Goal: Task Accomplishment & Management: Use online tool/utility

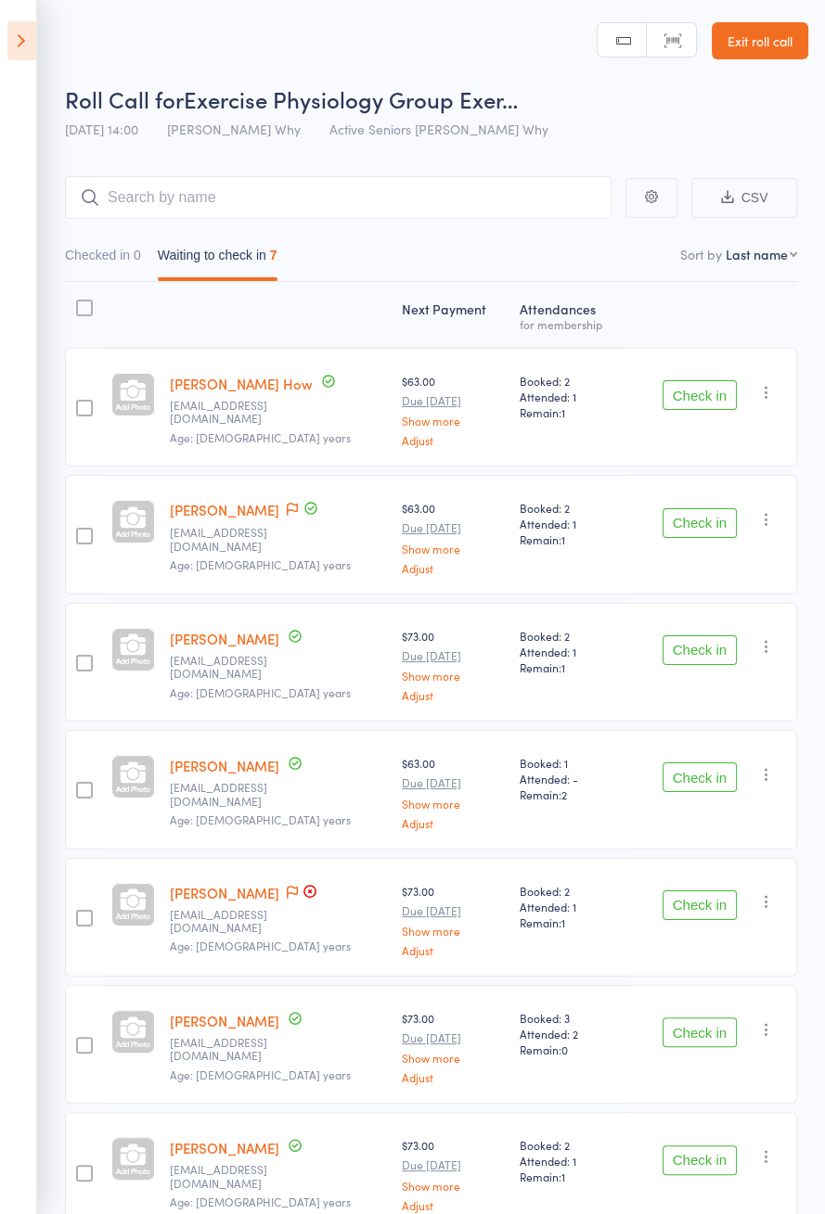
scroll to position [4, 0]
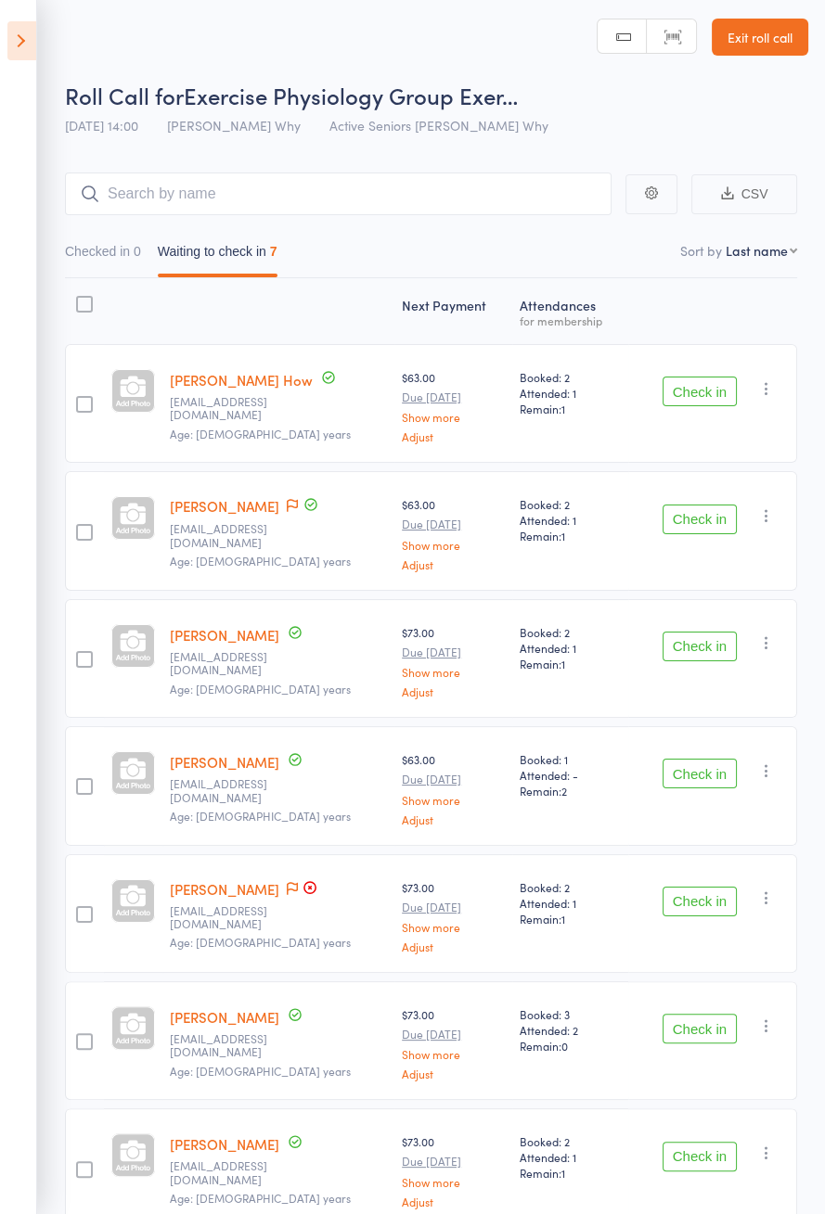
click at [688, 1014] on button "Check in" at bounding box center [699, 1029] width 74 height 30
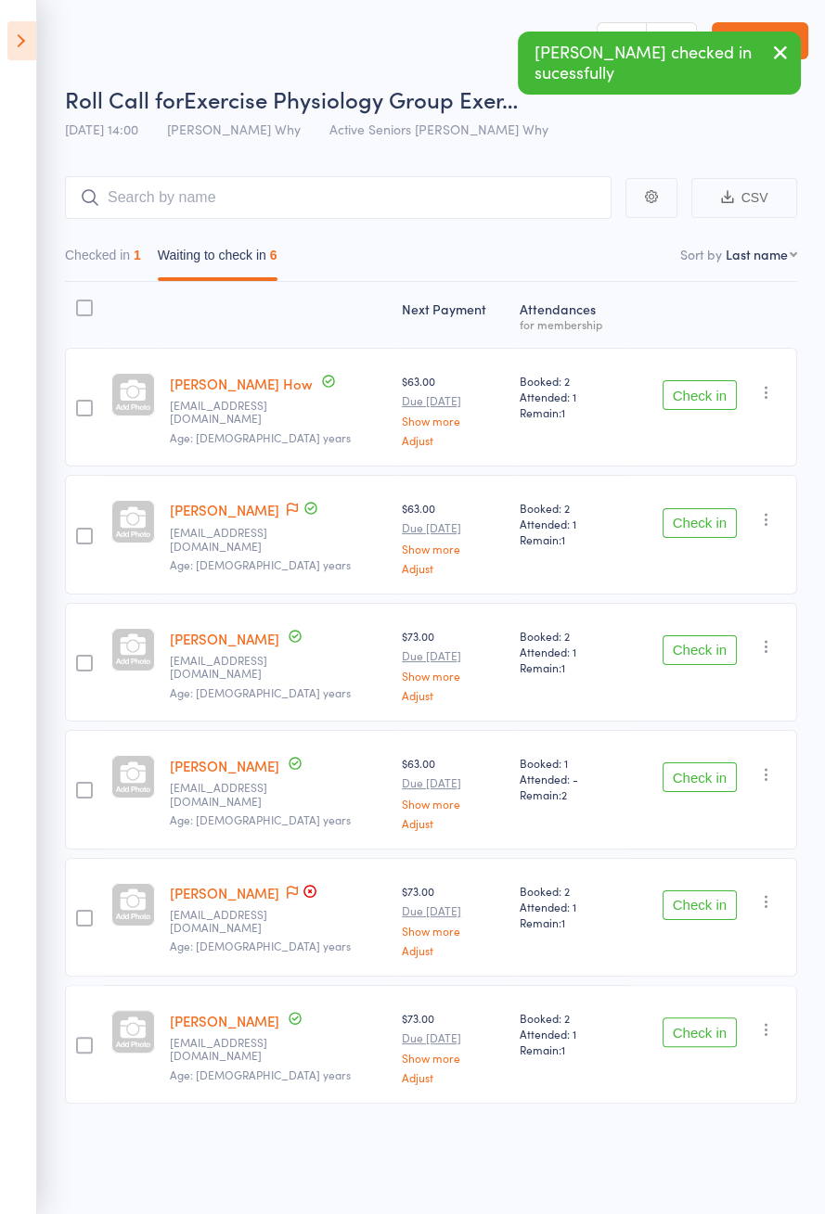
click at [684, 894] on button "Check in" at bounding box center [699, 905] width 74 height 30
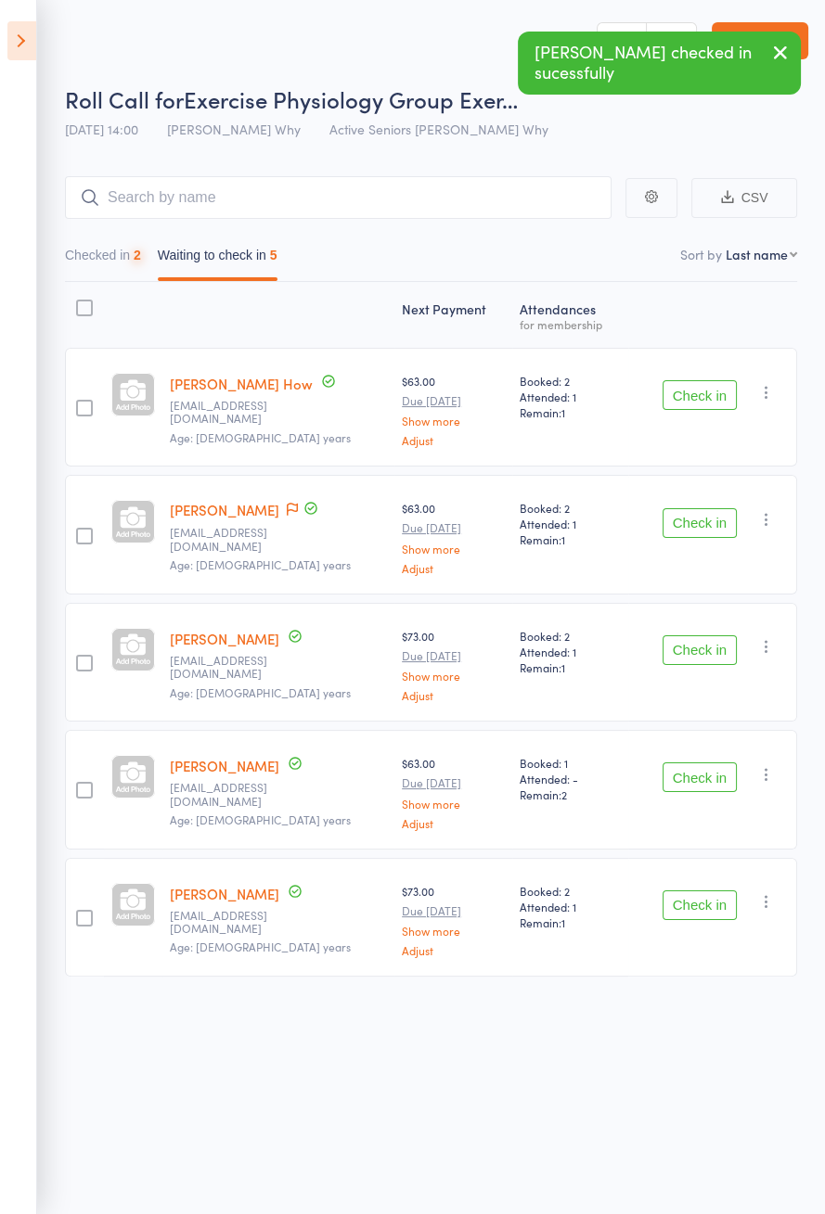
click at [707, 785] on button "Check in" at bounding box center [699, 777] width 74 height 30
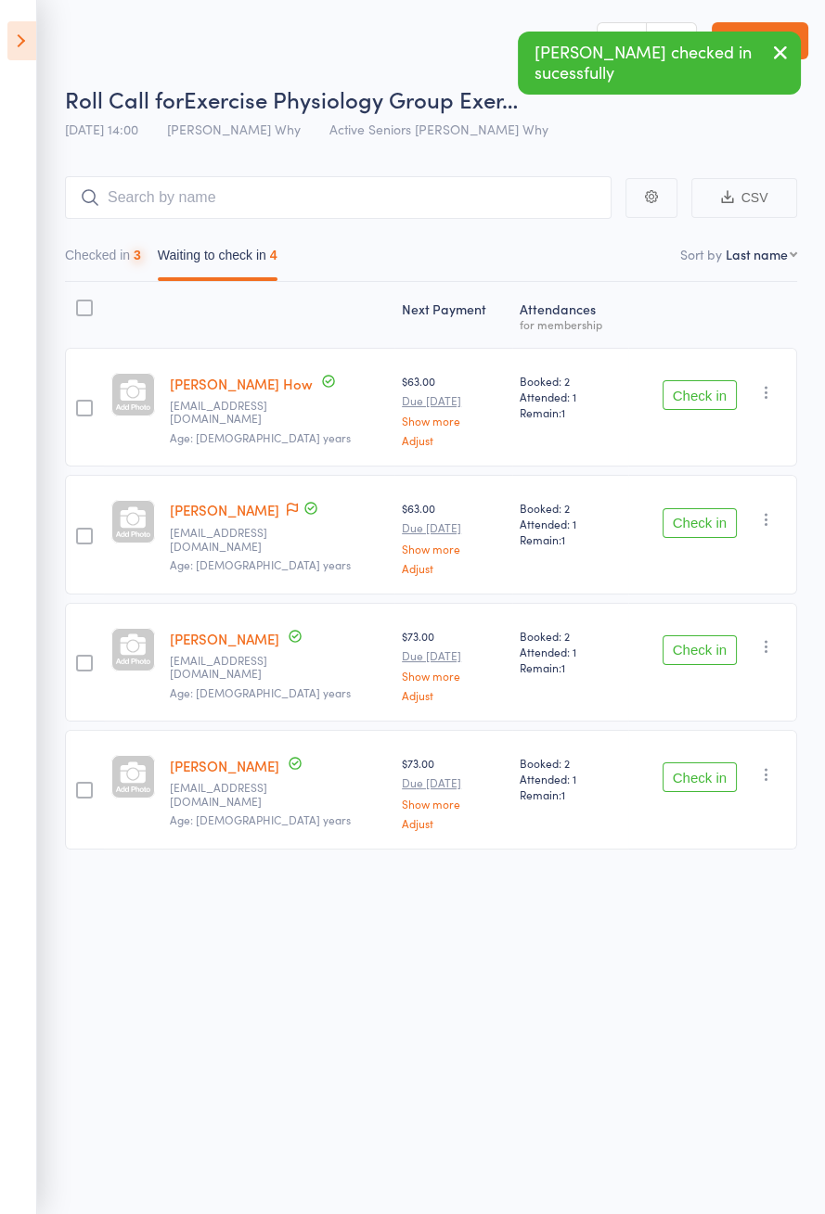
click at [710, 651] on button "Check in" at bounding box center [699, 650] width 74 height 30
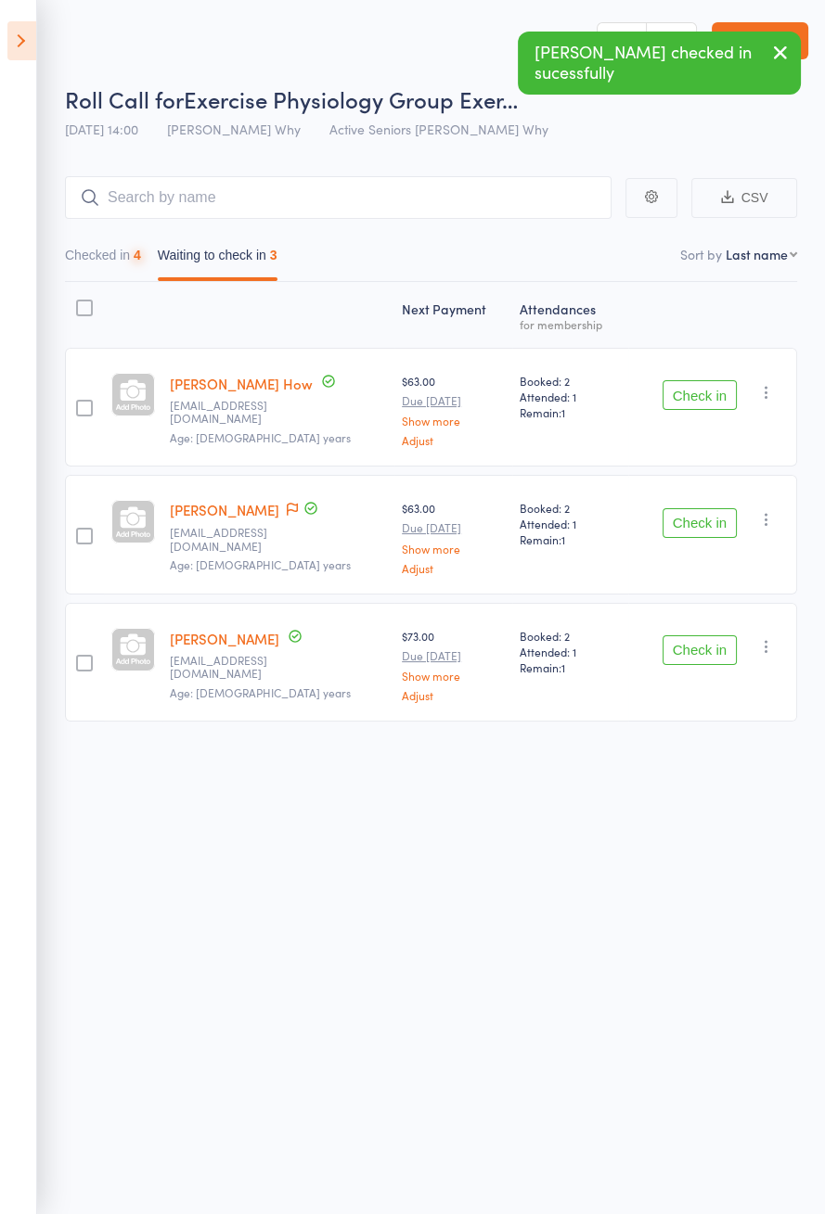
click at [715, 532] on button "Check in" at bounding box center [699, 523] width 74 height 30
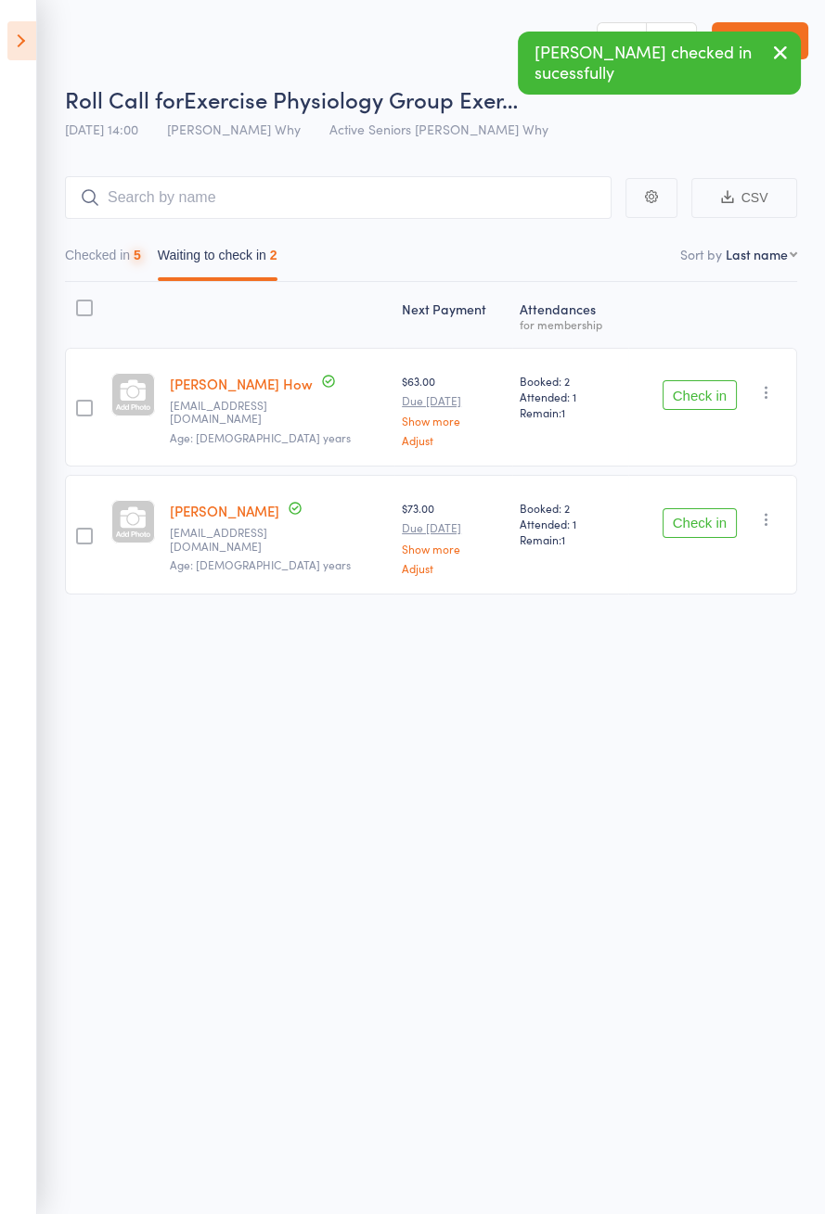
click at [717, 389] on button "Check in" at bounding box center [699, 395] width 74 height 30
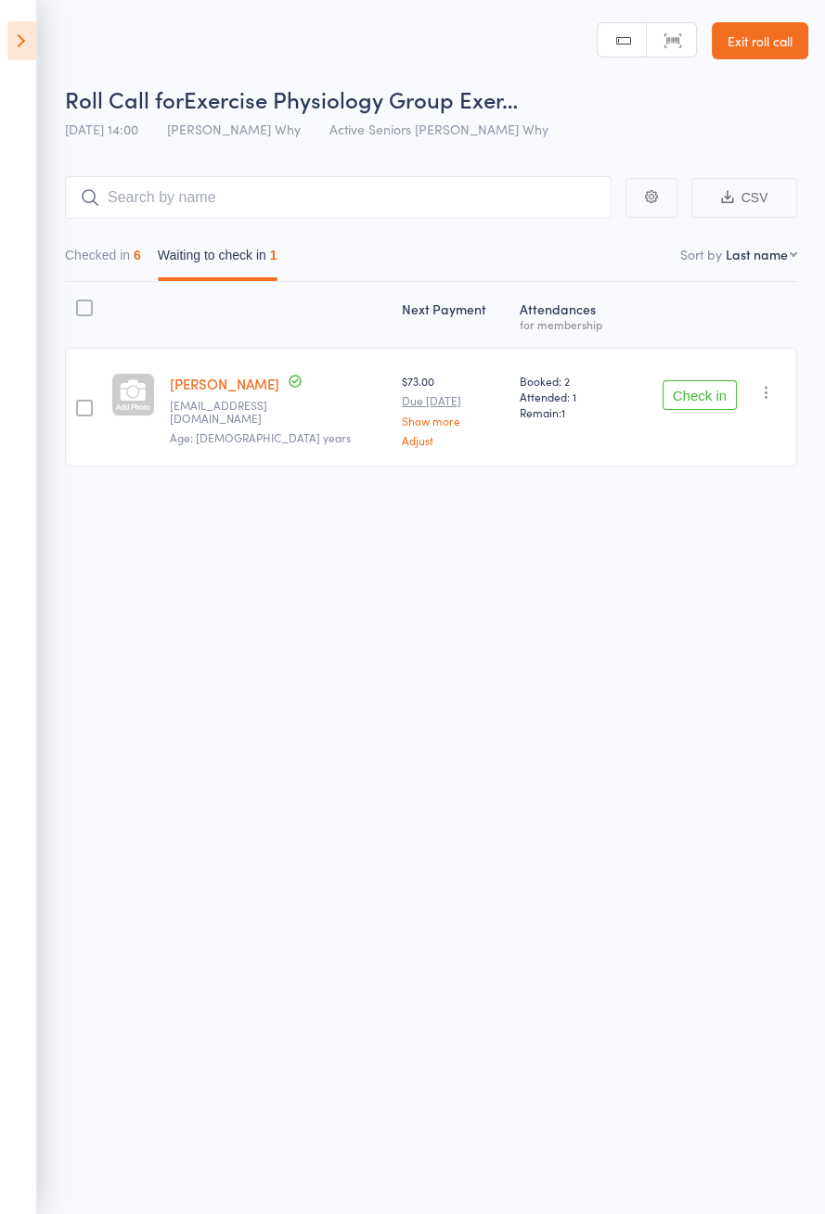
click at [690, 395] on button "Check in" at bounding box center [699, 395] width 74 height 30
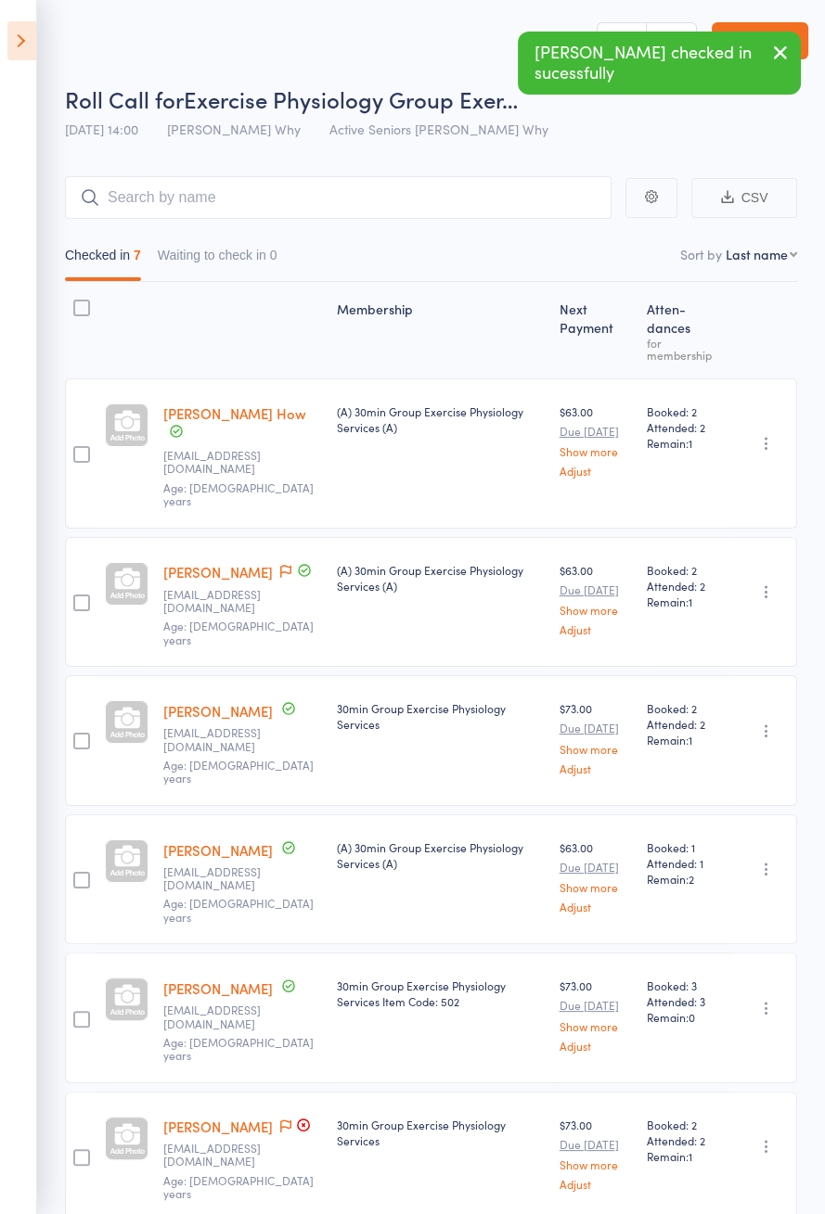
click at [302, 1124] on icon at bounding box center [303, 1125] width 3 height 3
click at [280, 1119] on icon at bounding box center [285, 1125] width 11 height 13
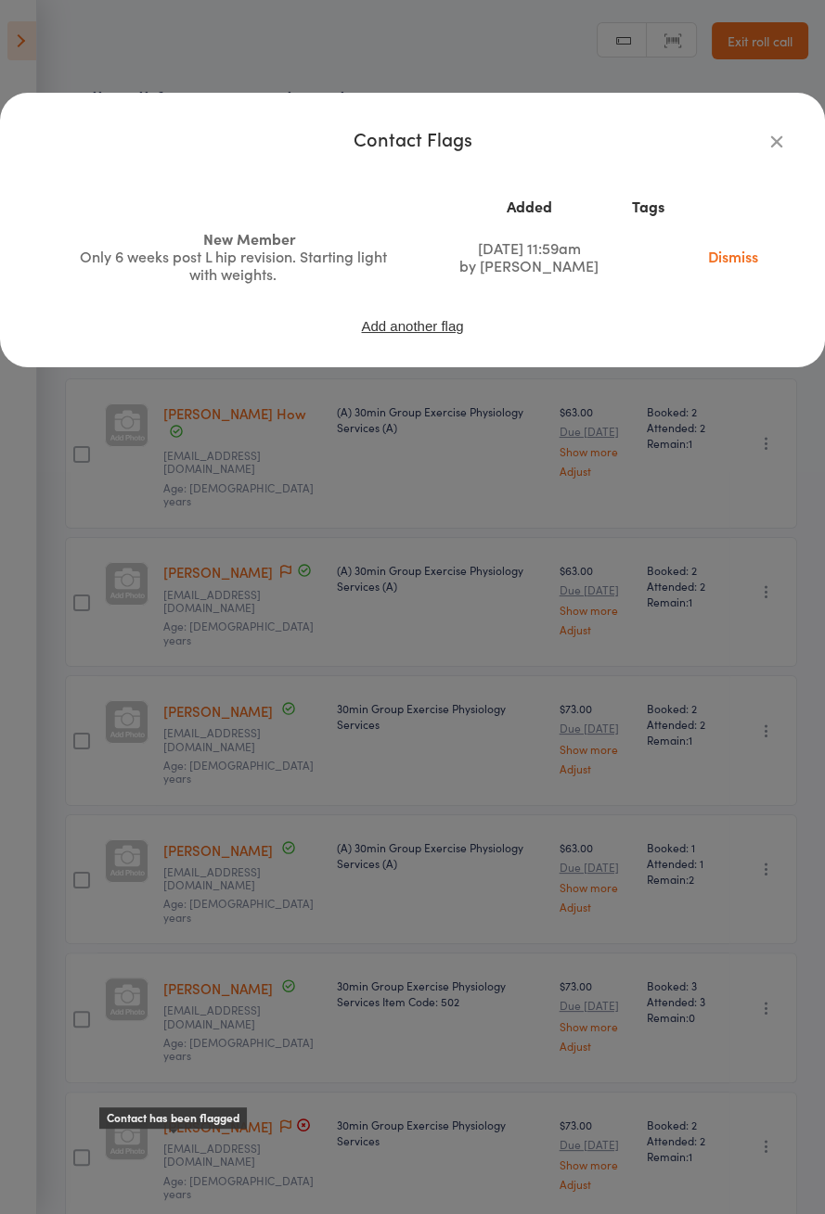
click at [774, 143] on icon "button" at bounding box center [776, 141] width 20 height 20
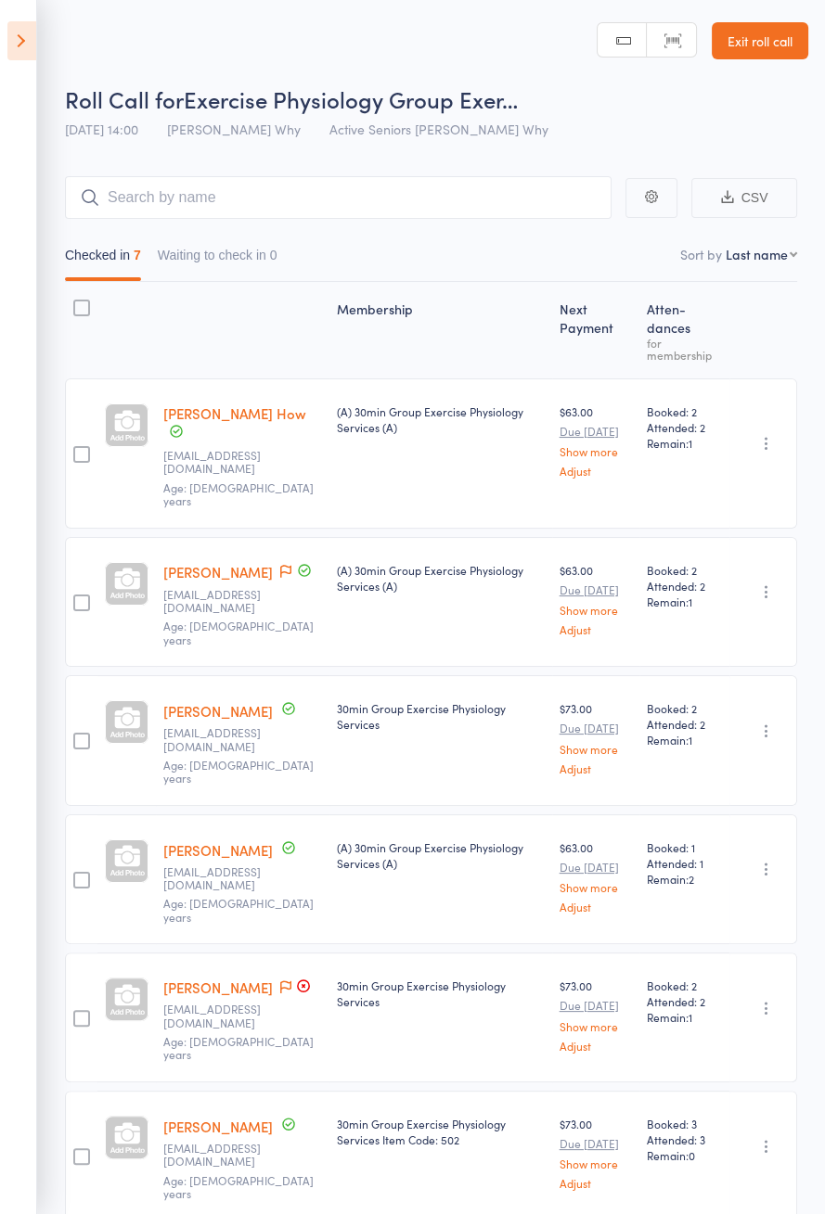
click at [16, 55] on icon at bounding box center [21, 40] width 29 height 39
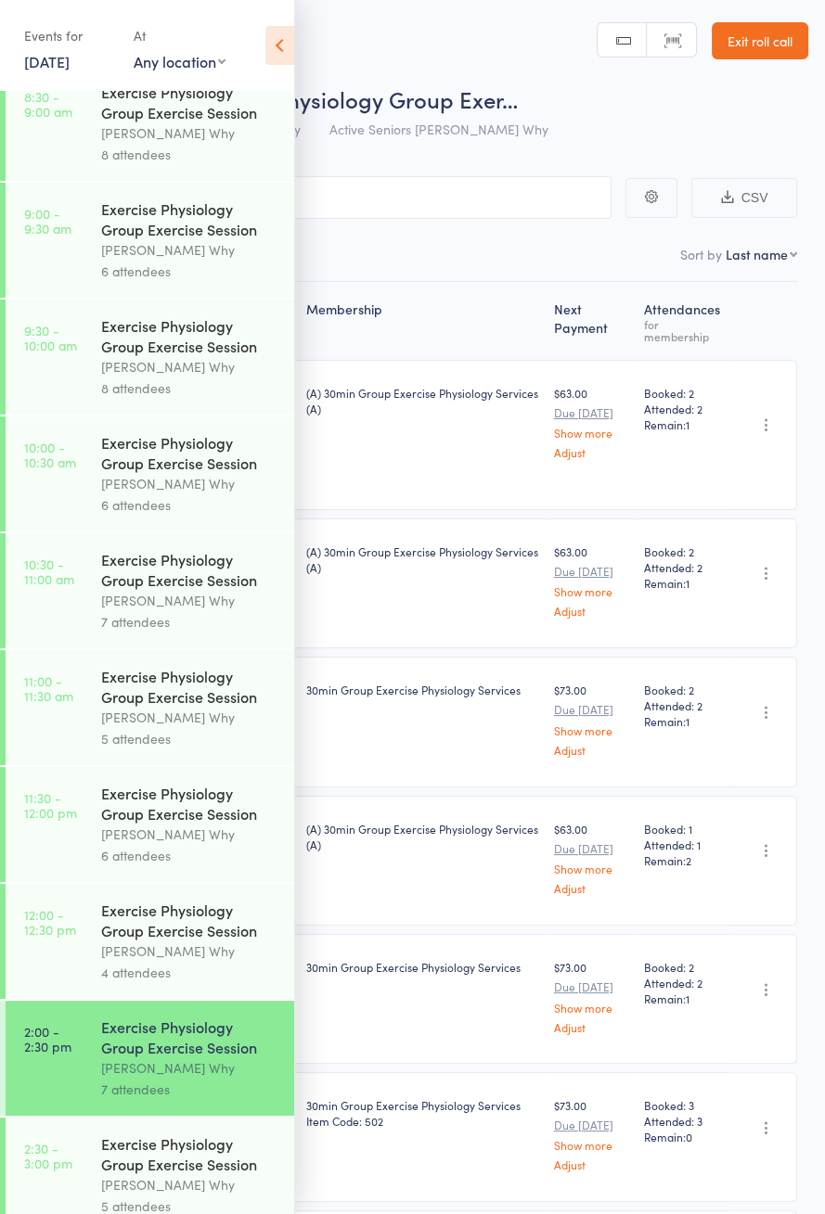
scroll to position [806, 0]
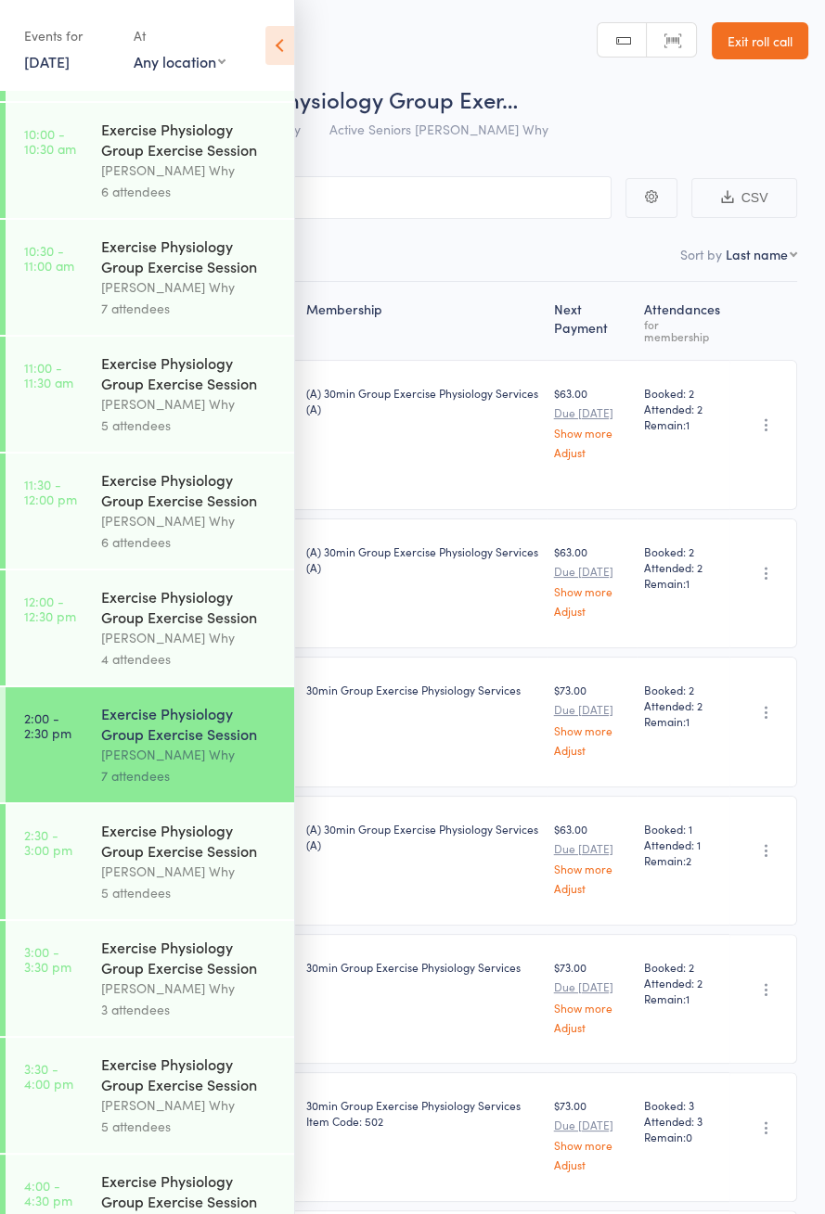
click at [198, 861] on div "Exercise Physiology Group Exercise Session" at bounding box center [189, 840] width 177 height 41
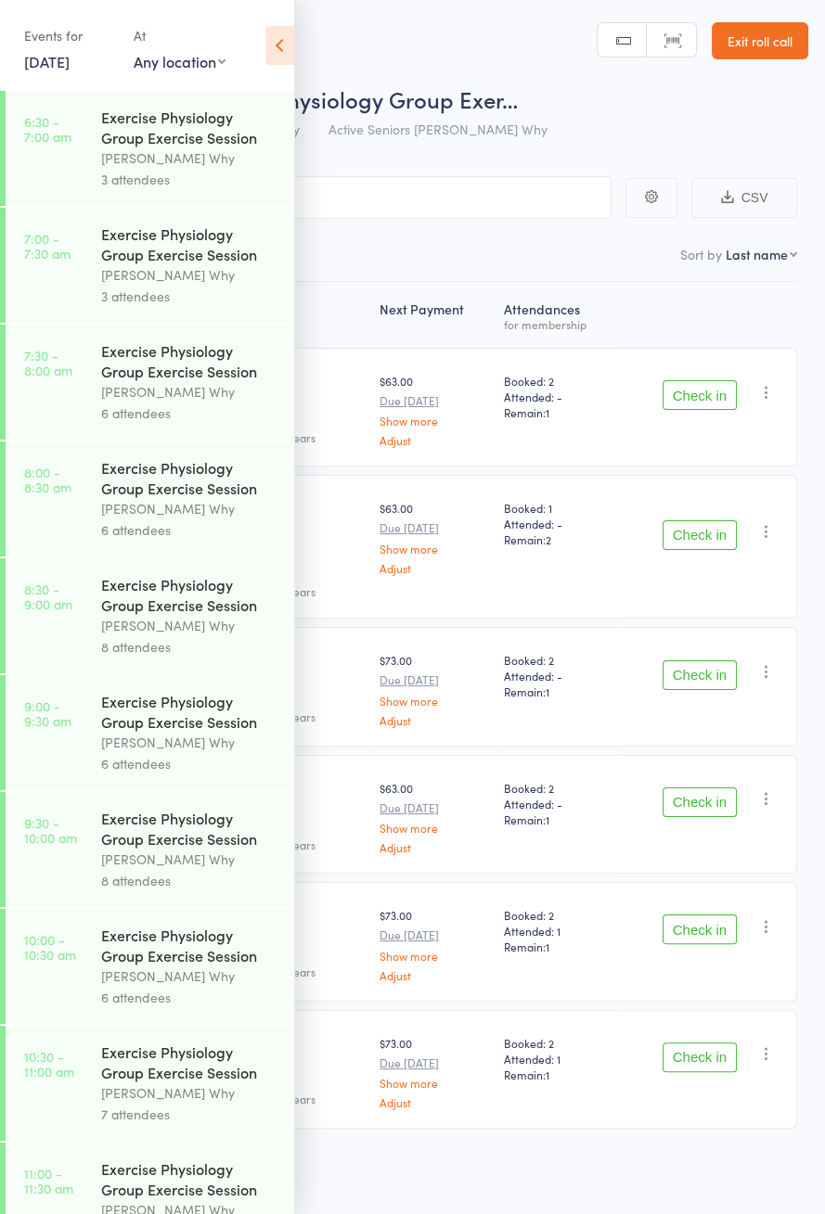
click at [270, 47] on icon at bounding box center [279, 45] width 29 height 39
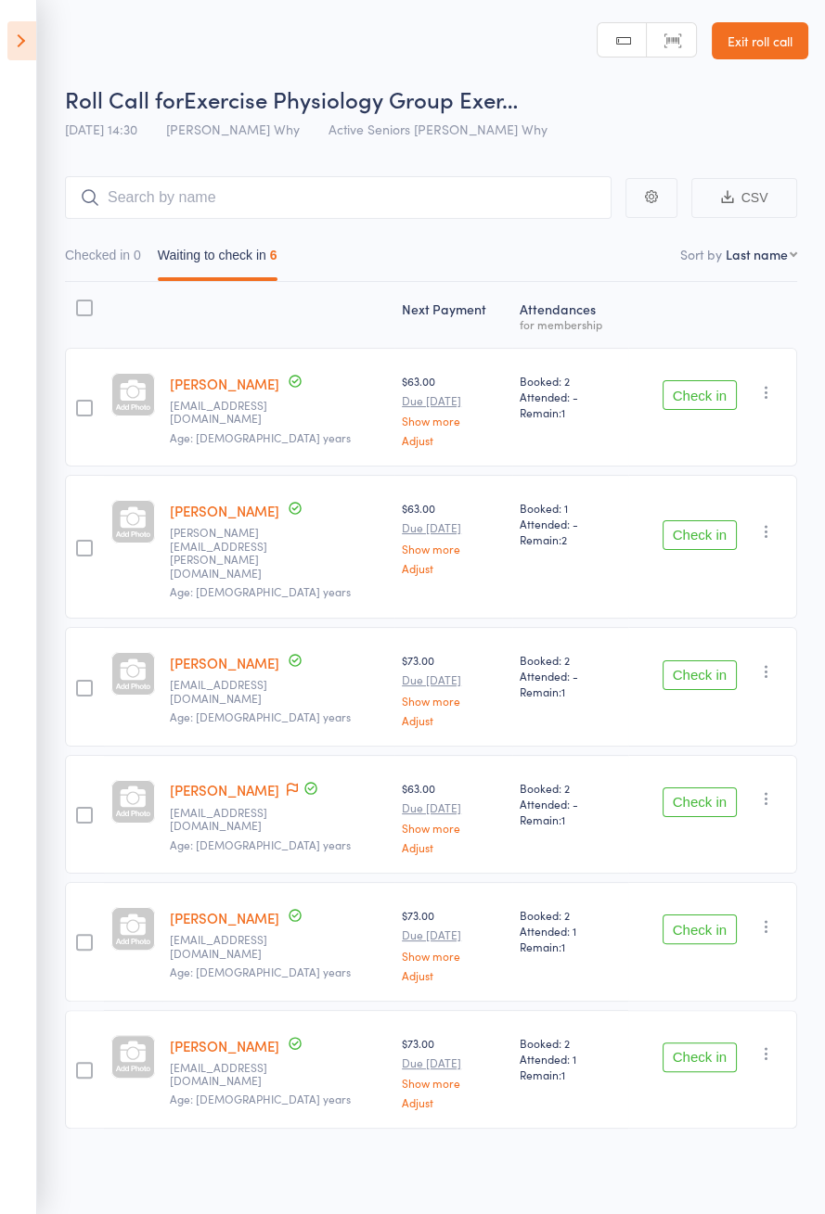
click at [289, 2] on header "Roll Call for Exercise Physiology Group Exer… 11 Sep 14:30 Dee Why Active Senio…" at bounding box center [412, 74] width 825 height 148
click at [286, 4] on header "Roll Call for Exercise Physiology Group Exer… 11 Sep 14:30 Dee Why Active Senio…" at bounding box center [412, 74] width 825 height 148
click at [706, 524] on button "Check in" at bounding box center [699, 535] width 74 height 30
click at [715, 660] on button "Check in" at bounding box center [699, 675] width 74 height 30
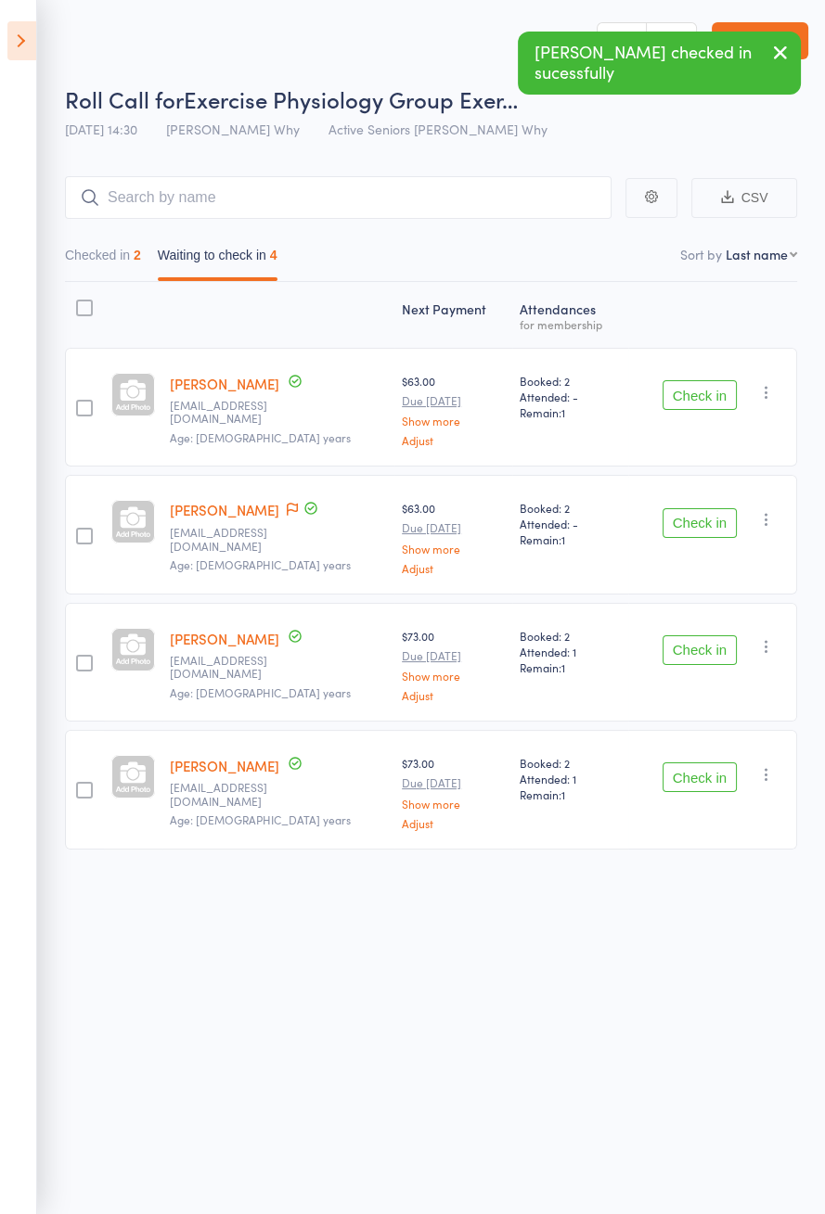
click at [708, 646] on button "Check in" at bounding box center [699, 650] width 74 height 30
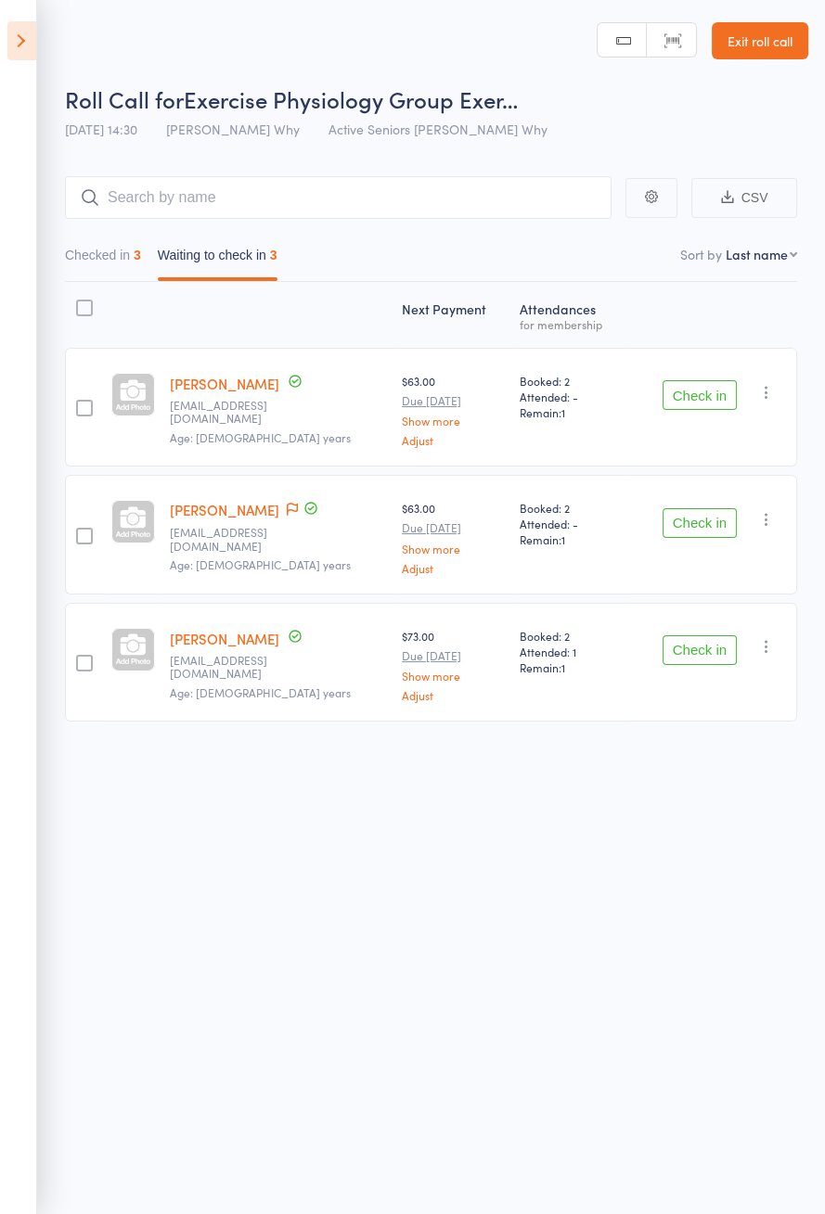
click at [691, 387] on button "Check in" at bounding box center [699, 395] width 74 height 30
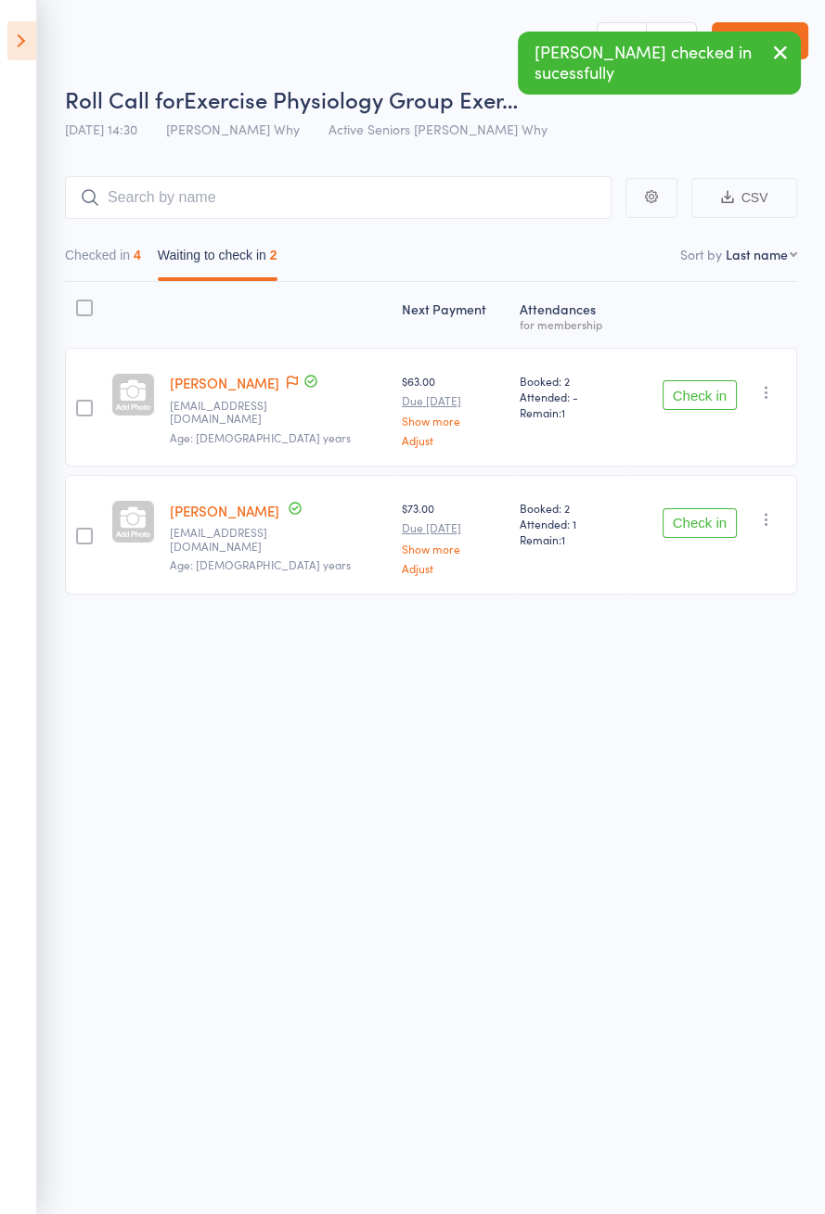
click at [698, 514] on button "Check in" at bounding box center [699, 523] width 74 height 30
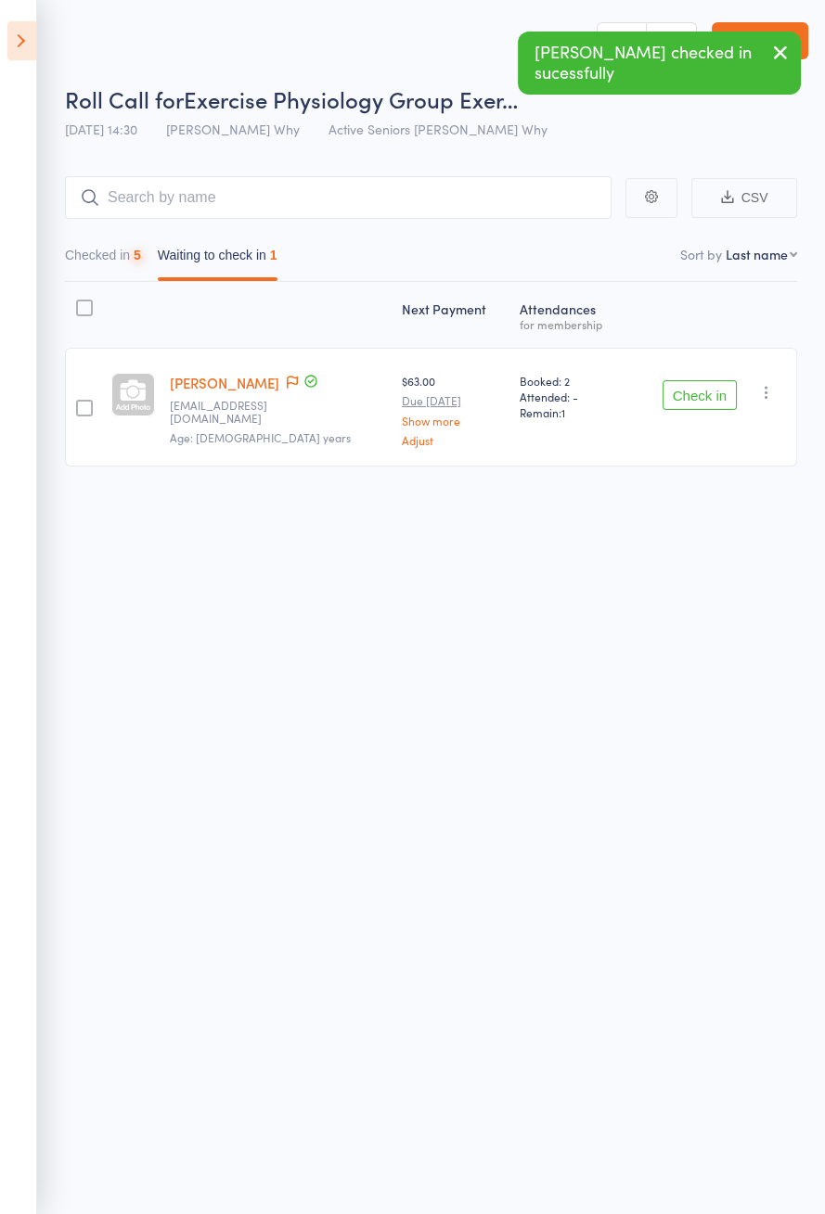
click at [34, 32] on icon at bounding box center [21, 40] width 29 height 39
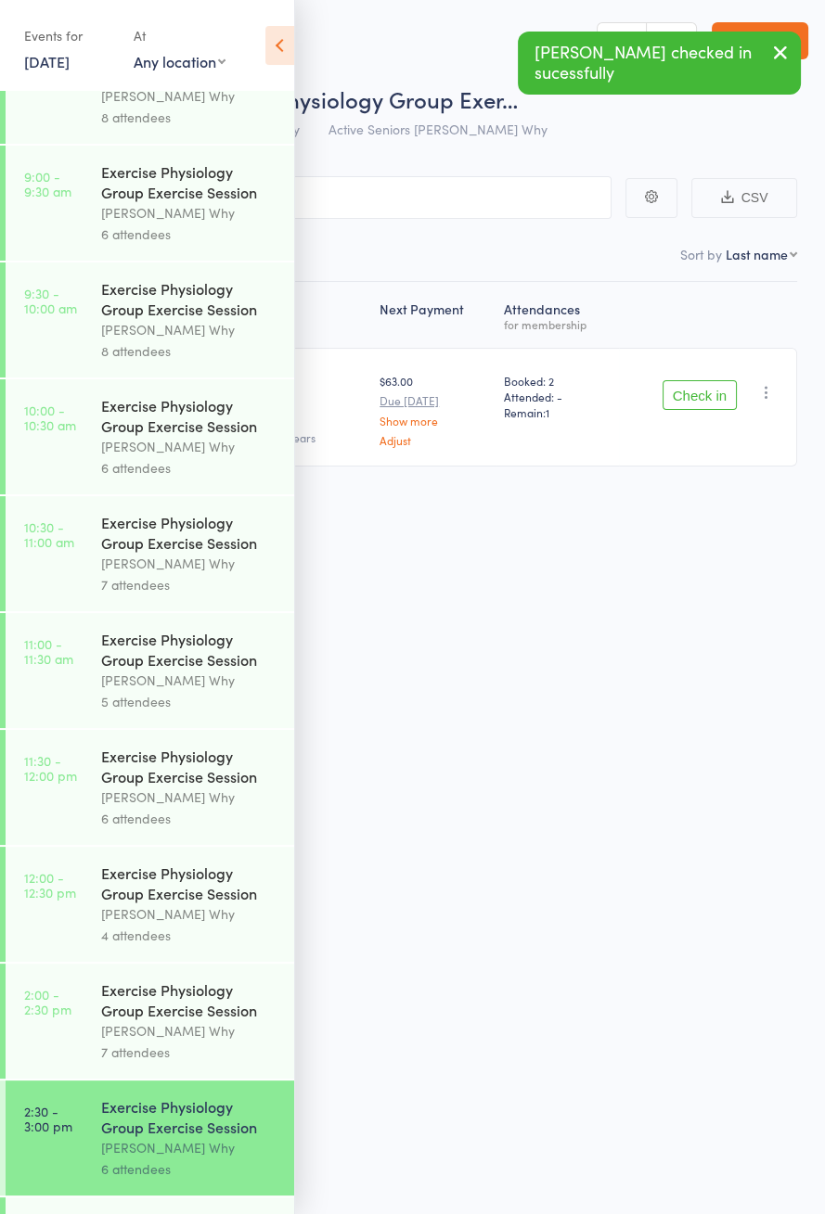
scroll to position [892, 0]
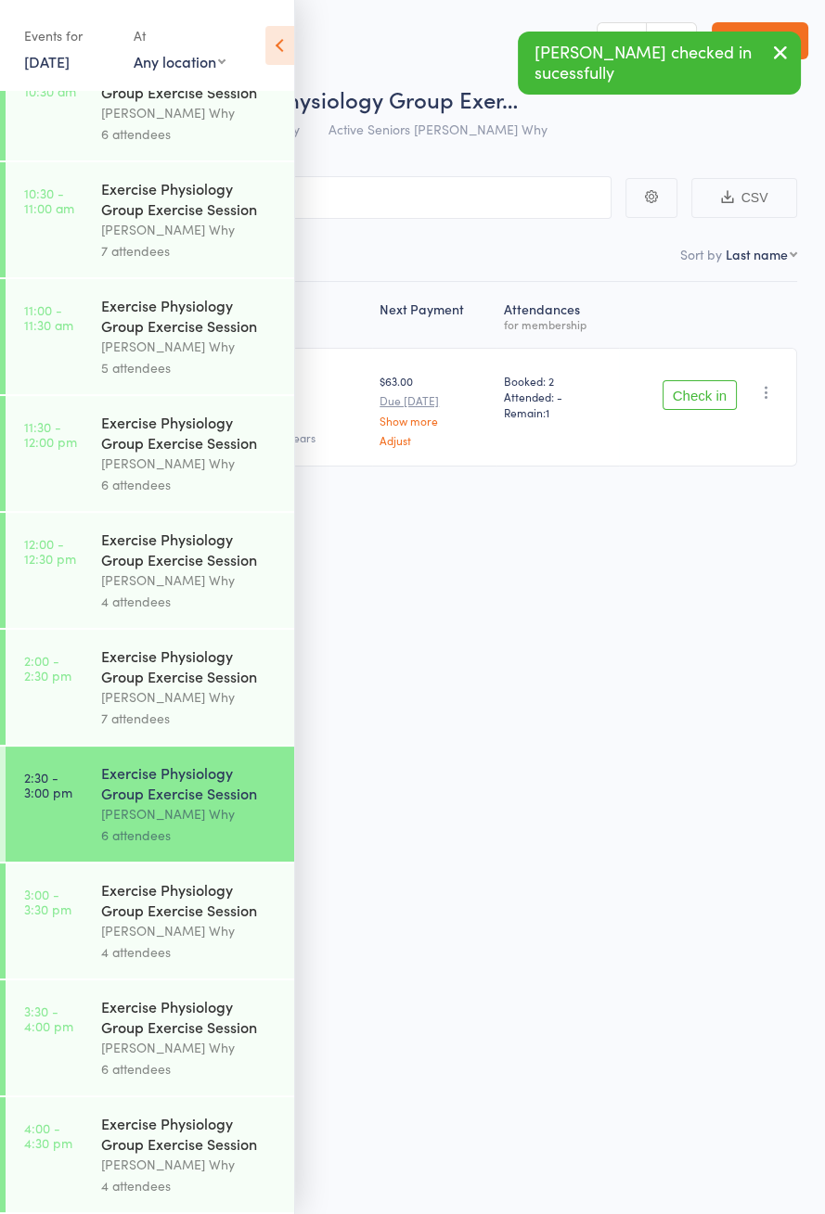
click at [193, 925] on div "Dee Why" at bounding box center [189, 930] width 177 height 21
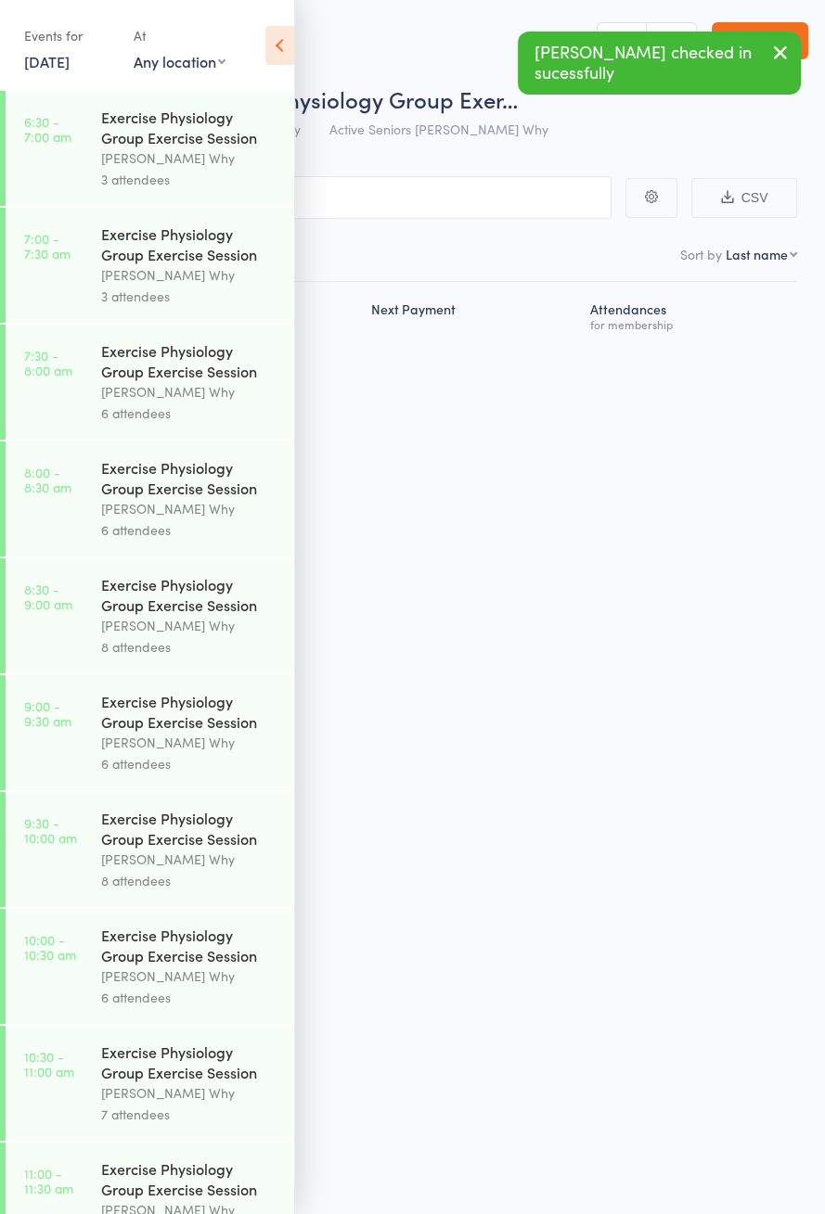
click at [279, 55] on icon at bounding box center [279, 45] width 29 height 39
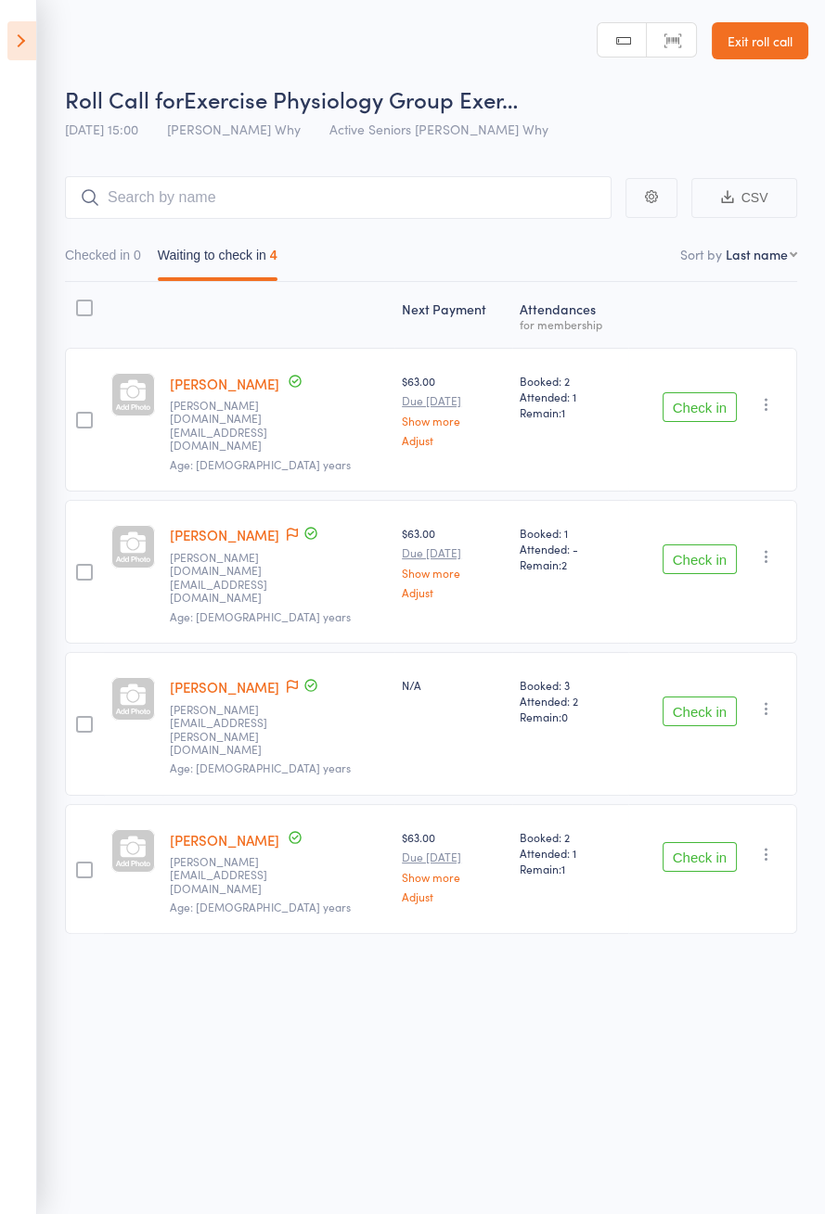
click at [716, 400] on button "Check in" at bounding box center [699, 407] width 74 height 30
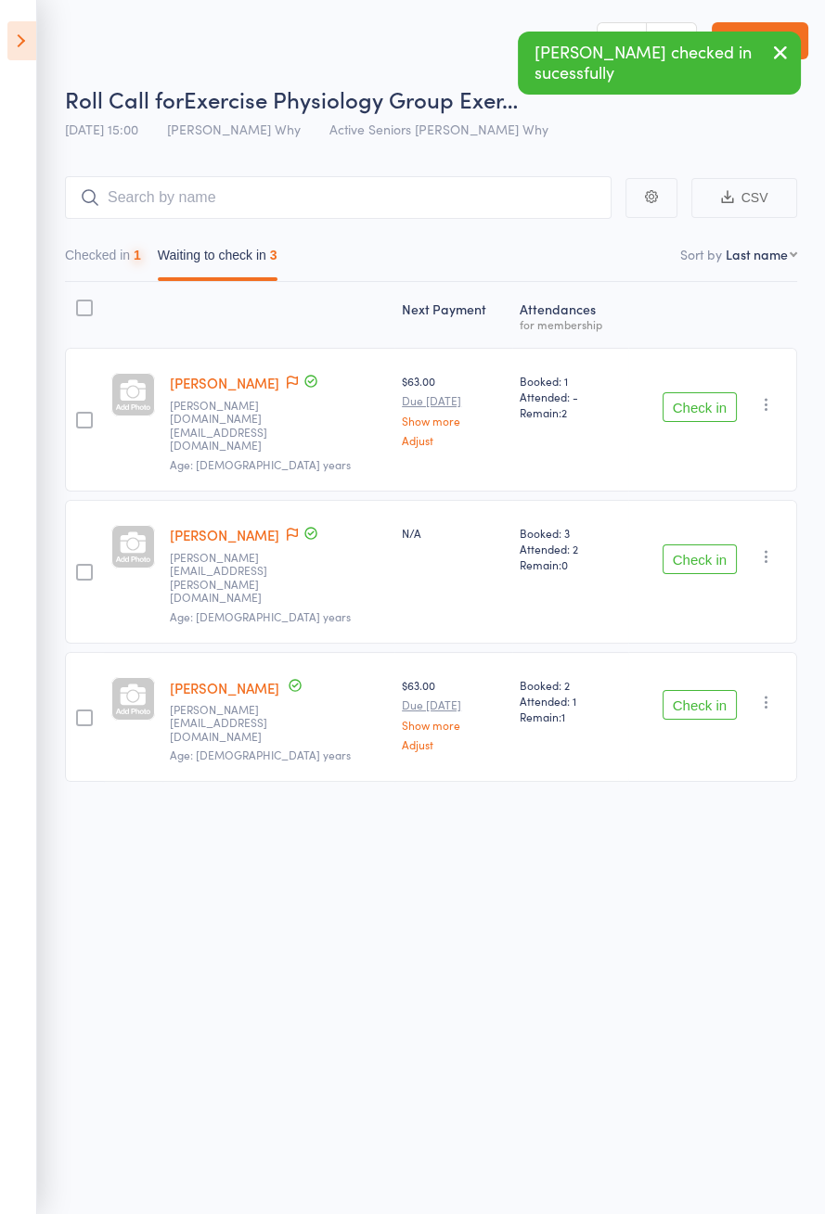
click at [715, 544] on button "Check in" at bounding box center [699, 559] width 74 height 30
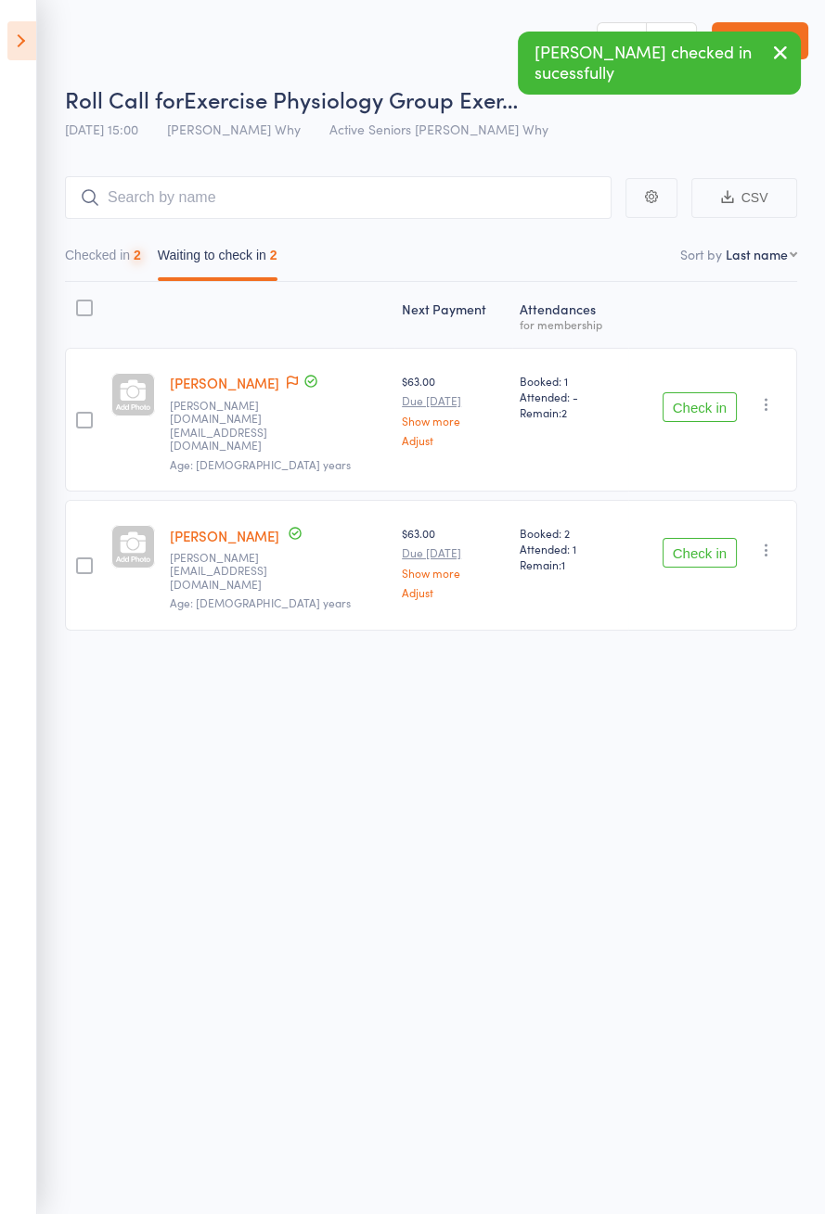
click at [723, 538] on button "Check in" at bounding box center [699, 553] width 74 height 30
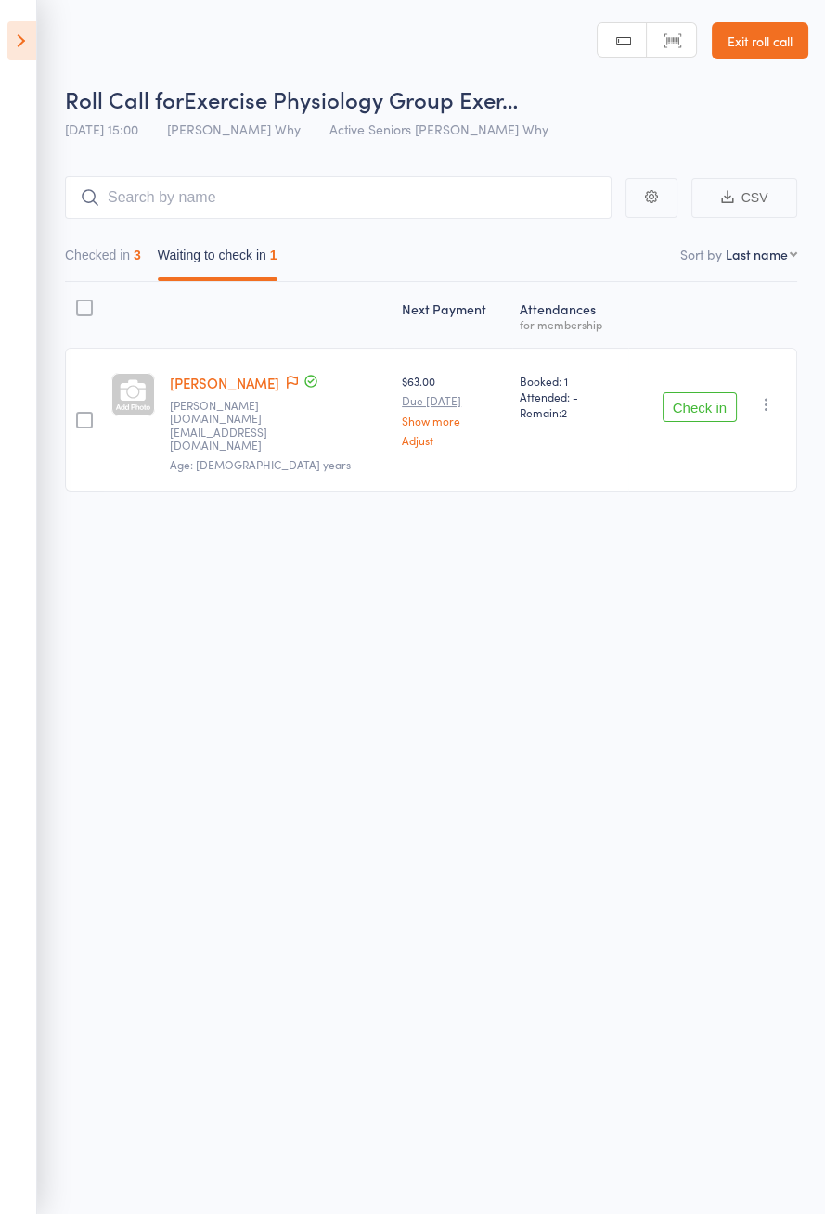
click at [19, 56] on icon at bounding box center [21, 40] width 29 height 39
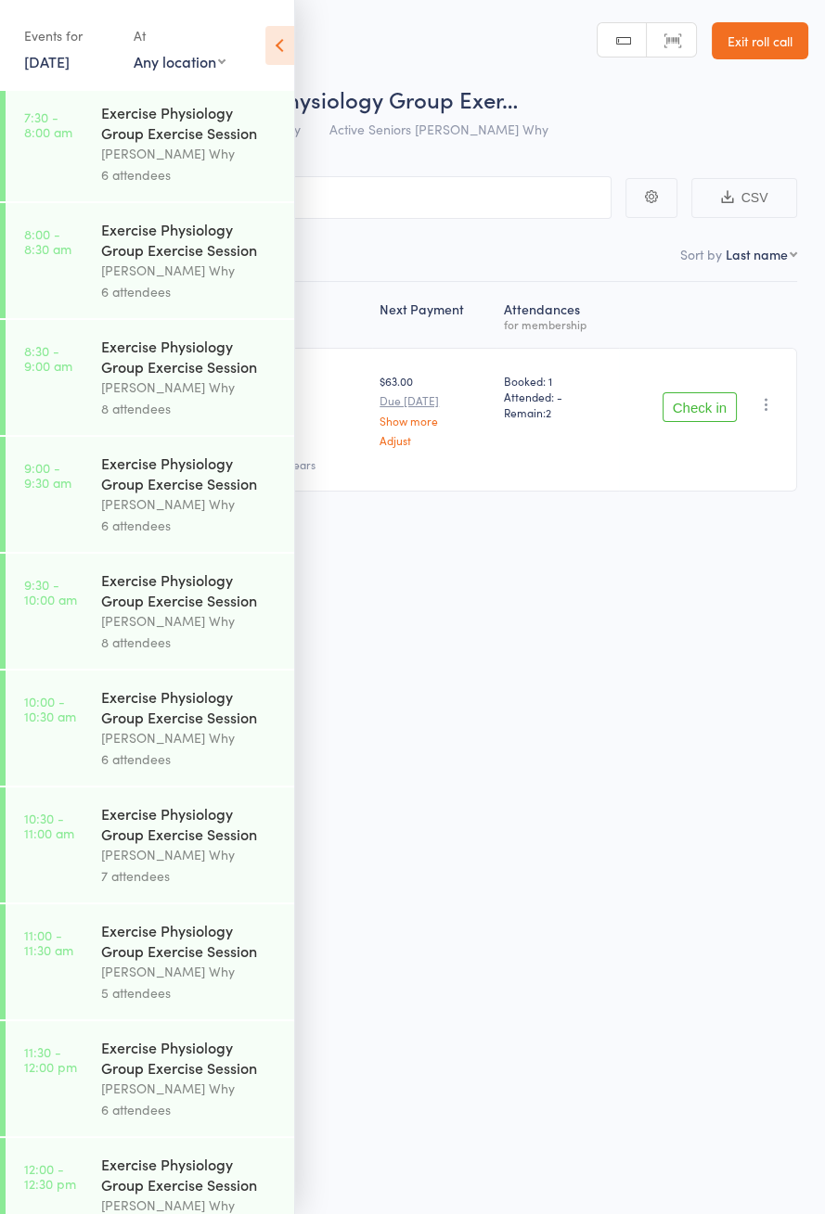
scroll to position [892, 0]
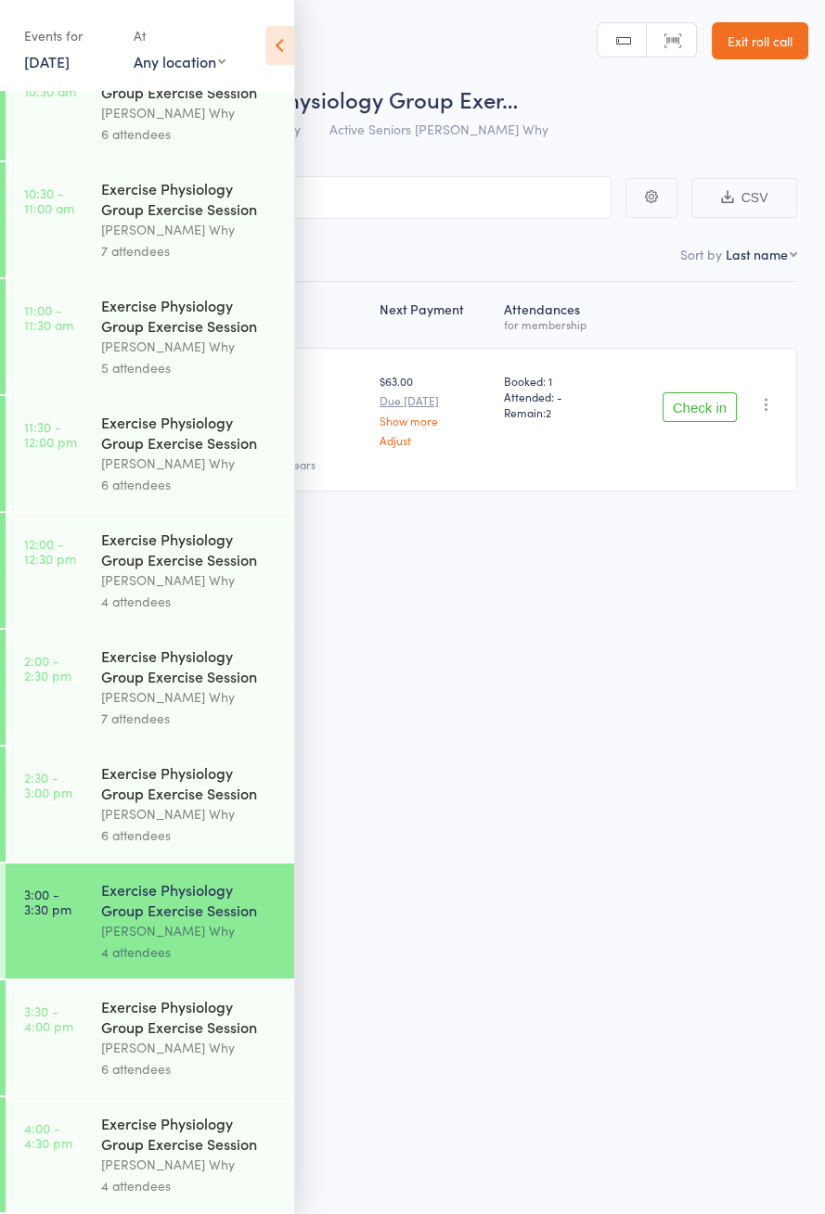
click at [55, 1055] on link "3:30 - 4:00 pm Exercise Physiology Group Exercise Session Dee Why 6 attendees" at bounding box center [150, 1037] width 288 height 115
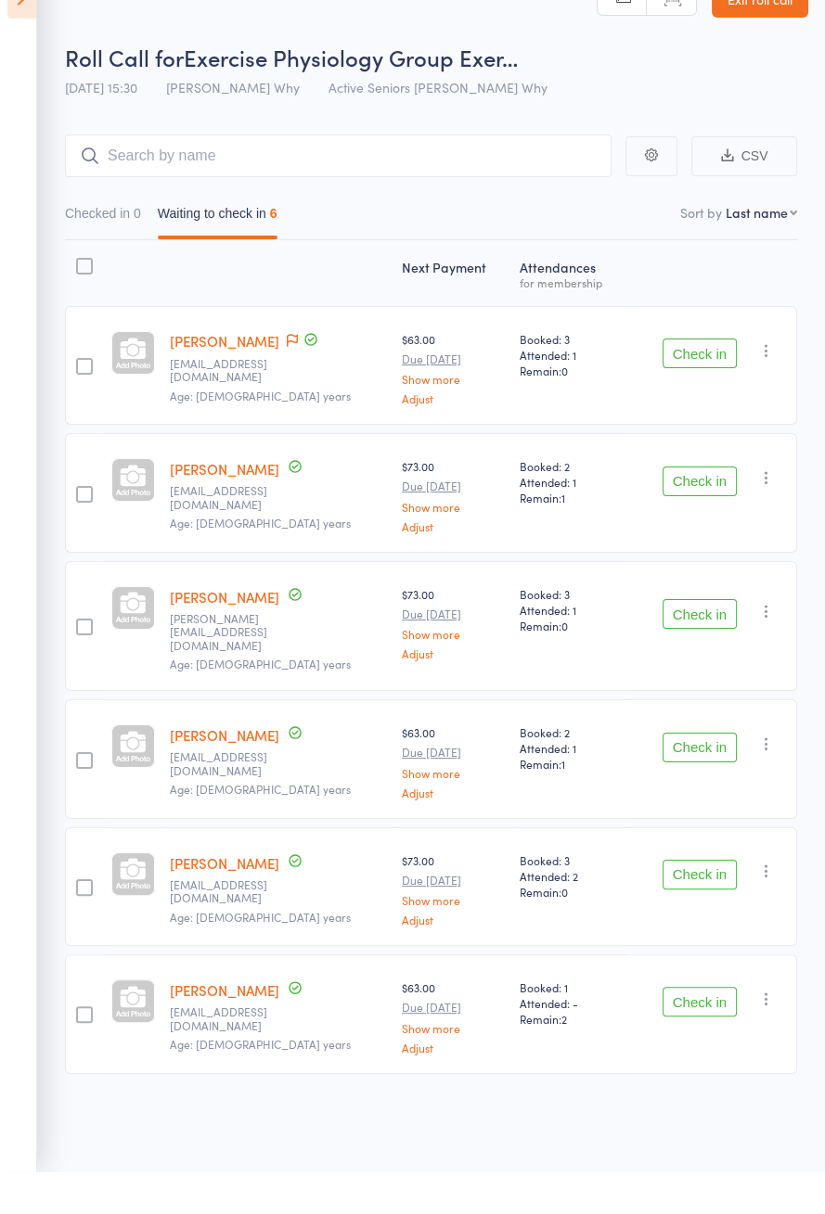
click at [287, 388] on span at bounding box center [292, 383] width 11 height 19
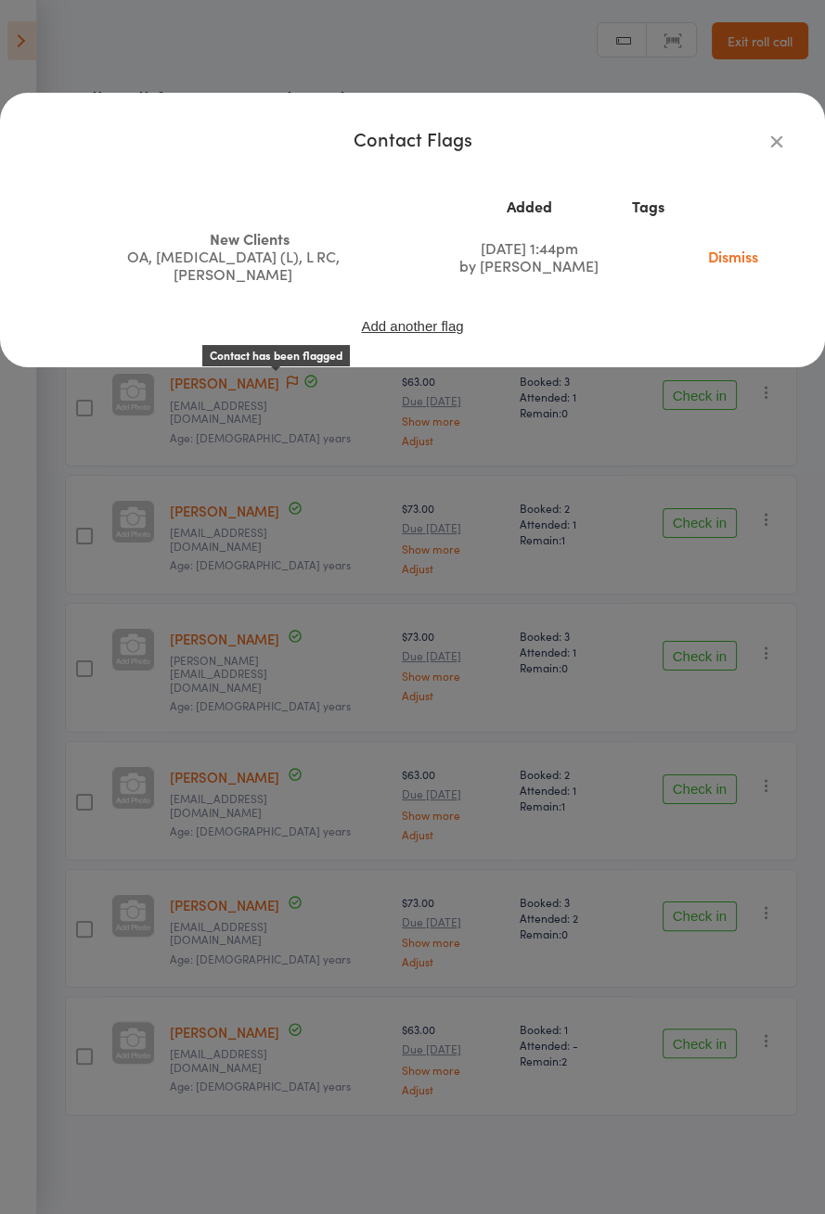
click at [83, 564] on div "Contact Flags Added Tags New Clients OA, Scoliosis (L), L RC, Vertigo Aug 29, 2…" at bounding box center [412, 607] width 825 height 1214
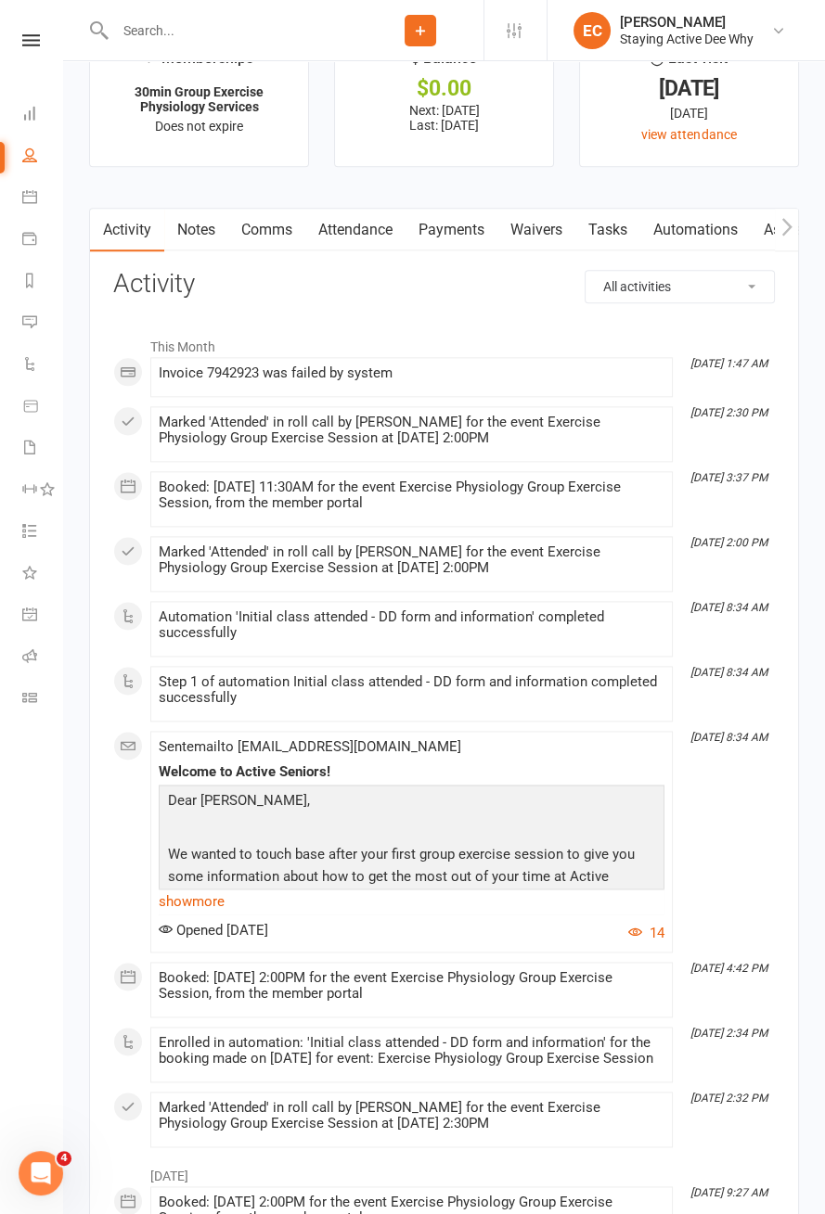
scroll to position [2366, 0]
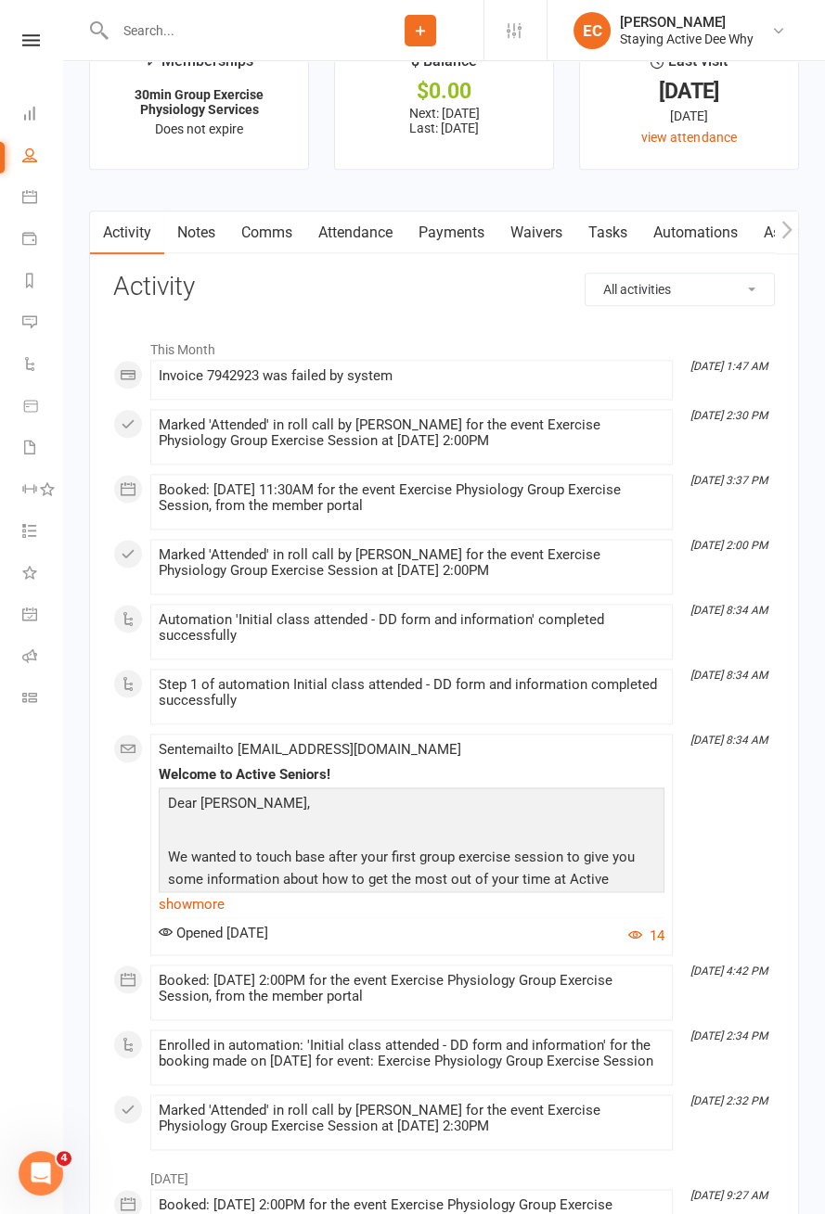
click at [447, 228] on link "Payments" at bounding box center [451, 232] width 92 height 43
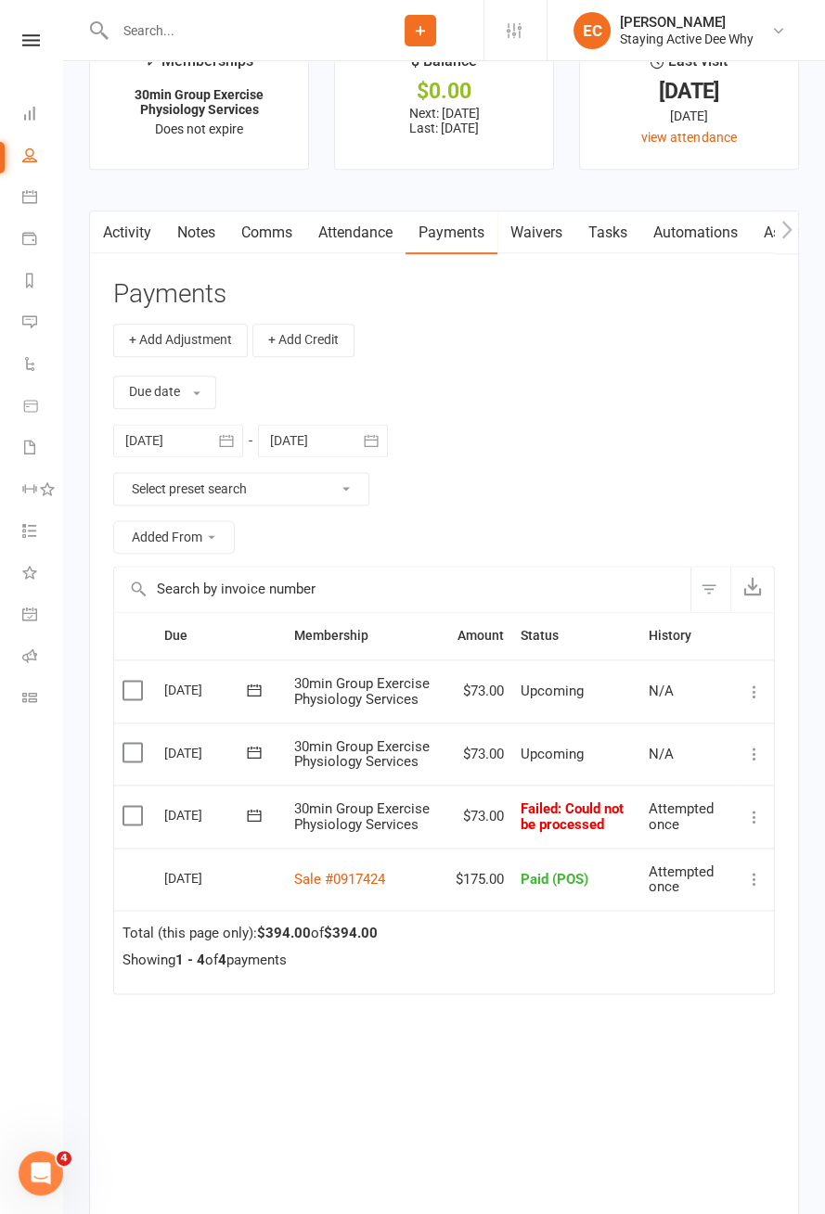
click at [543, 230] on link "Waivers" at bounding box center [536, 232] width 78 height 43
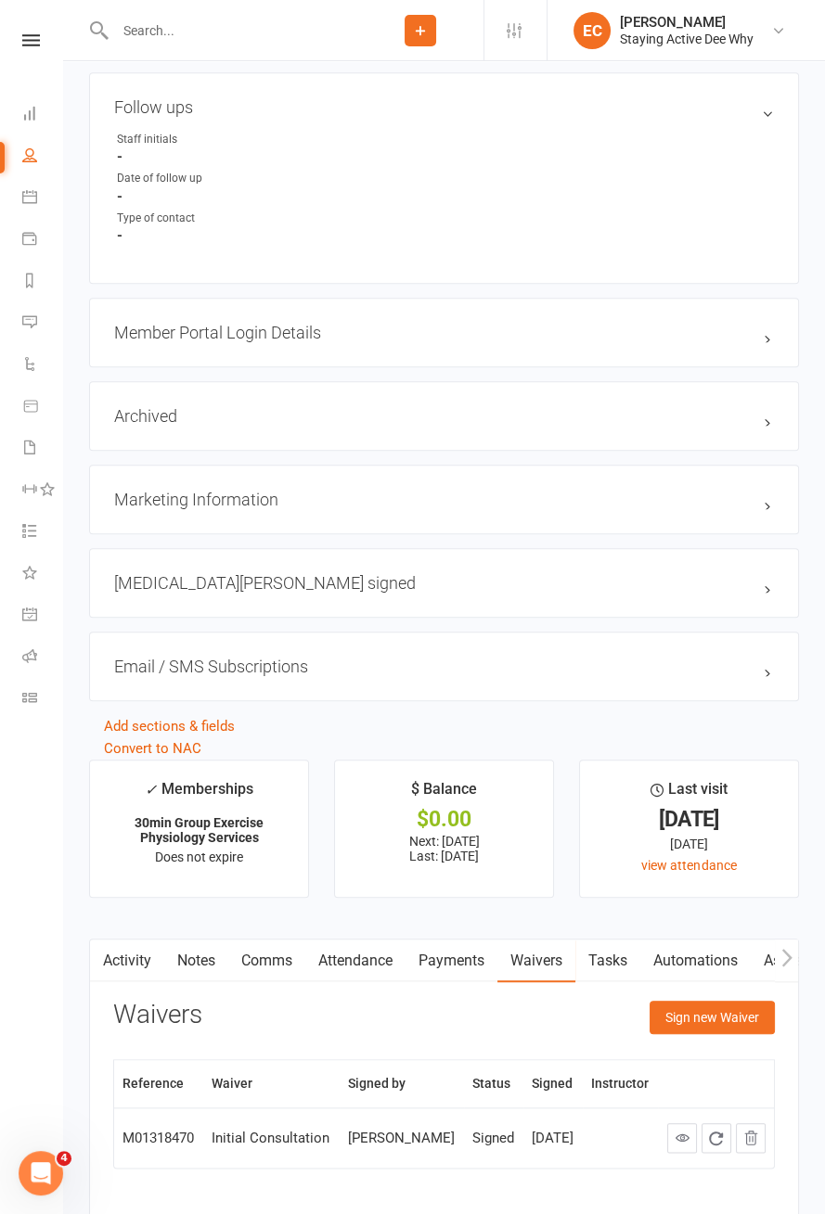
scroll to position [1653, 0]
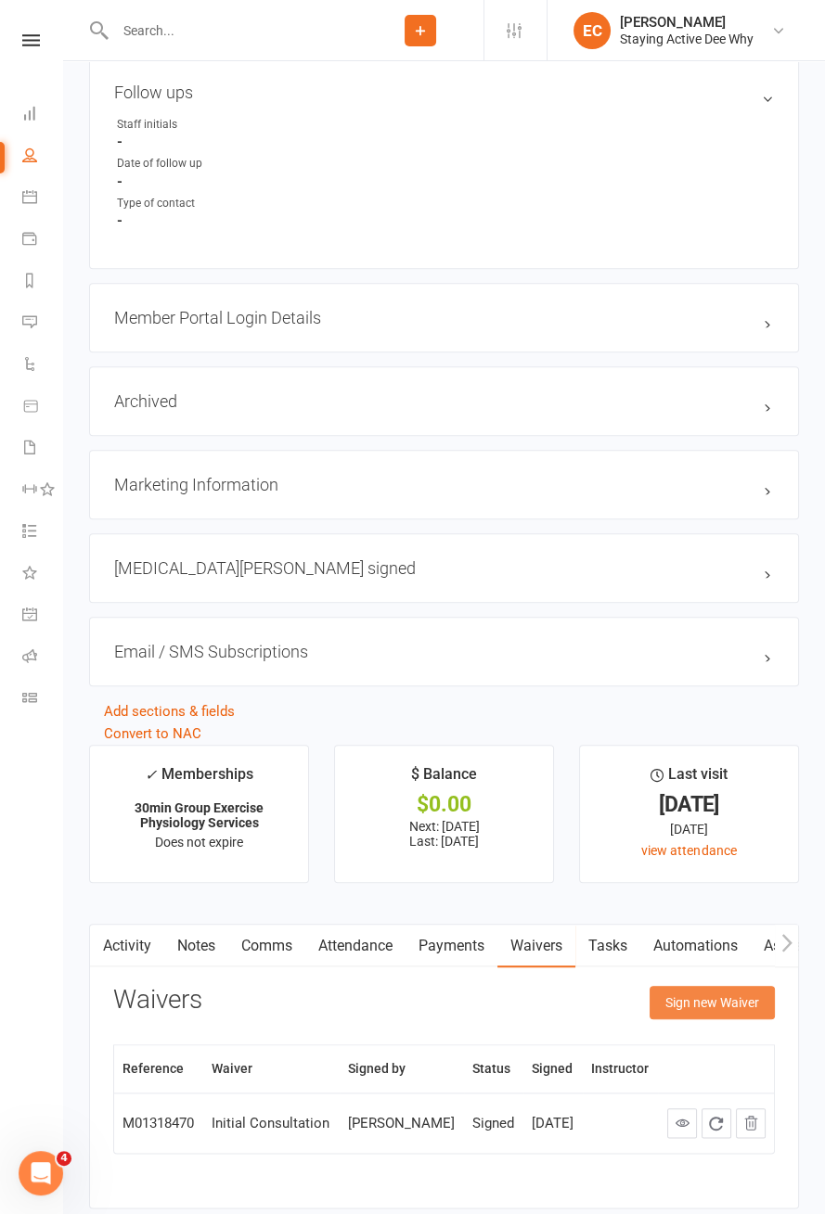
click at [724, 999] on button "Sign new Waiver" at bounding box center [711, 1002] width 125 height 33
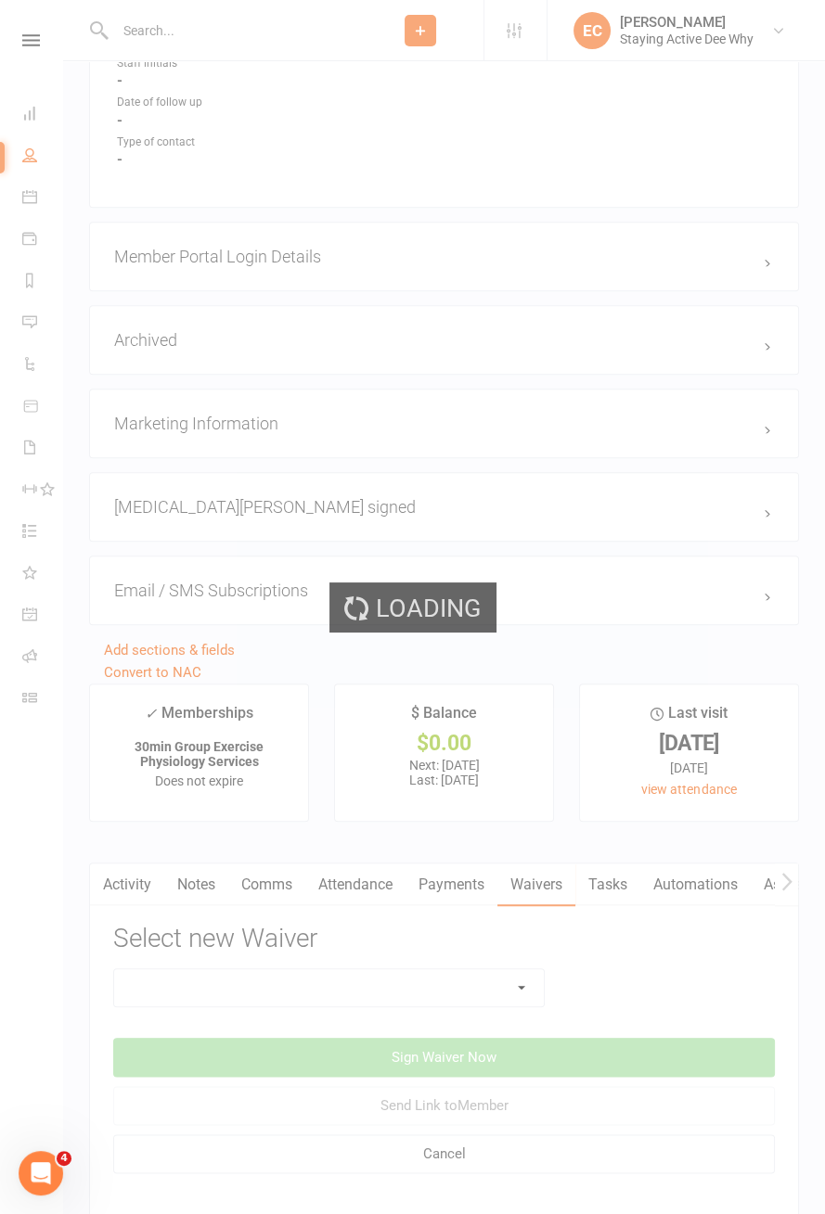
scroll to position [1735, 0]
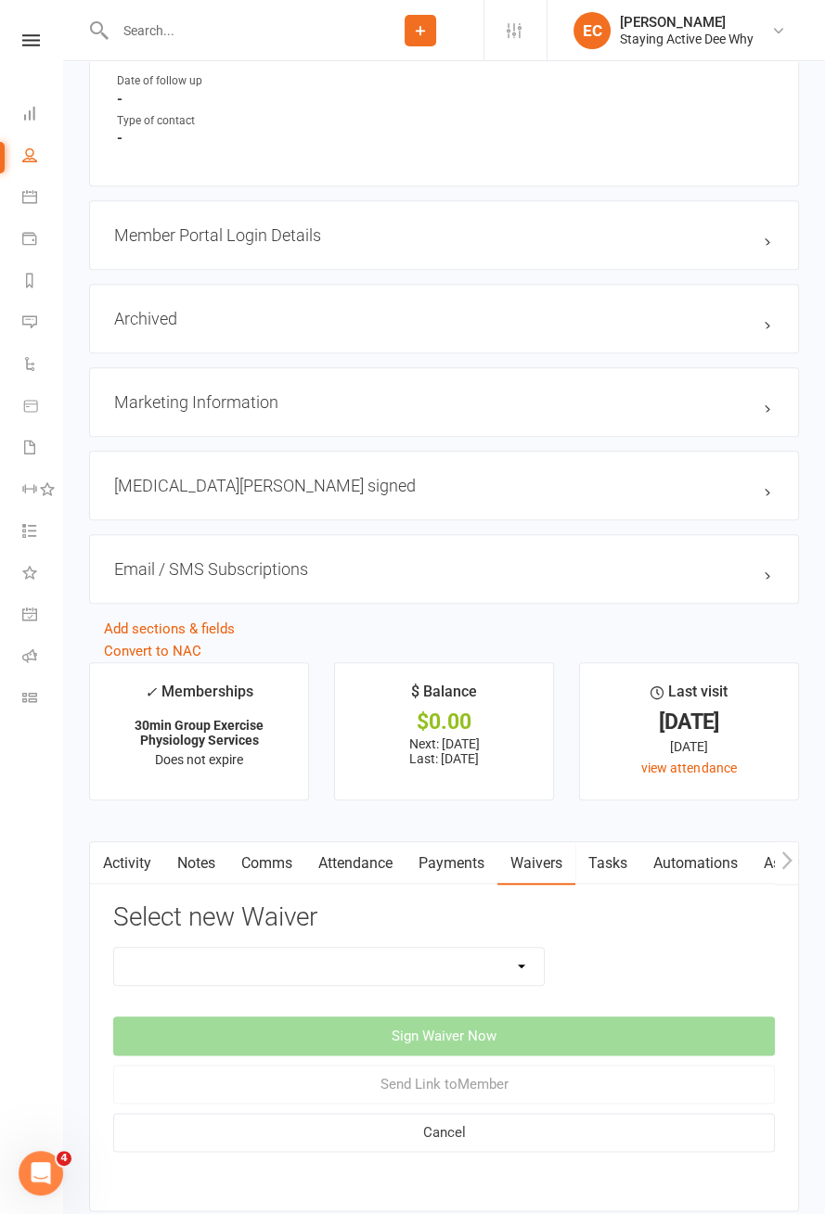
click at [500, 974] on select "[MEDICAL_DATA] checks and assumption of risk Direct Debit Request Initial Consu…" at bounding box center [328, 966] width 429 height 37
click at [505, 966] on select "[MEDICAL_DATA] checks and assumption of risk Direct Debit Request Initial Consu…" at bounding box center [328, 966] width 429 height 37
click at [517, 959] on select "[MEDICAL_DATA] checks and assumption of risk Direct Debit Request Initial Consu…" at bounding box center [328, 966] width 429 height 37
select select "2746"
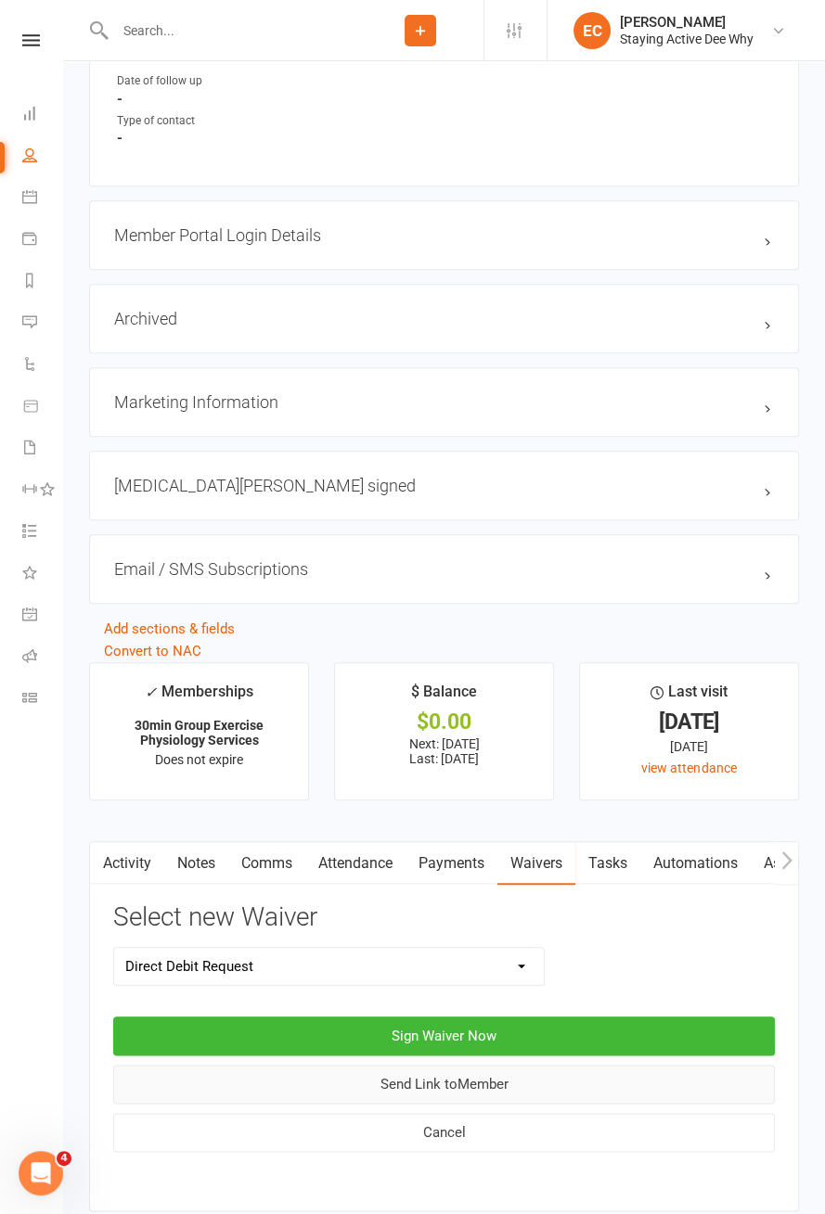
click at [606, 1073] on button "Send Link to Member" at bounding box center [443, 1084] width 661 height 39
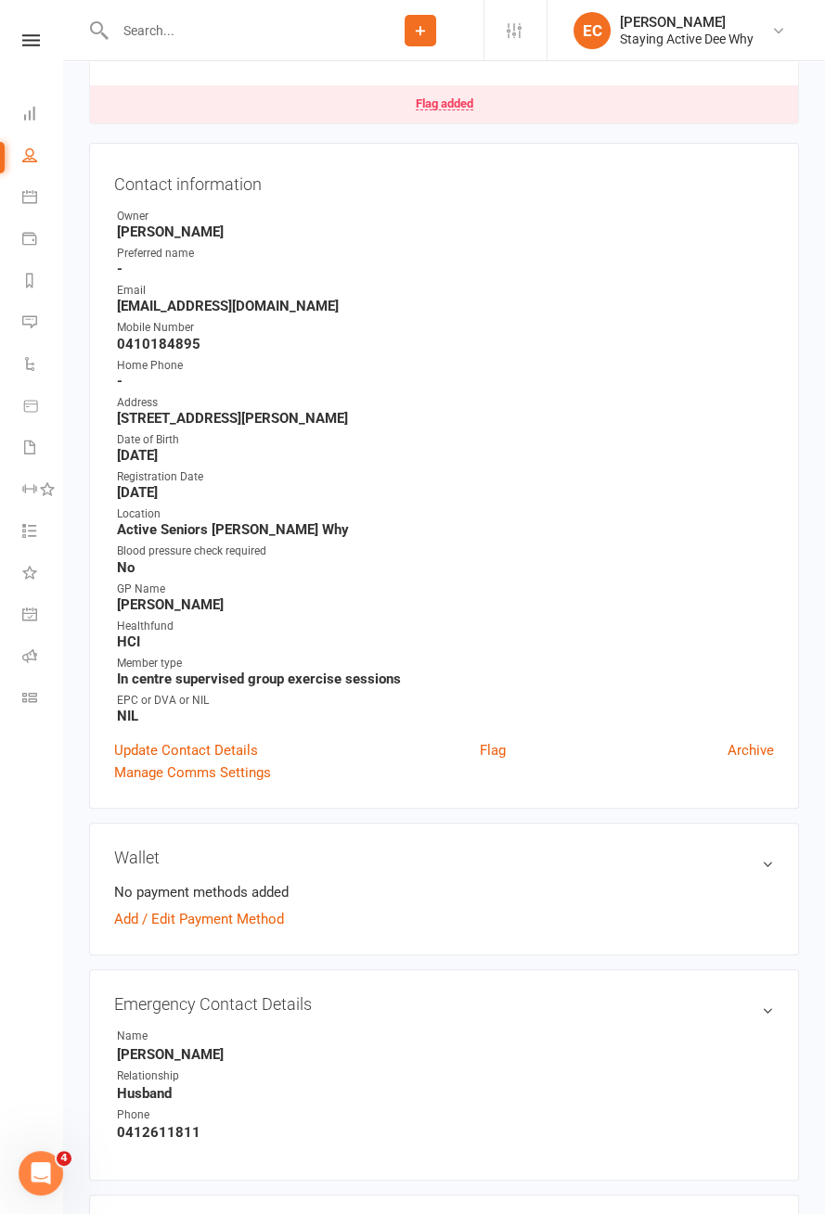
scroll to position [0, 0]
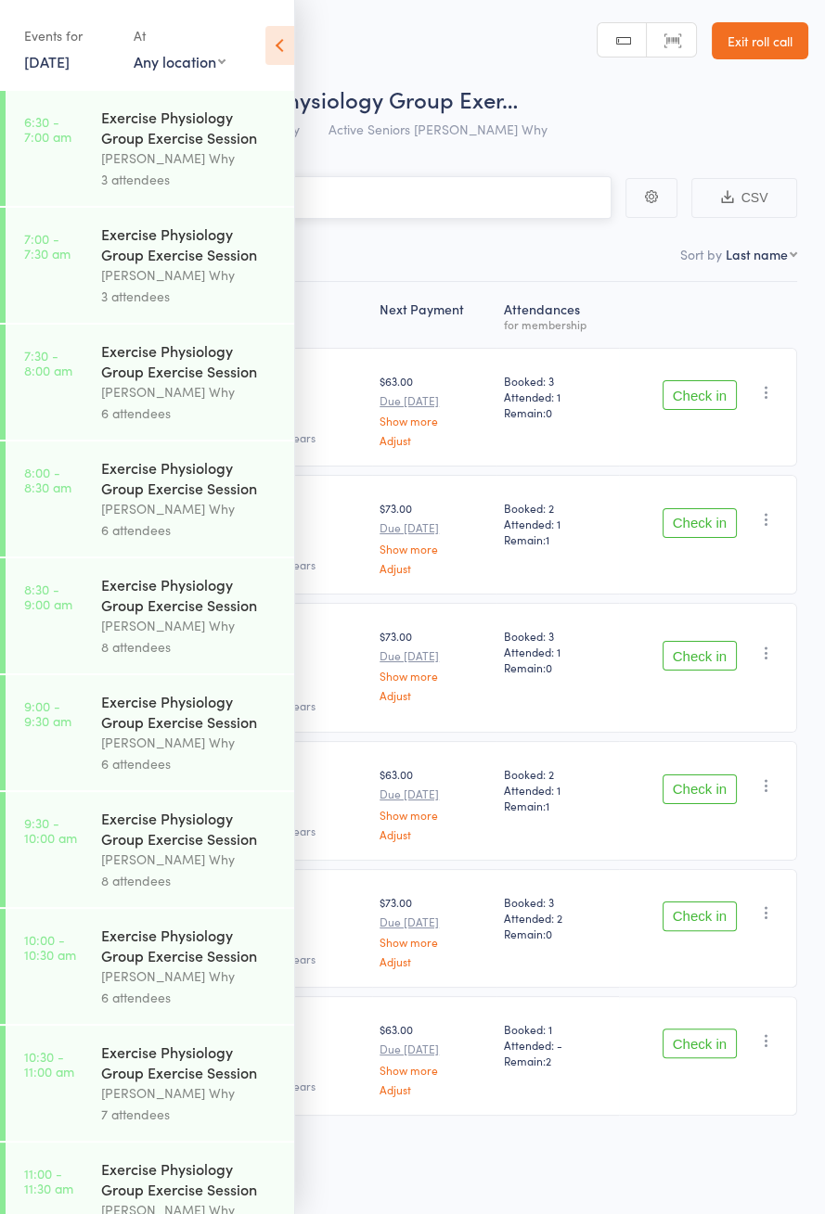
scroll to position [892, 0]
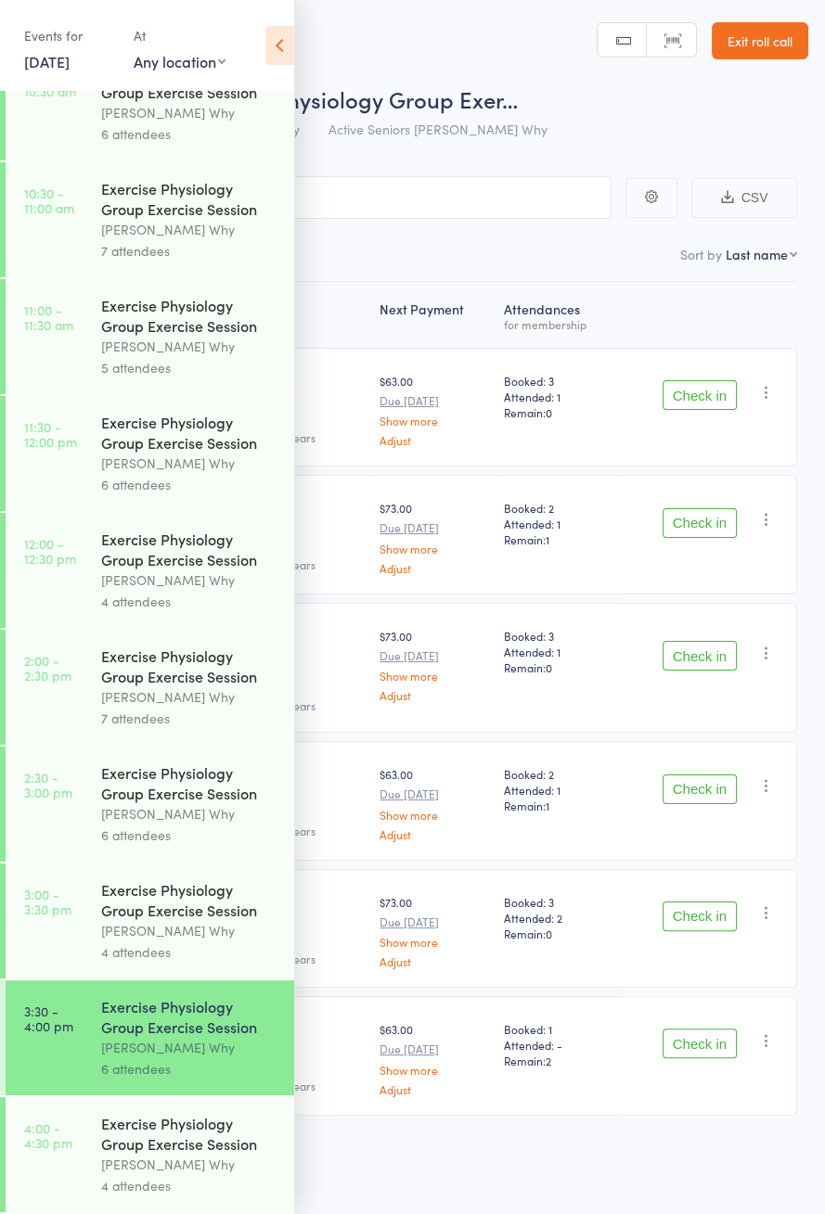
click at [270, 58] on icon at bounding box center [279, 45] width 29 height 39
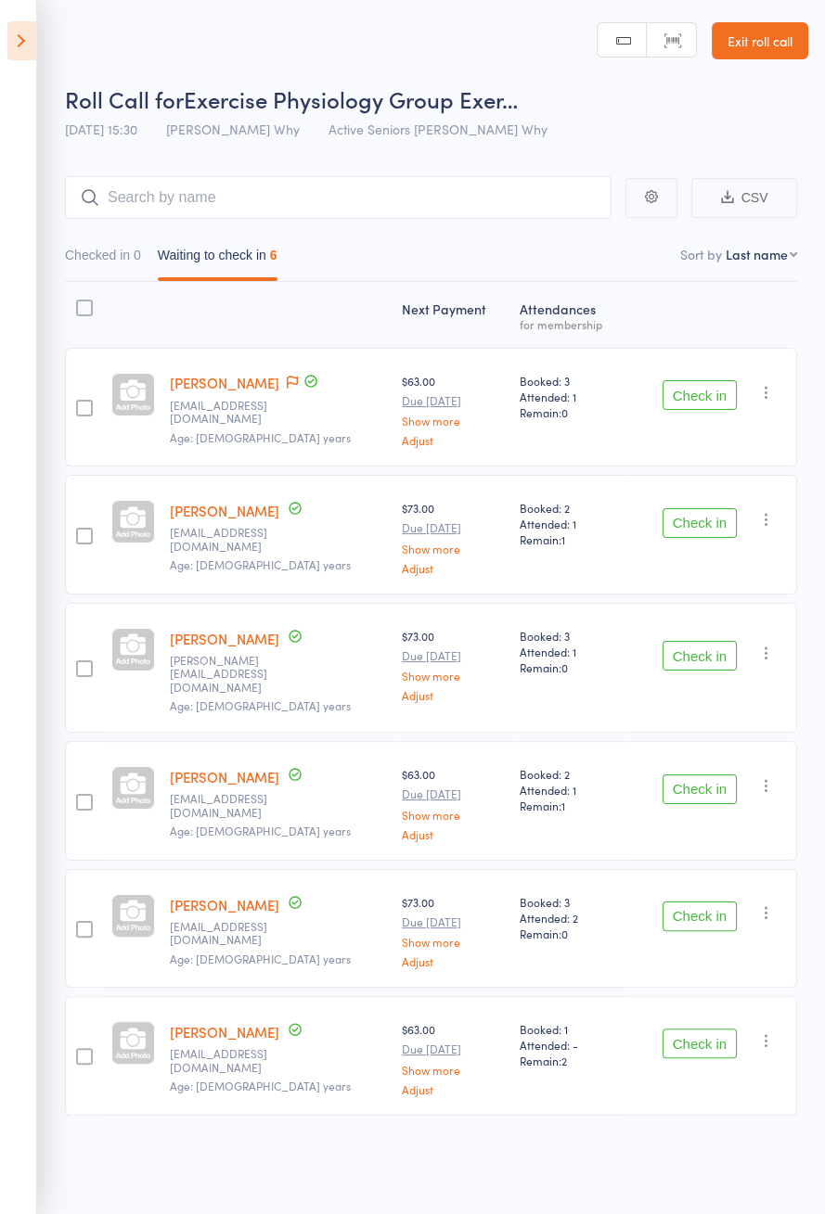
click at [33, 55] on icon at bounding box center [21, 40] width 29 height 39
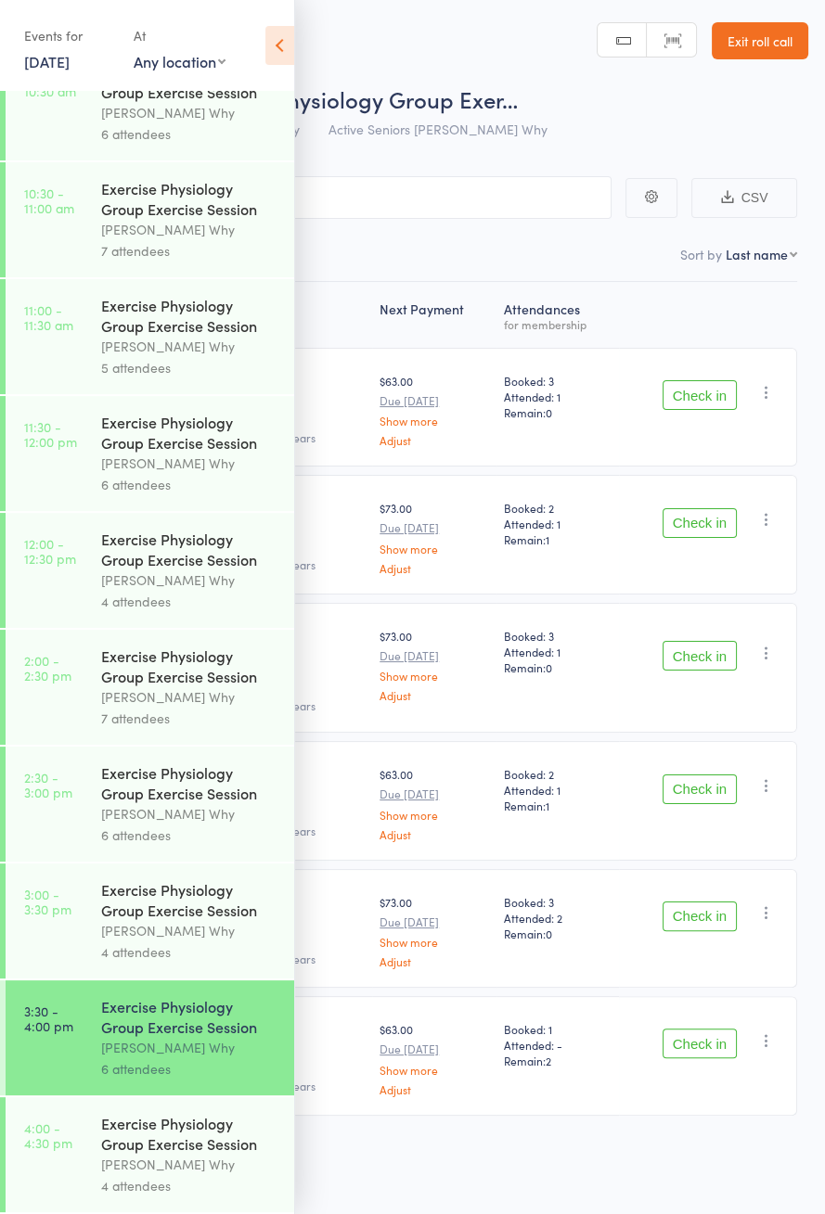
click at [187, 920] on div "[PERSON_NAME] Why" at bounding box center [189, 930] width 177 height 21
click at [281, 62] on icon at bounding box center [279, 45] width 29 height 39
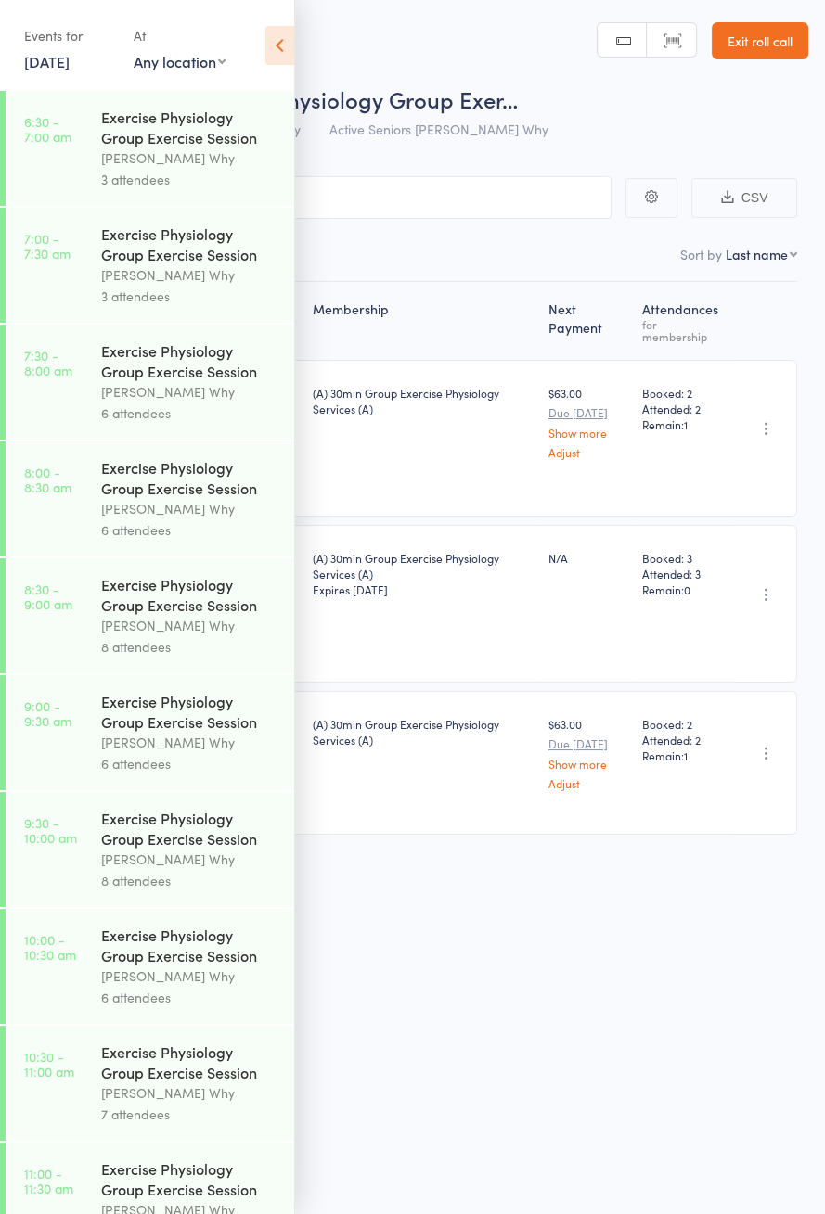
click at [275, 53] on icon at bounding box center [279, 45] width 29 height 39
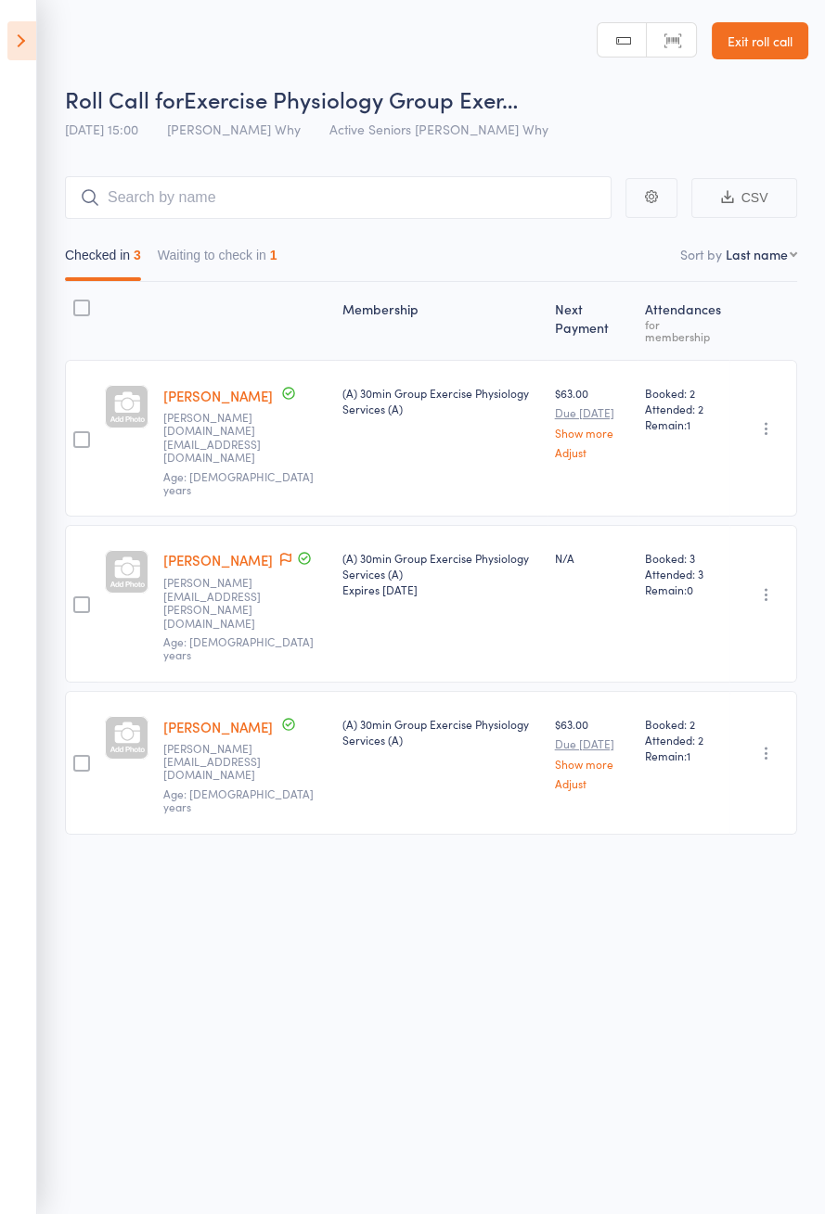
click at [269, 261] on button "Waiting to check in 1" at bounding box center [218, 259] width 120 height 43
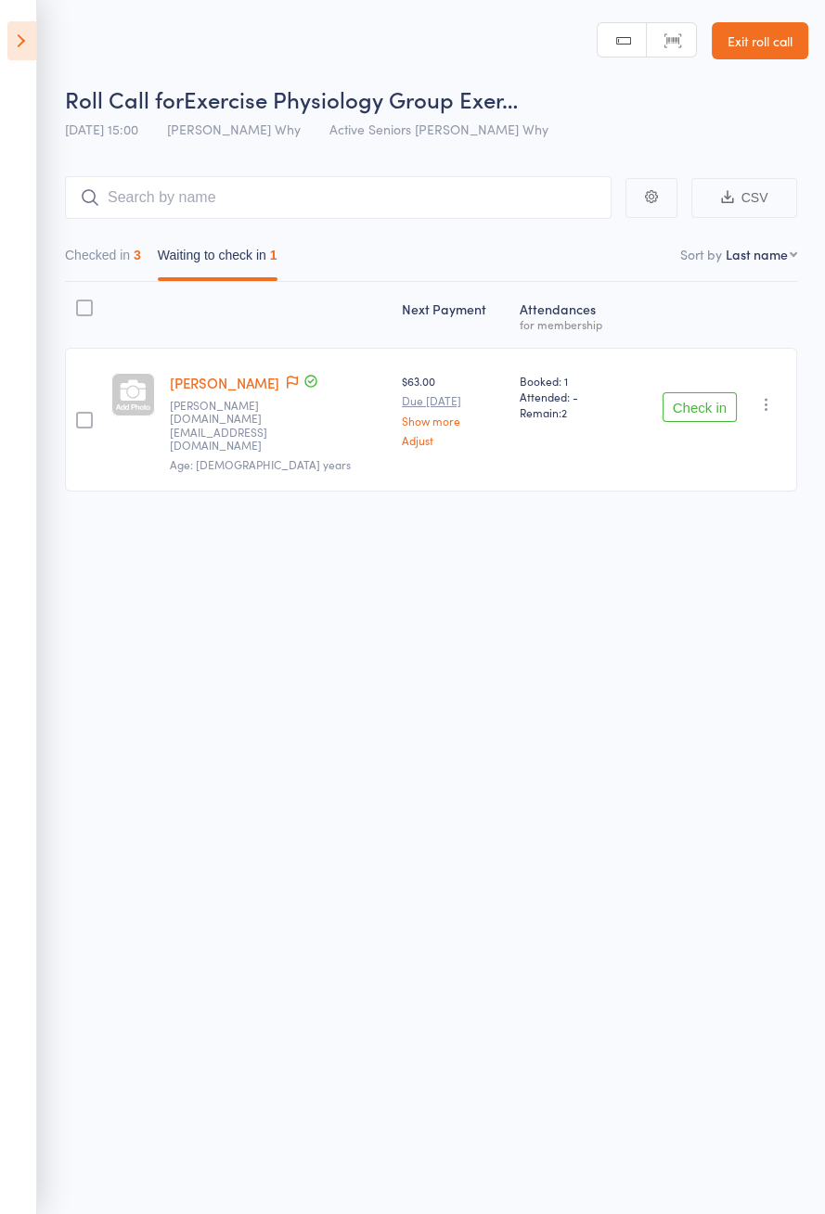
click at [774, 397] on icon "button" at bounding box center [766, 404] width 19 height 19
click at [699, 553] on li "Remove" at bounding box center [699, 565] width 153 height 25
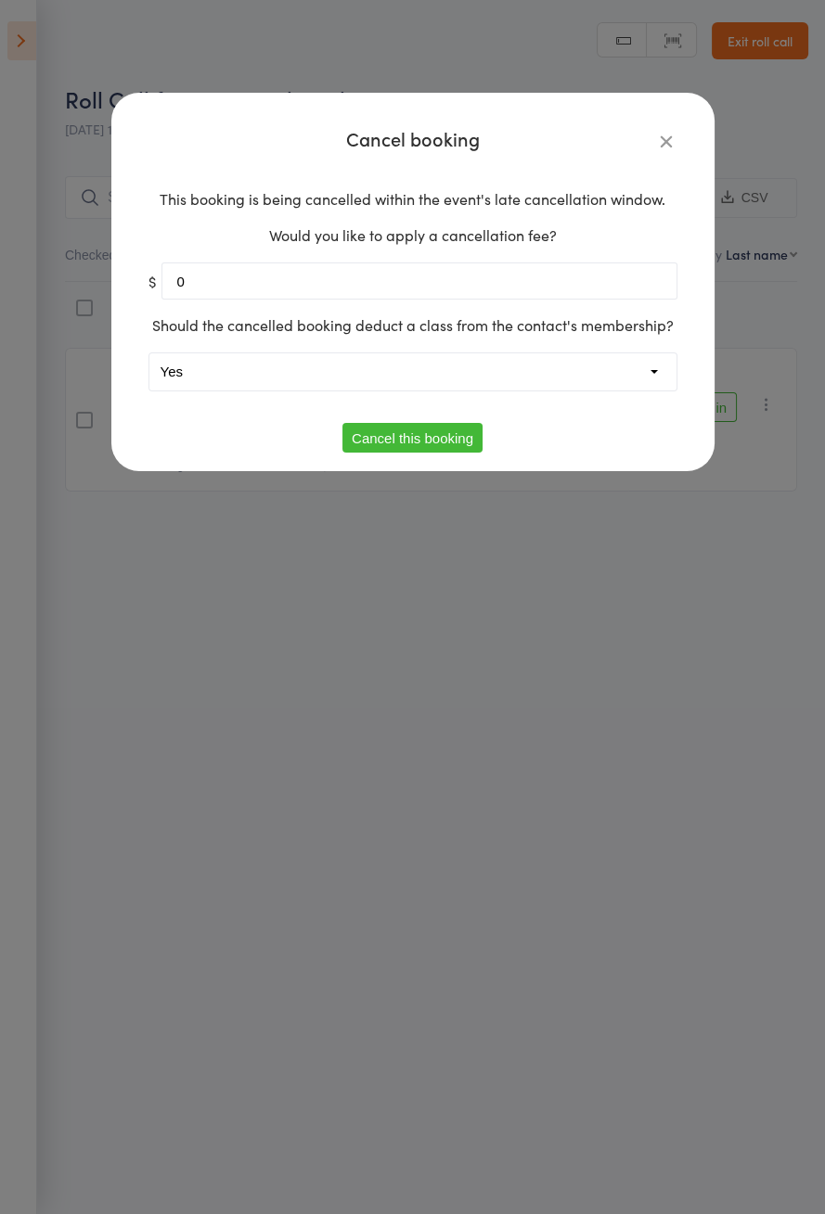
click at [521, 356] on select "Yes No" at bounding box center [412, 371] width 527 height 37
click at [493, 648] on div "Cancel booking This booking is being cancelled within the event's late cancella…" at bounding box center [412, 607] width 825 height 1214
click at [453, 440] on link "Adjust" at bounding box center [453, 440] width 103 height 12
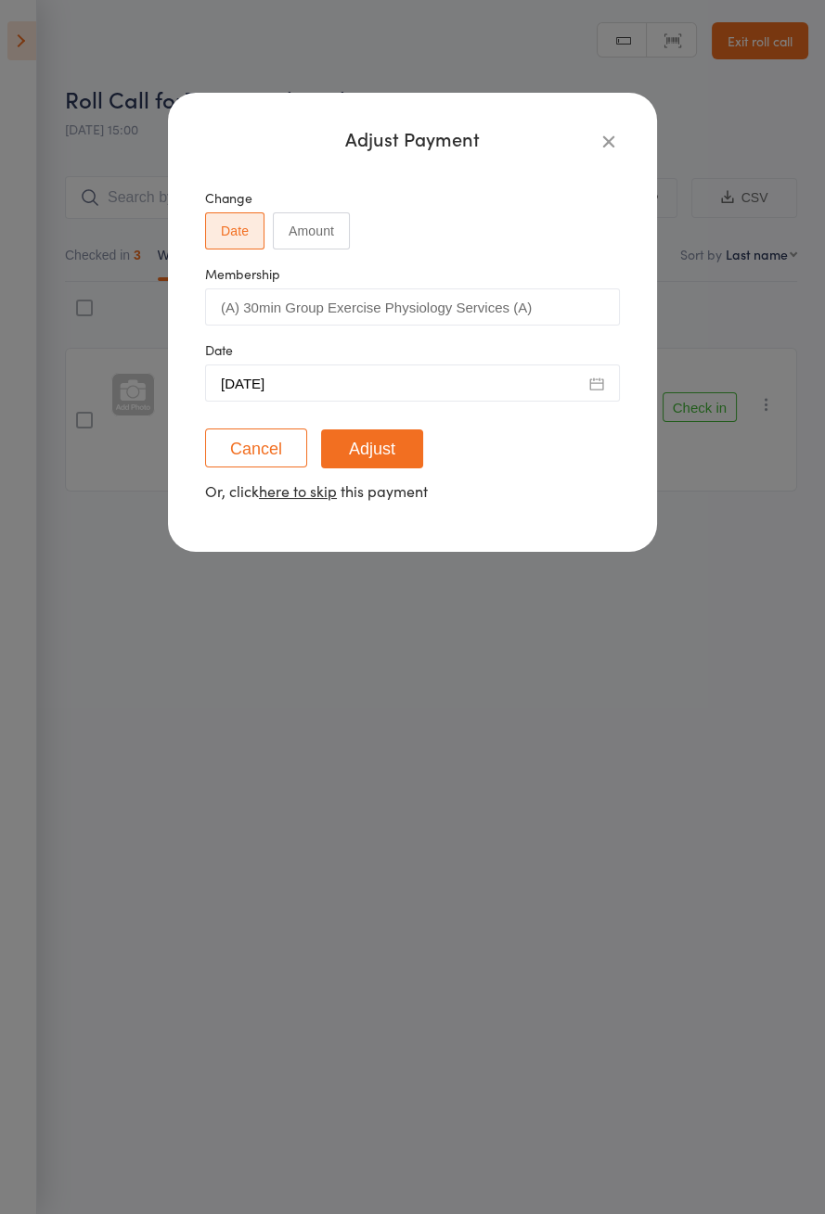
click at [614, 136] on icon "button" at bounding box center [608, 141] width 20 height 20
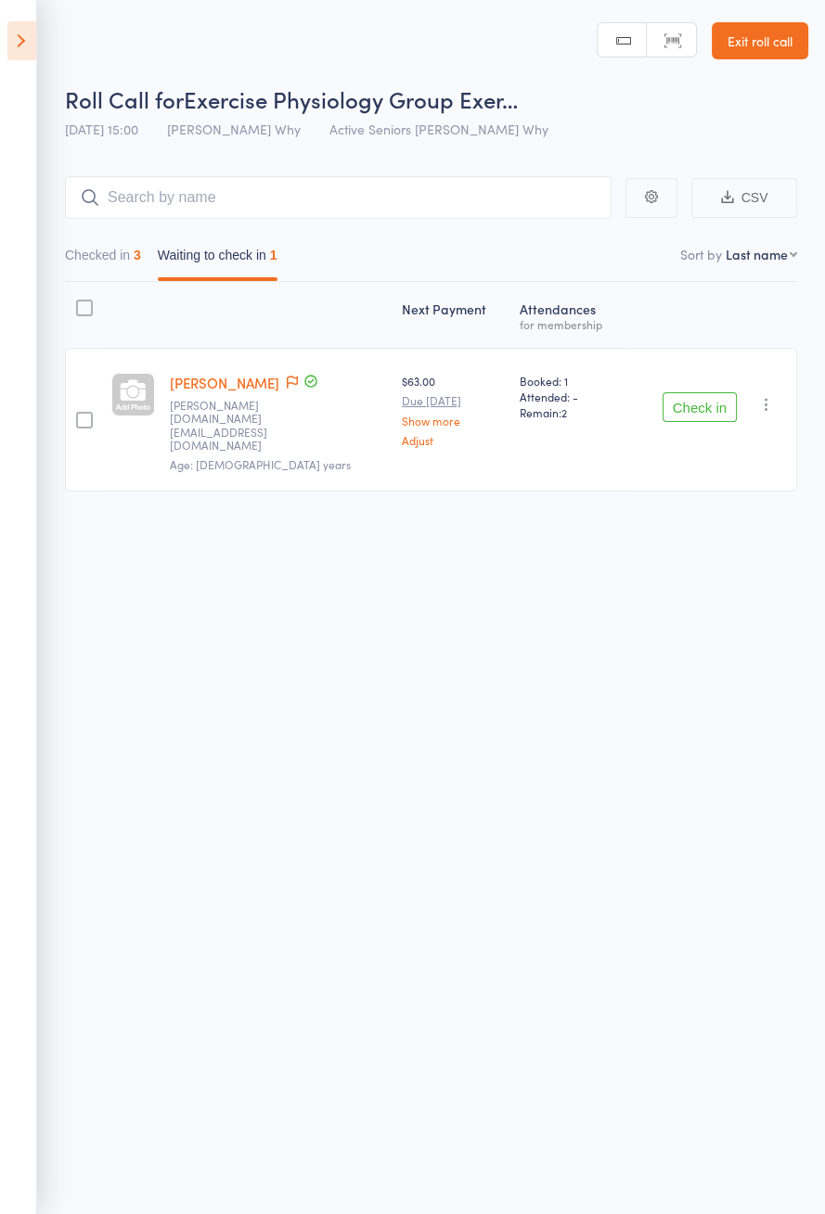
click at [775, 393] on button "button" at bounding box center [766, 404] width 22 height 22
click at [697, 554] on li "Remove" at bounding box center [699, 565] width 153 height 25
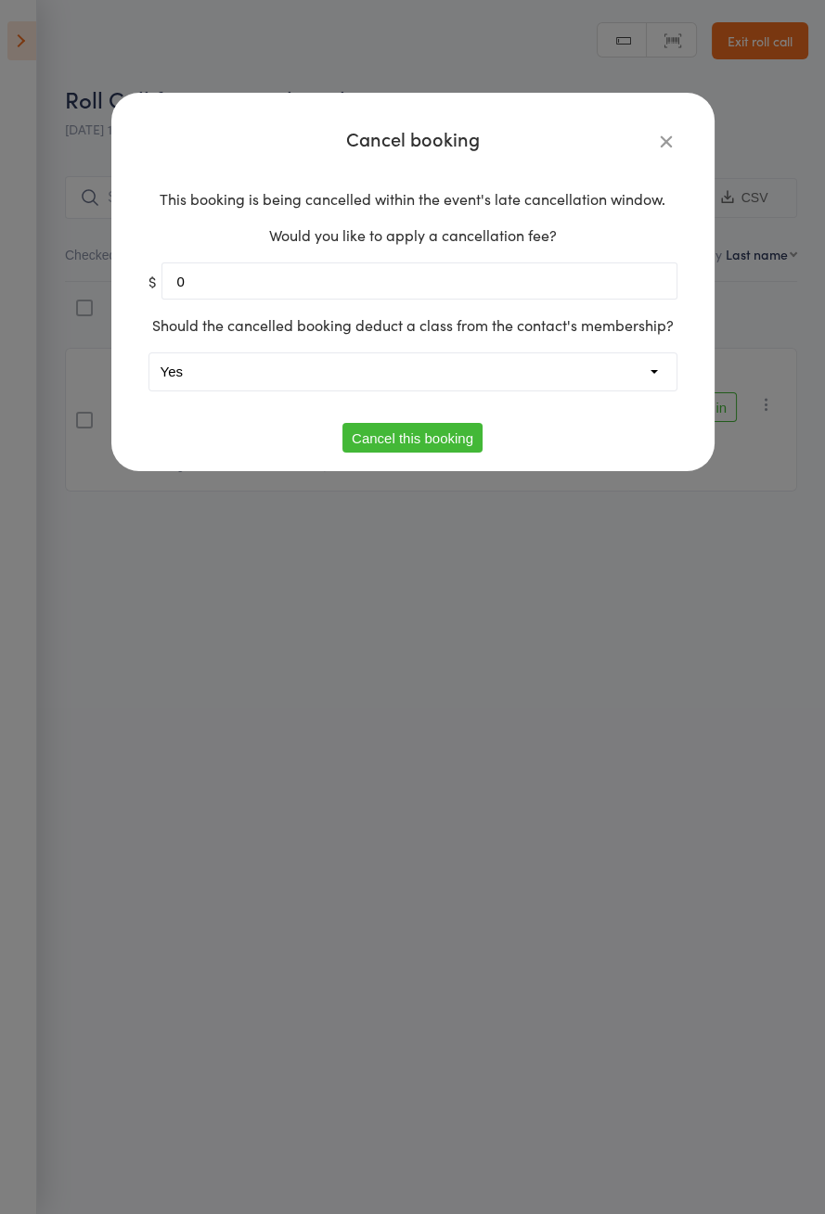
click at [454, 442] on button "Cancel this booking" at bounding box center [412, 438] width 140 height 30
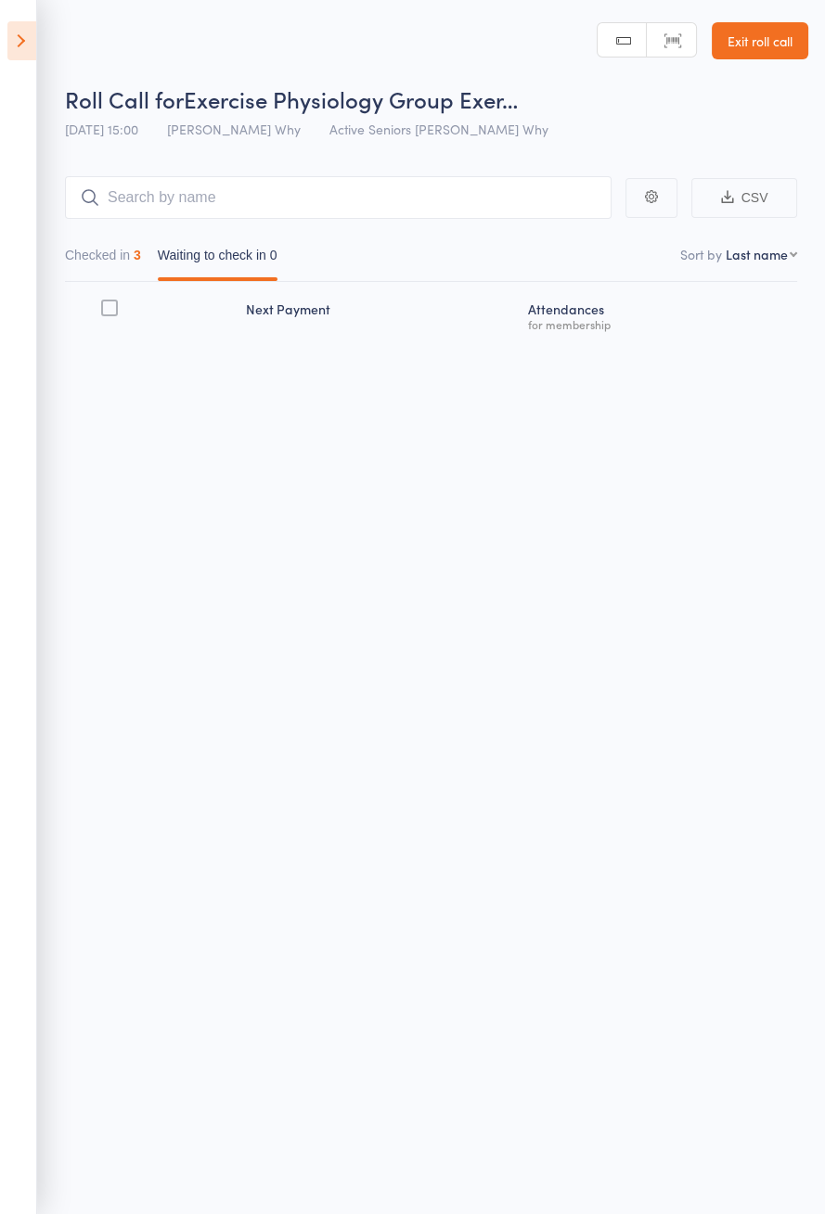
click at [10, 48] on icon at bounding box center [21, 40] width 29 height 39
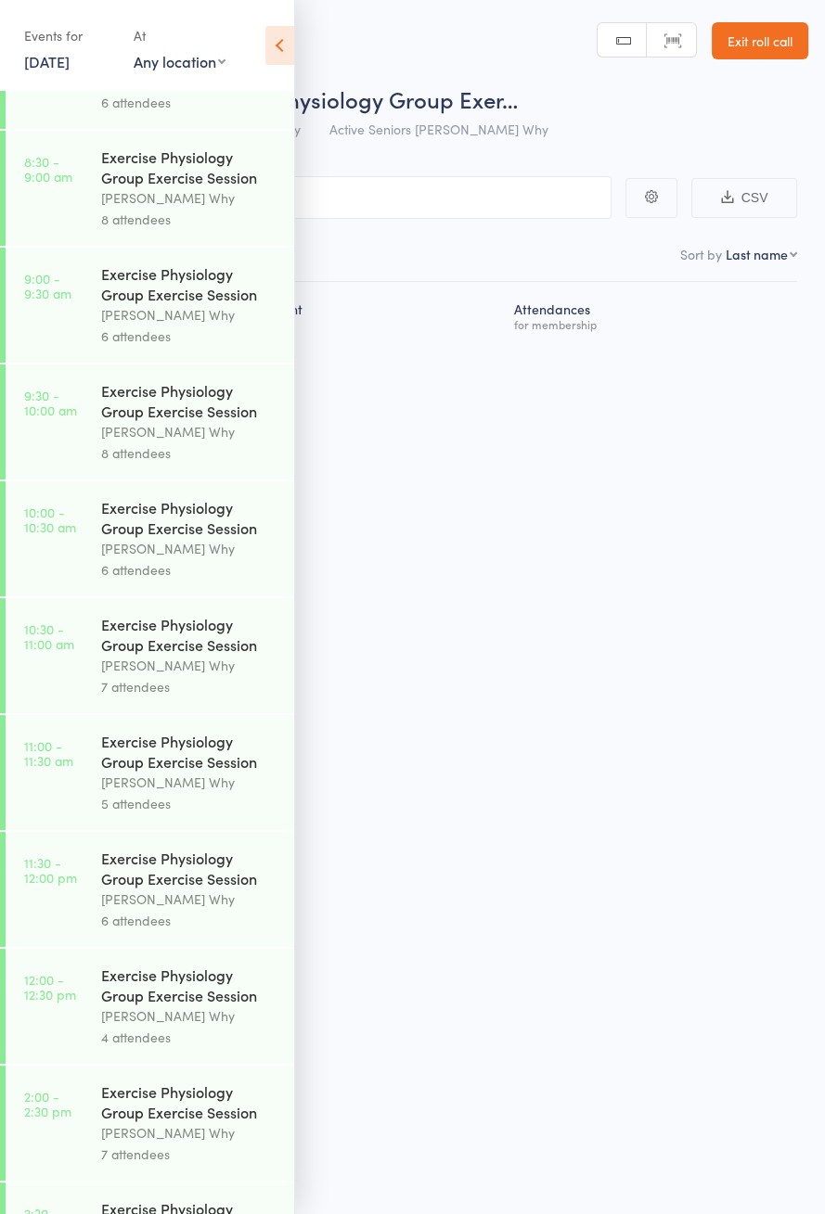
scroll to position [892, 0]
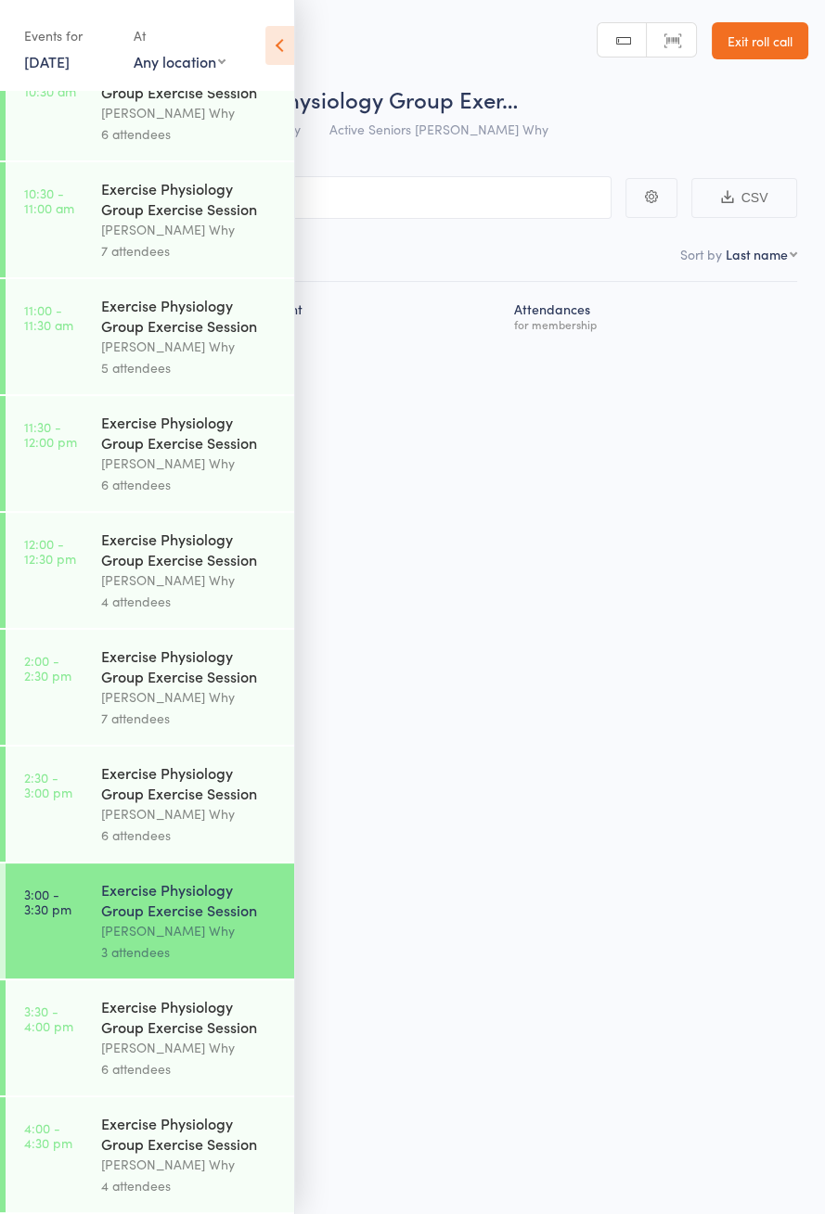
click at [75, 1036] on link "3:30 - 4:00 pm Exercise Physiology Group Exercise Session Dee Why 6 attendees" at bounding box center [150, 1037] width 288 height 115
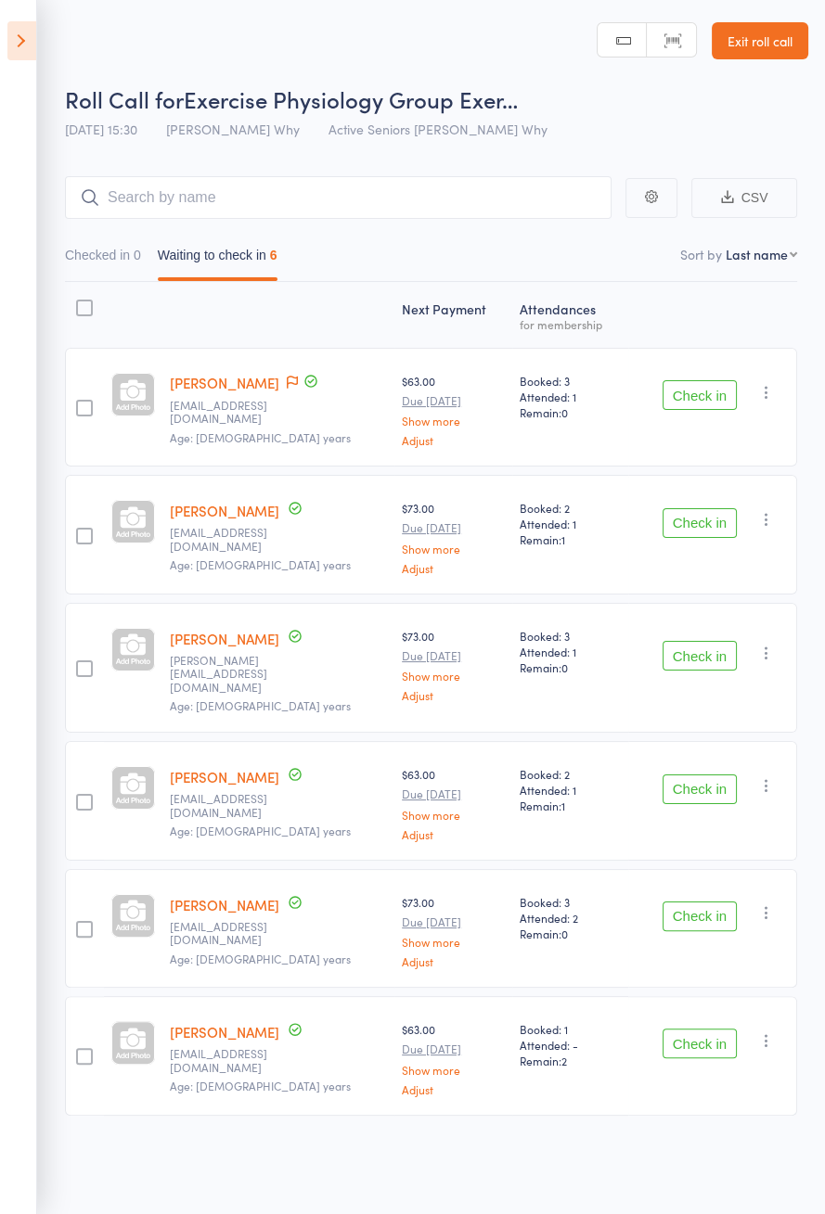
click at [287, 378] on icon at bounding box center [292, 382] width 11 height 13
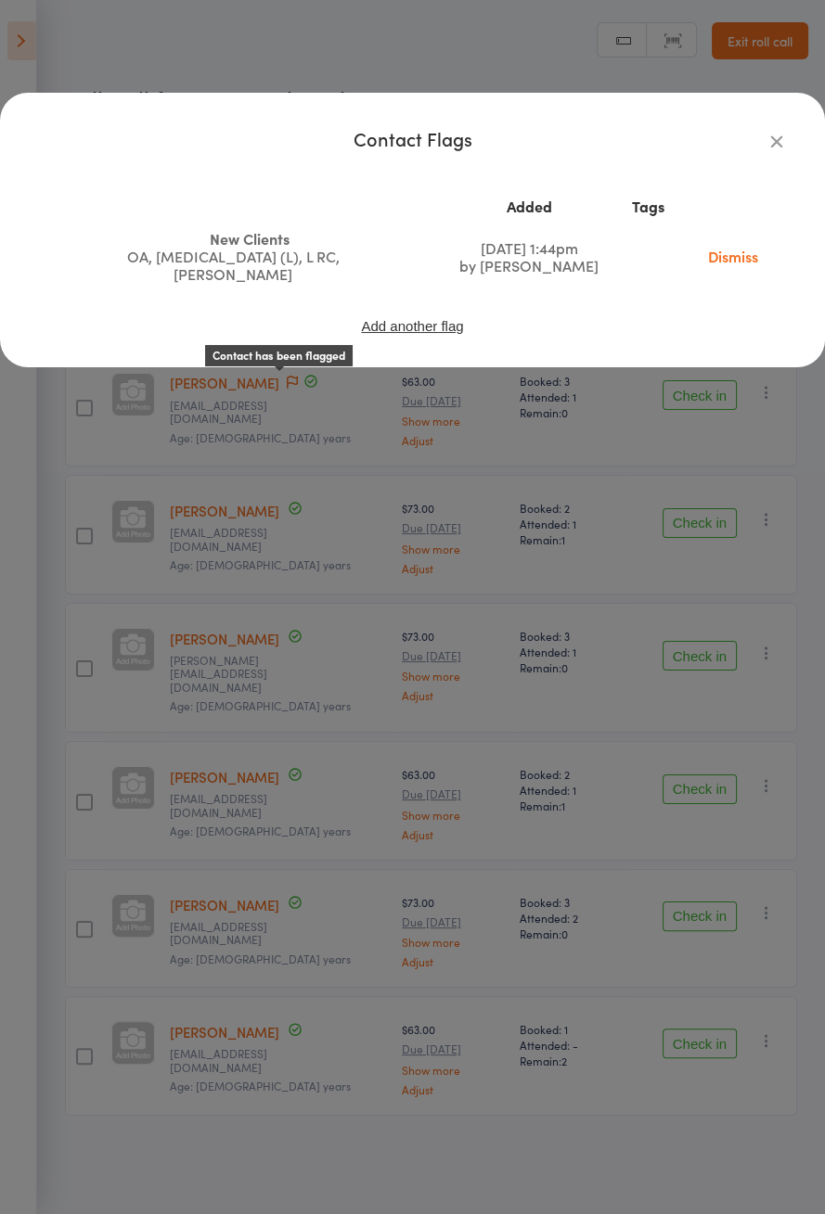
click at [608, 530] on div "Contact Flags Added Tags New Clients OA, Scoliosis (L), L RC, Vertigo Aug 29, 2…" at bounding box center [412, 607] width 825 height 1214
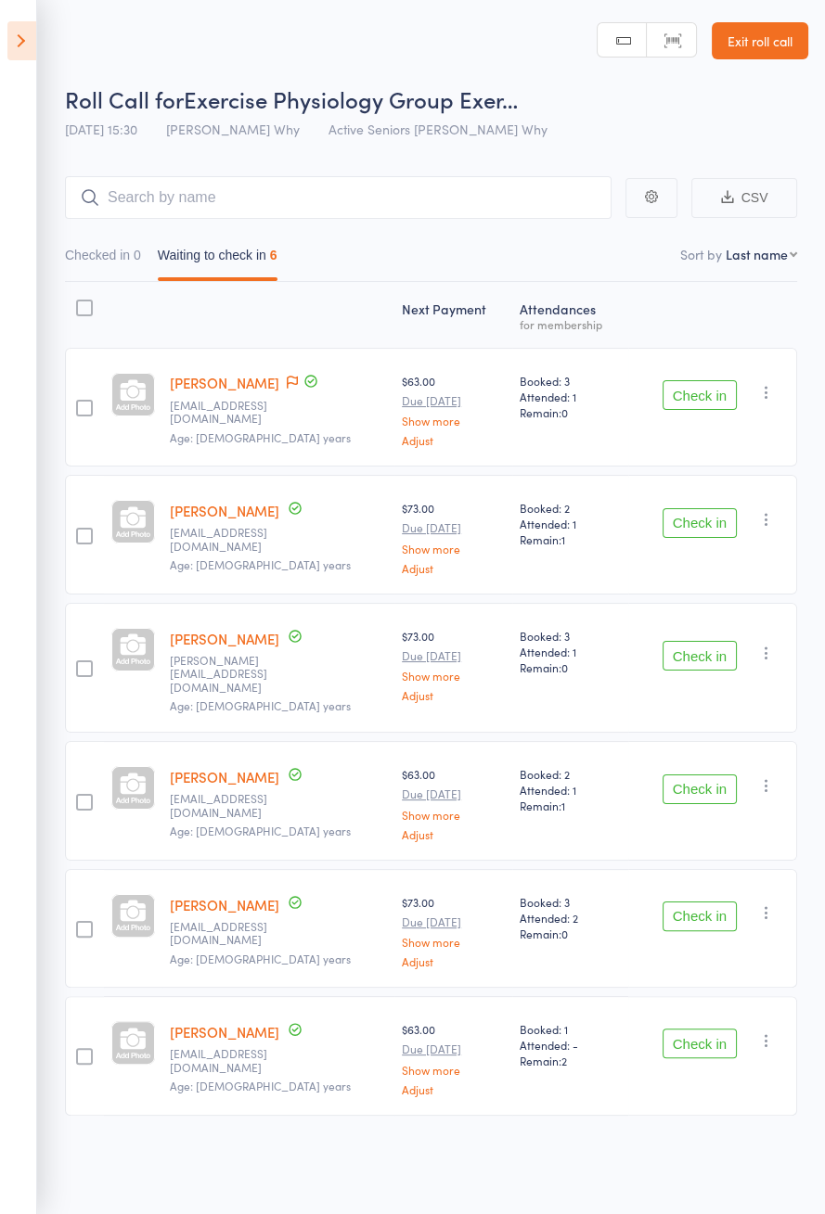
click at [714, 398] on button "Check in" at bounding box center [699, 395] width 74 height 30
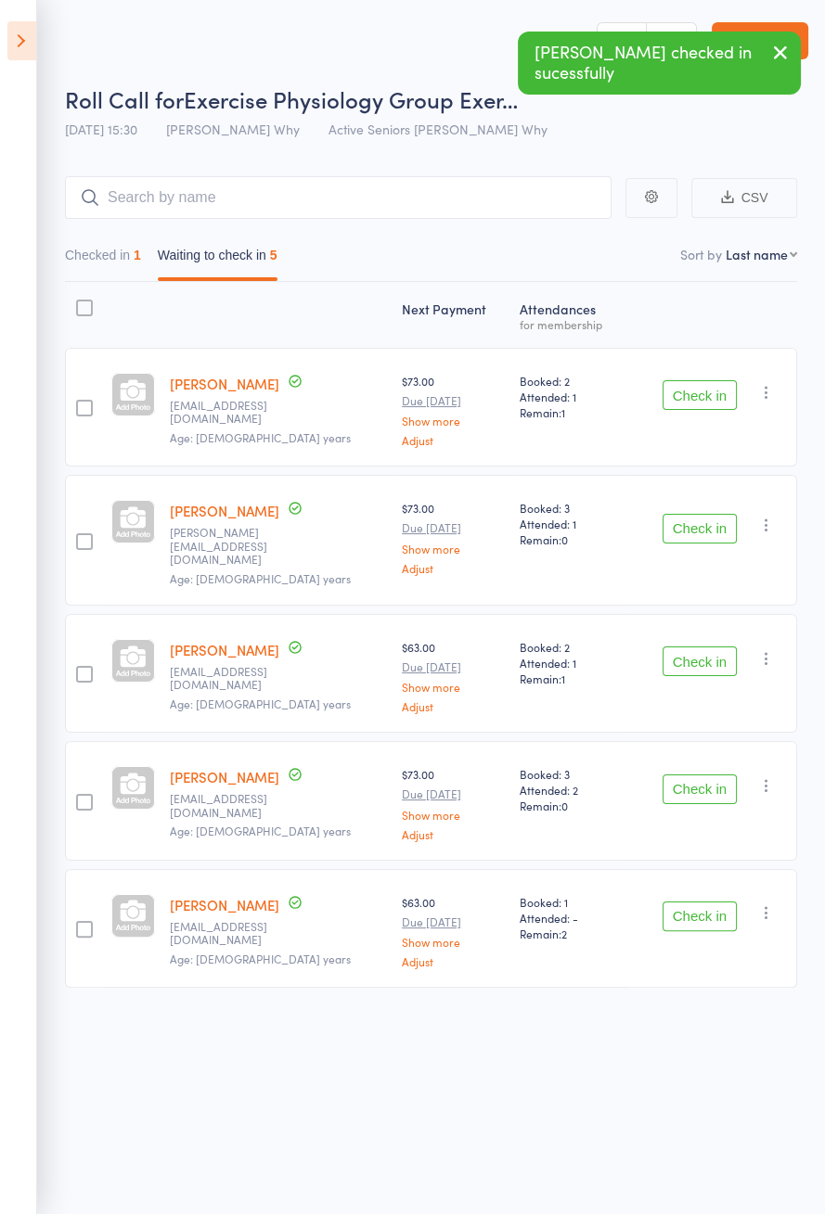
click at [724, 400] on button "Check in" at bounding box center [699, 395] width 74 height 30
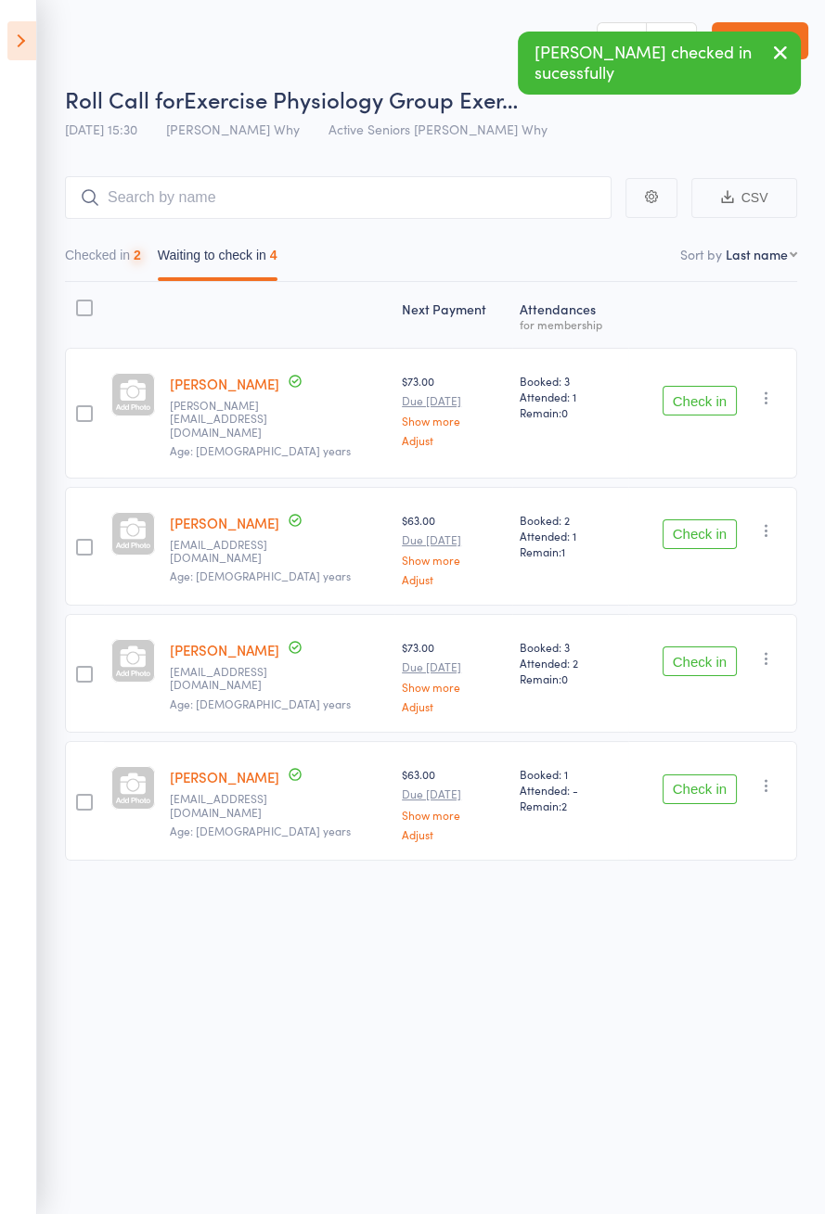
click at [717, 390] on button "Check in" at bounding box center [699, 401] width 74 height 30
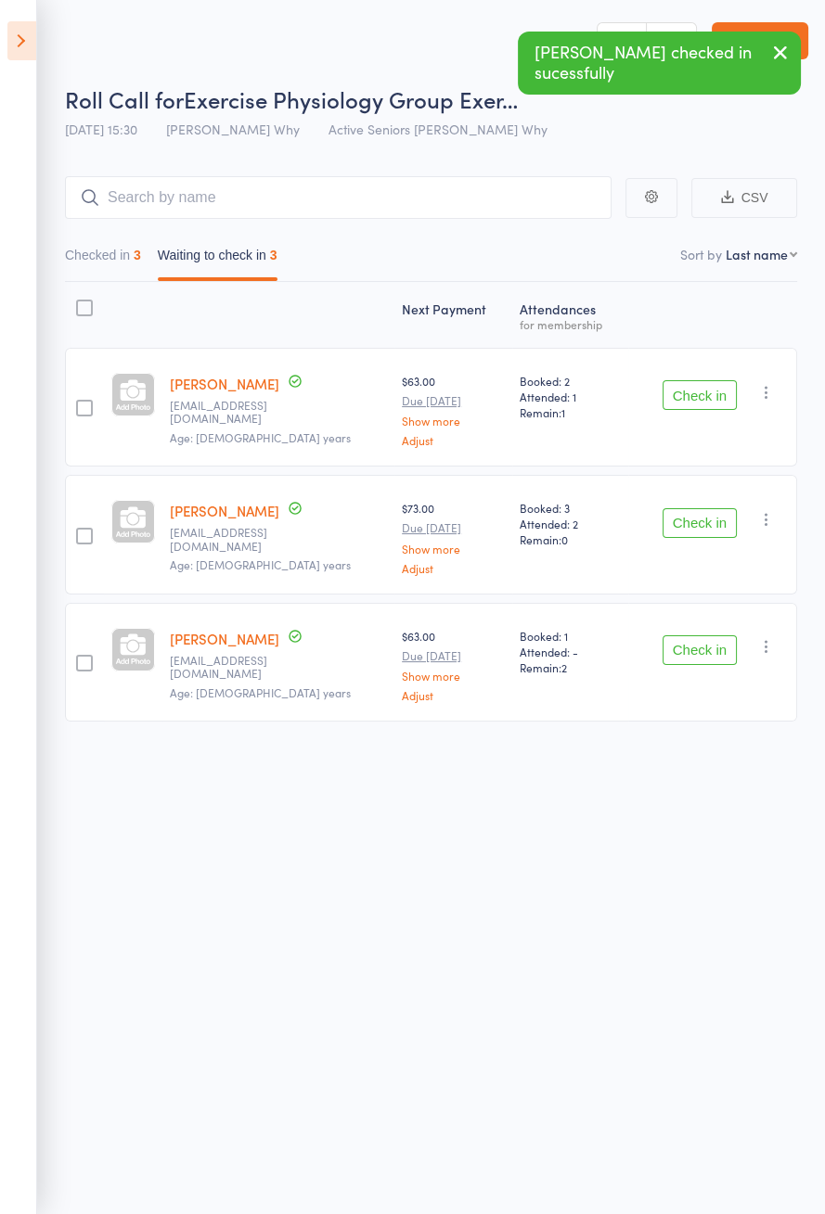
click at [716, 398] on button "Check in" at bounding box center [699, 395] width 74 height 30
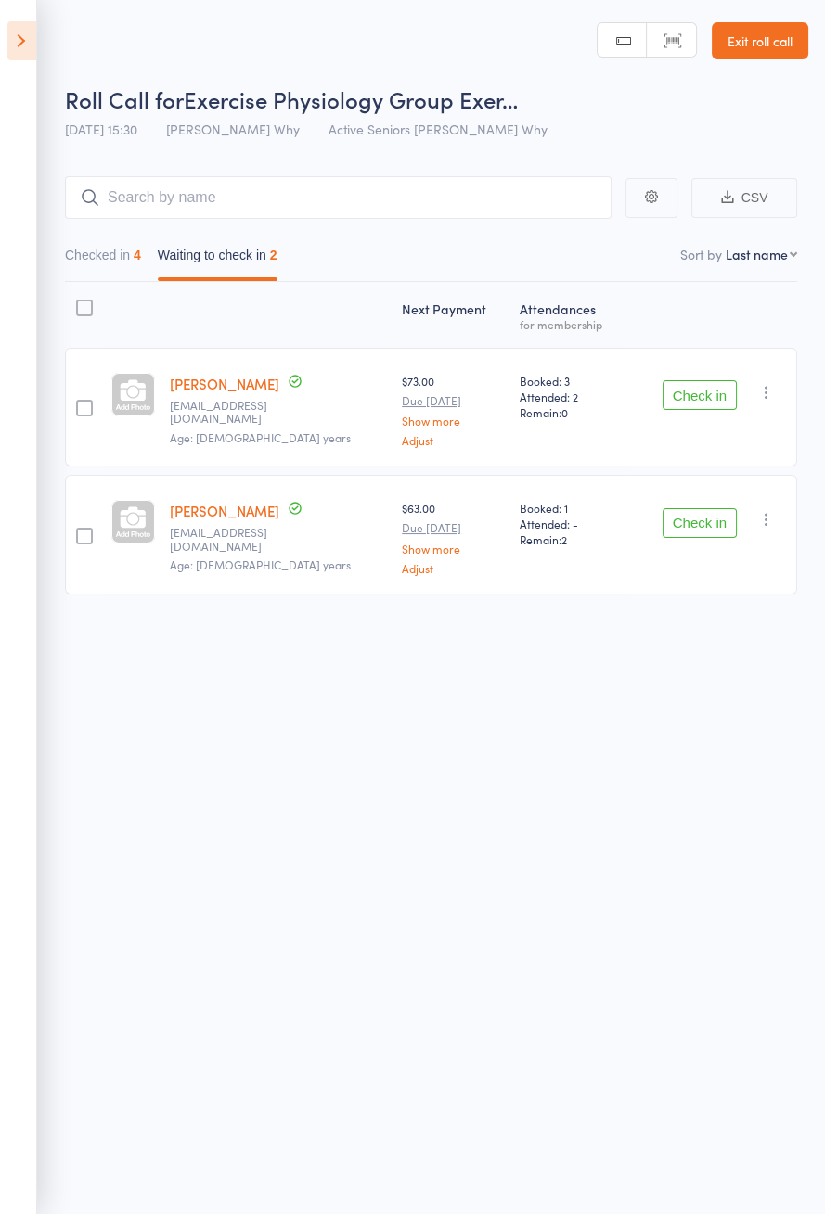
click at [718, 517] on button "Check in" at bounding box center [699, 523] width 74 height 30
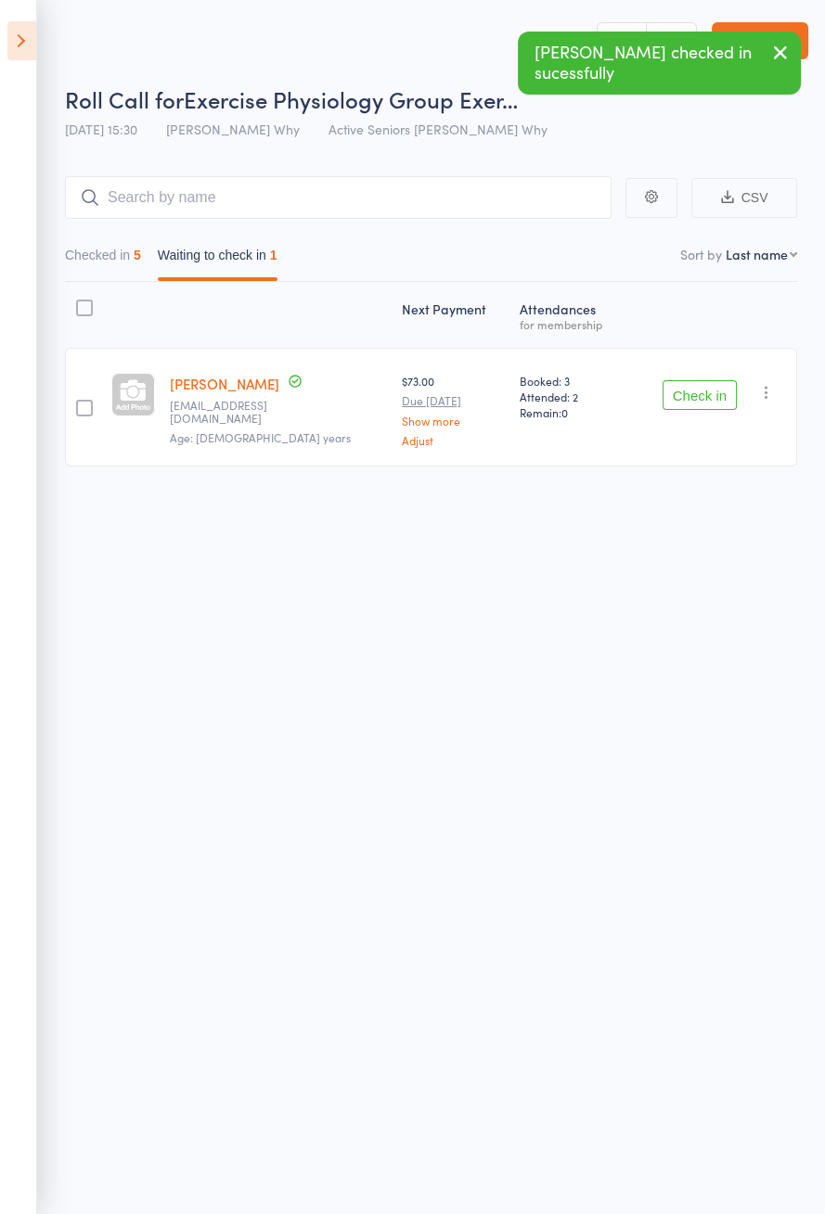
click at [19, 47] on icon at bounding box center [21, 40] width 29 height 39
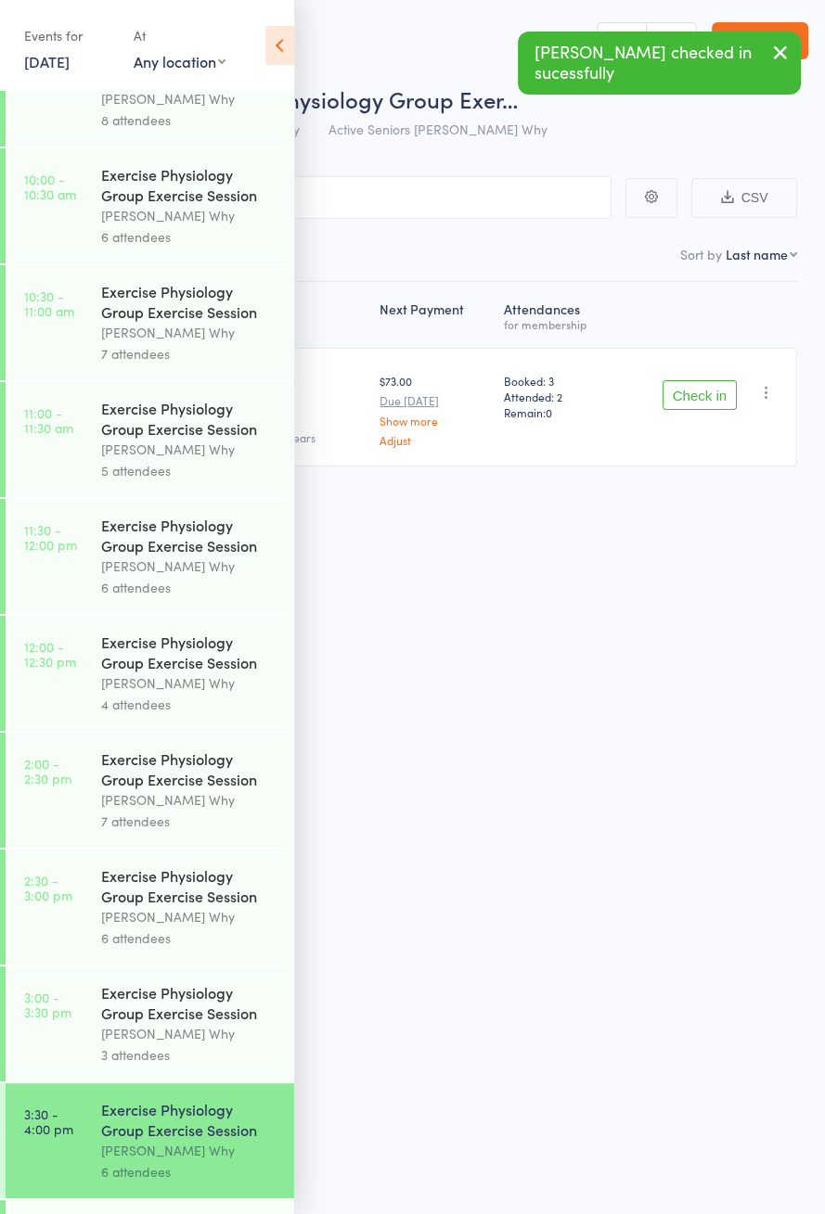
scroll to position [806, 0]
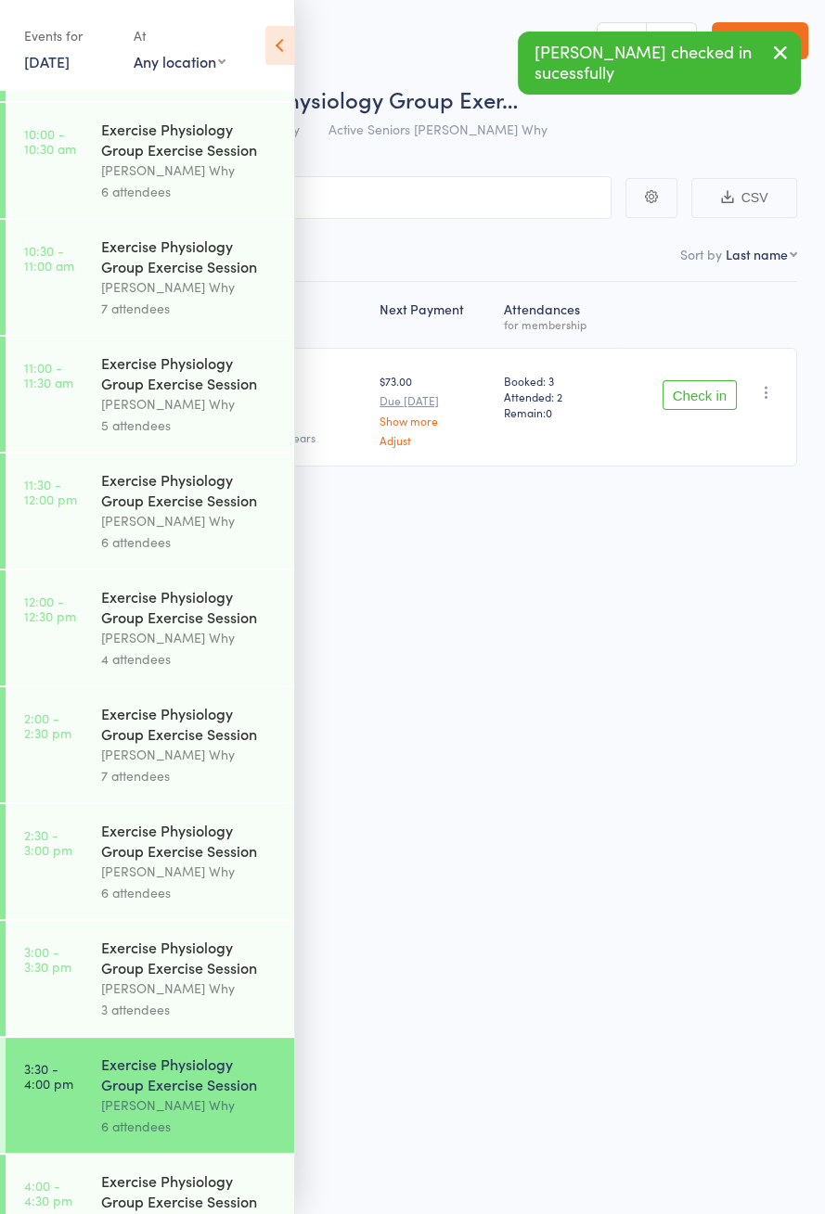
click at [173, 1213] on div "Dee Why" at bounding box center [189, 1221] width 177 height 21
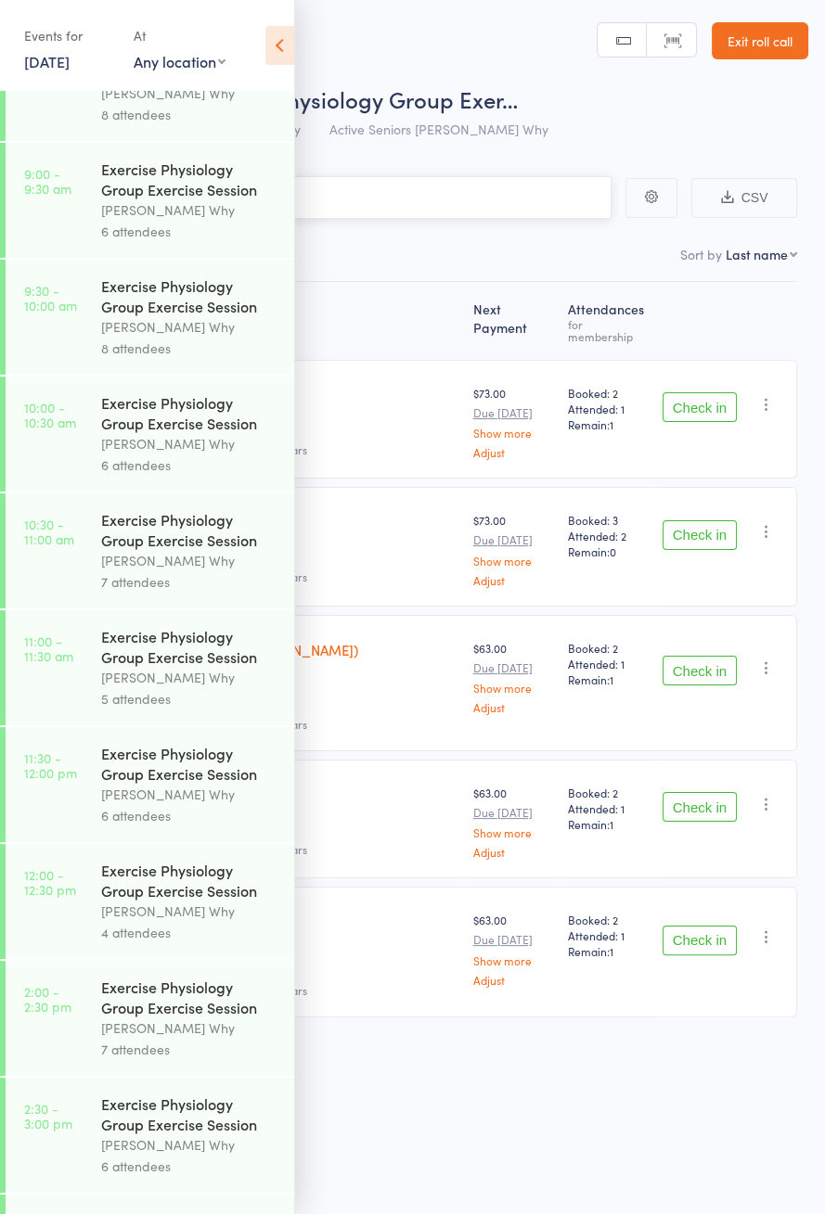
scroll to position [806, 0]
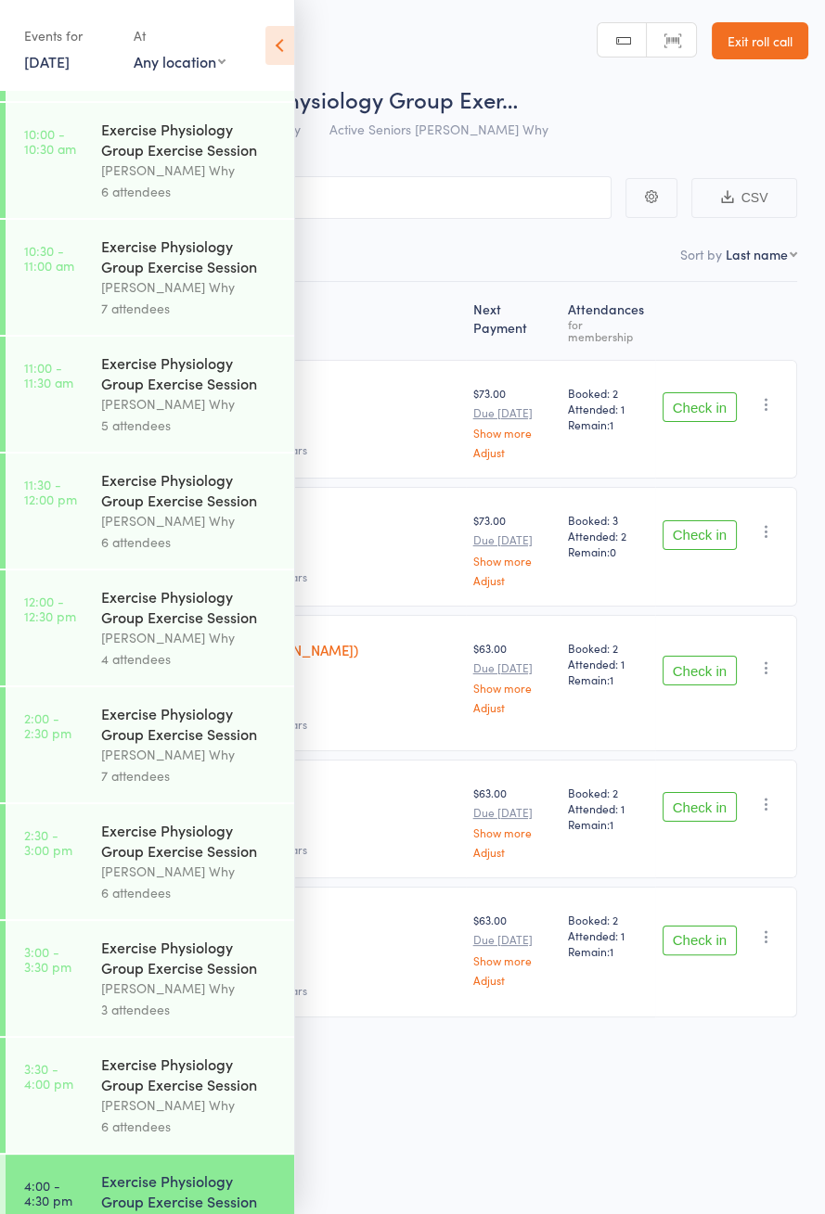
click at [274, 48] on icon at bounding box center [279, 45] width 29 height 39
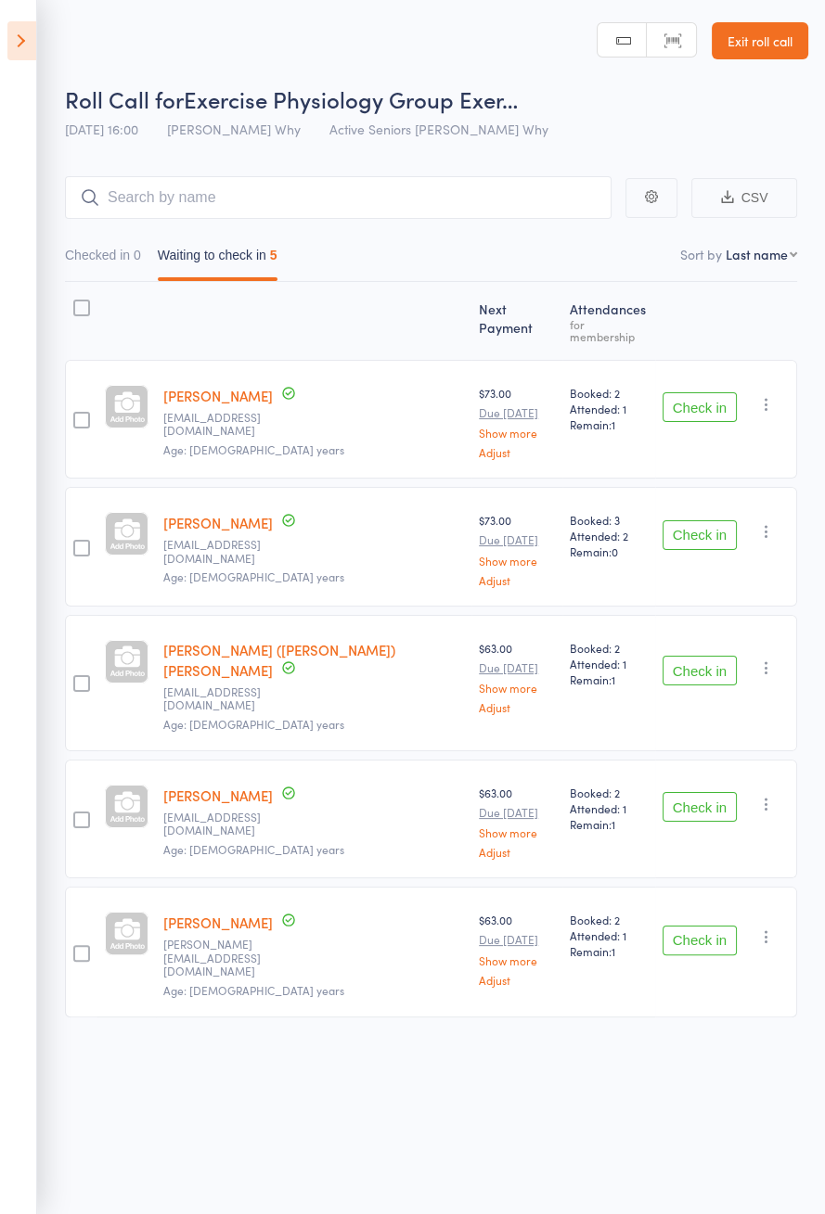
click at [723, 926] on button "Check in" at bounding box center [699, 941] width 74 height 30
click at [722, 792] on button "Check in" at bounding box center [699, 807] width 74 height 30
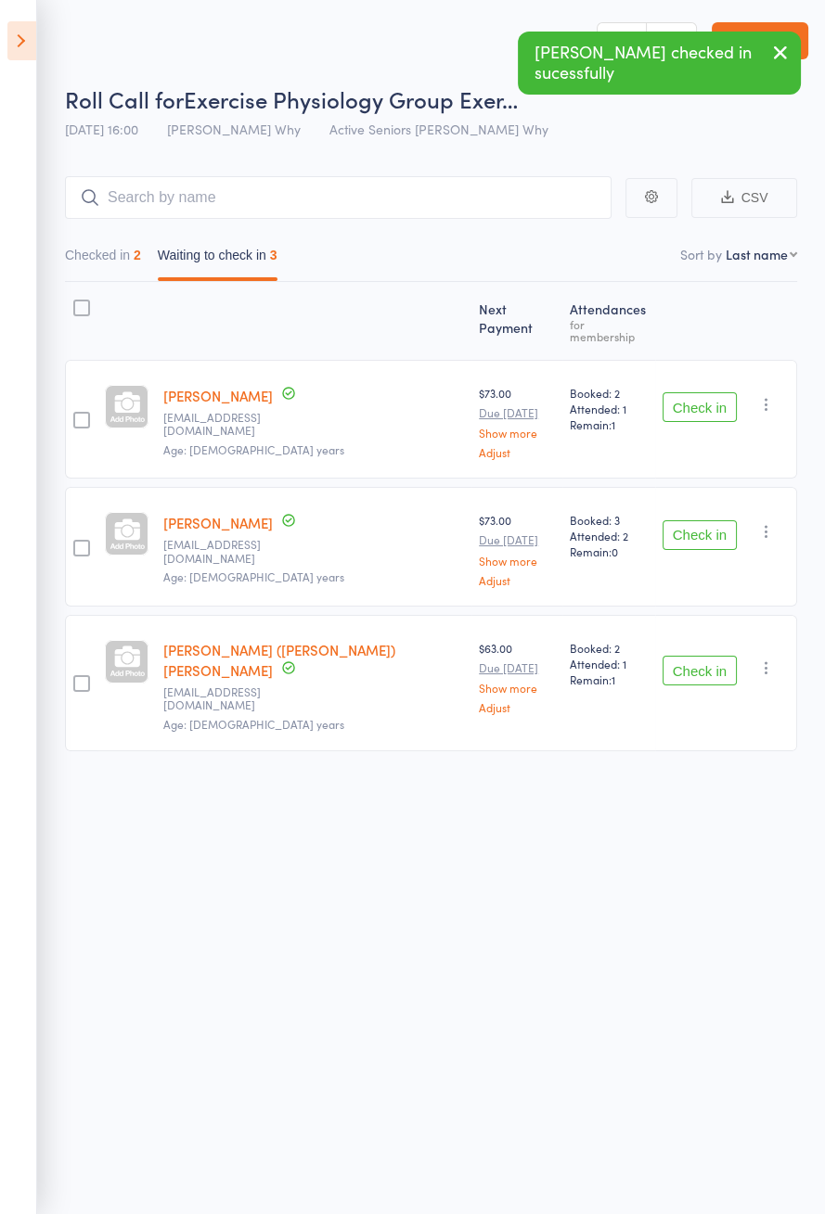
click at [33, 47] on icon at bounding box center [21, 40] width 29 height 39
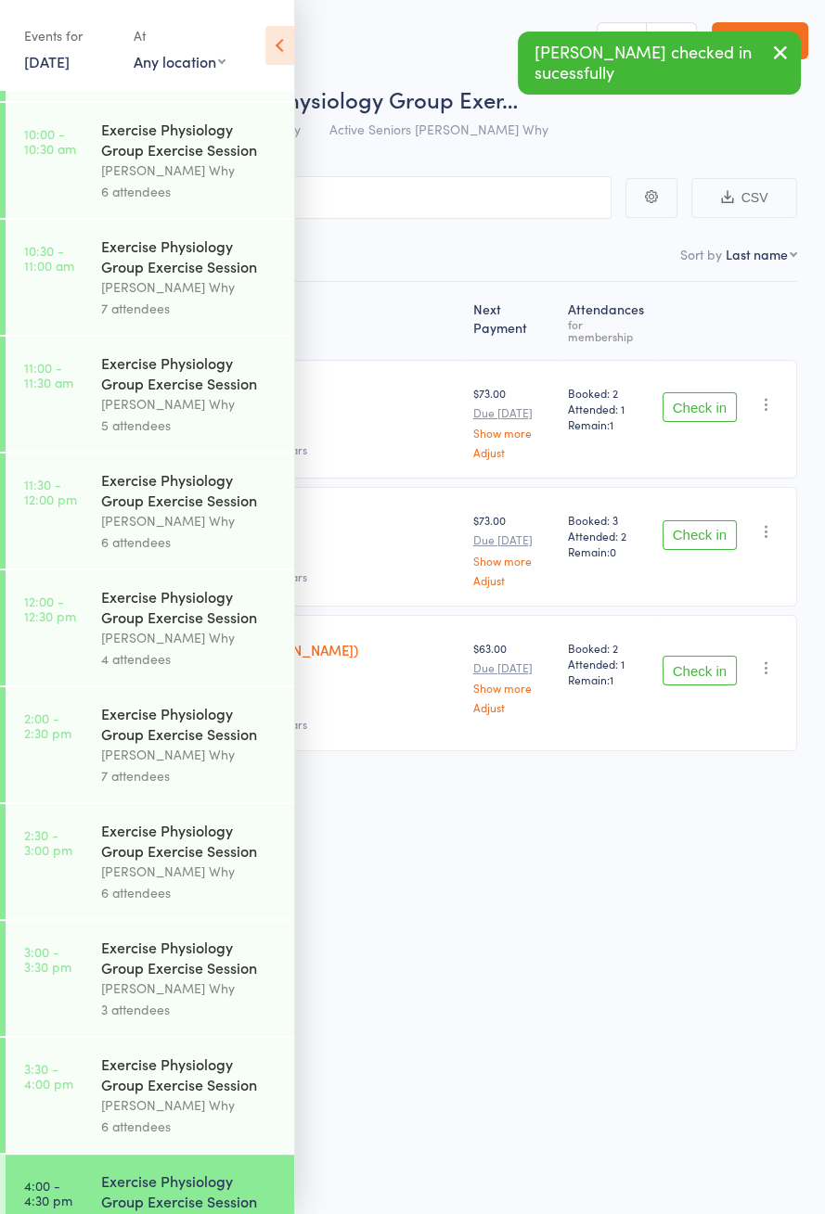
click at [156, 1116] on div "Dee Why" at bounding box center [189, 1104] width 177 height 21
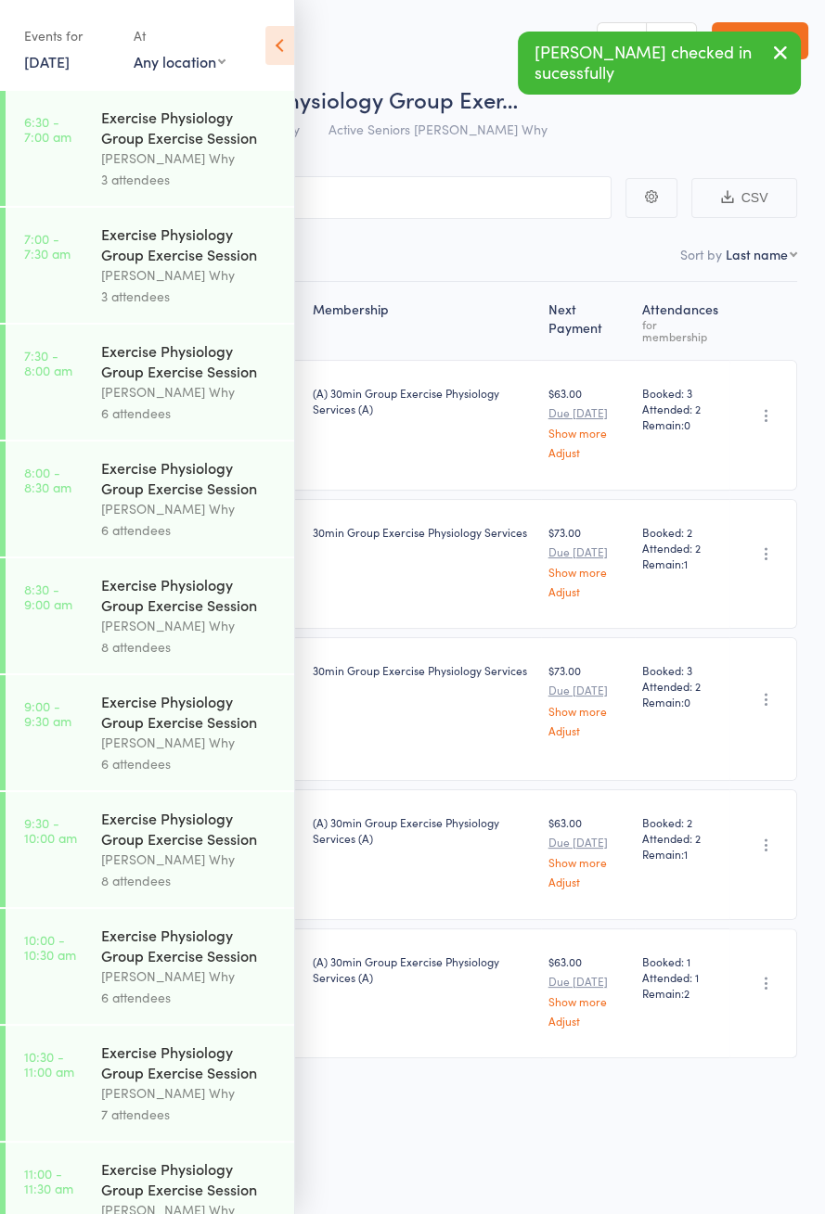
click at [281, 57] on icon at bounding box center [279, 45] width 29 height 39
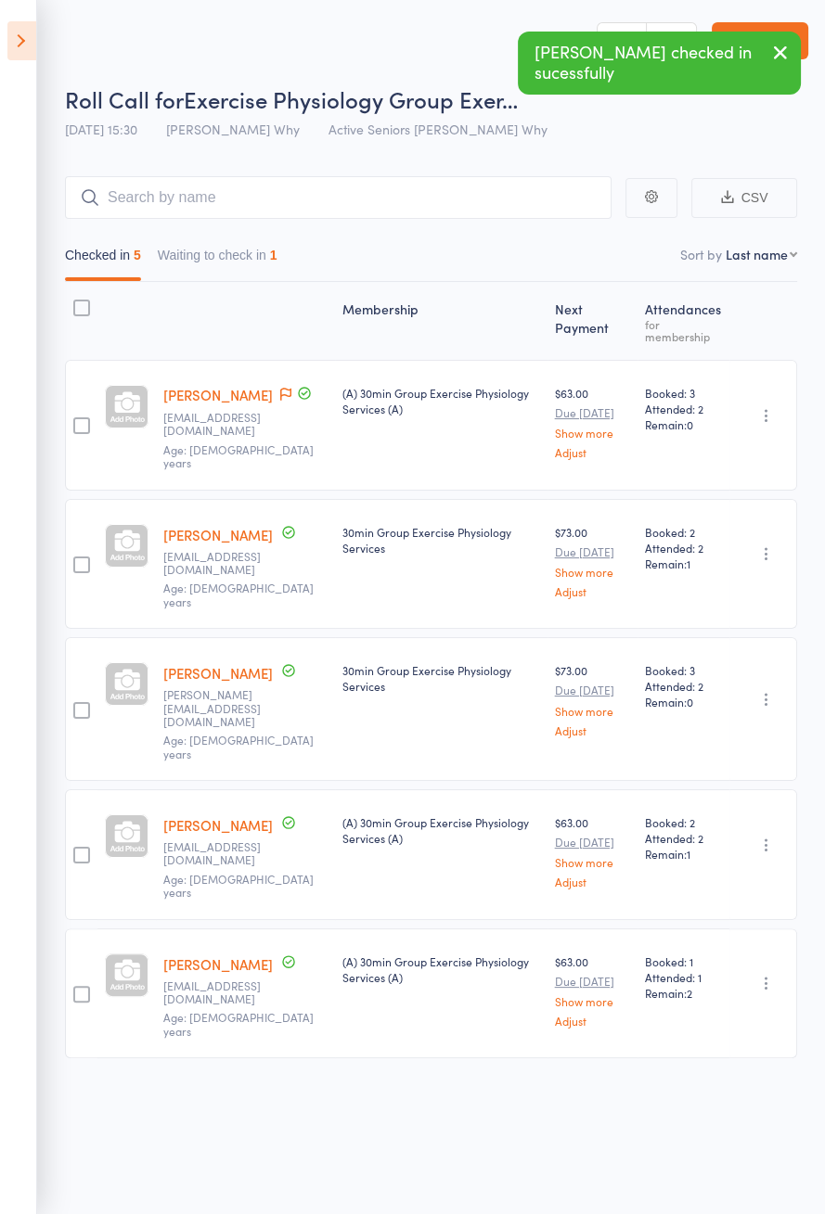
click at [243, 262] on button "Waiting to check in 1" at bounding box center [218, 259] width 120 height 43
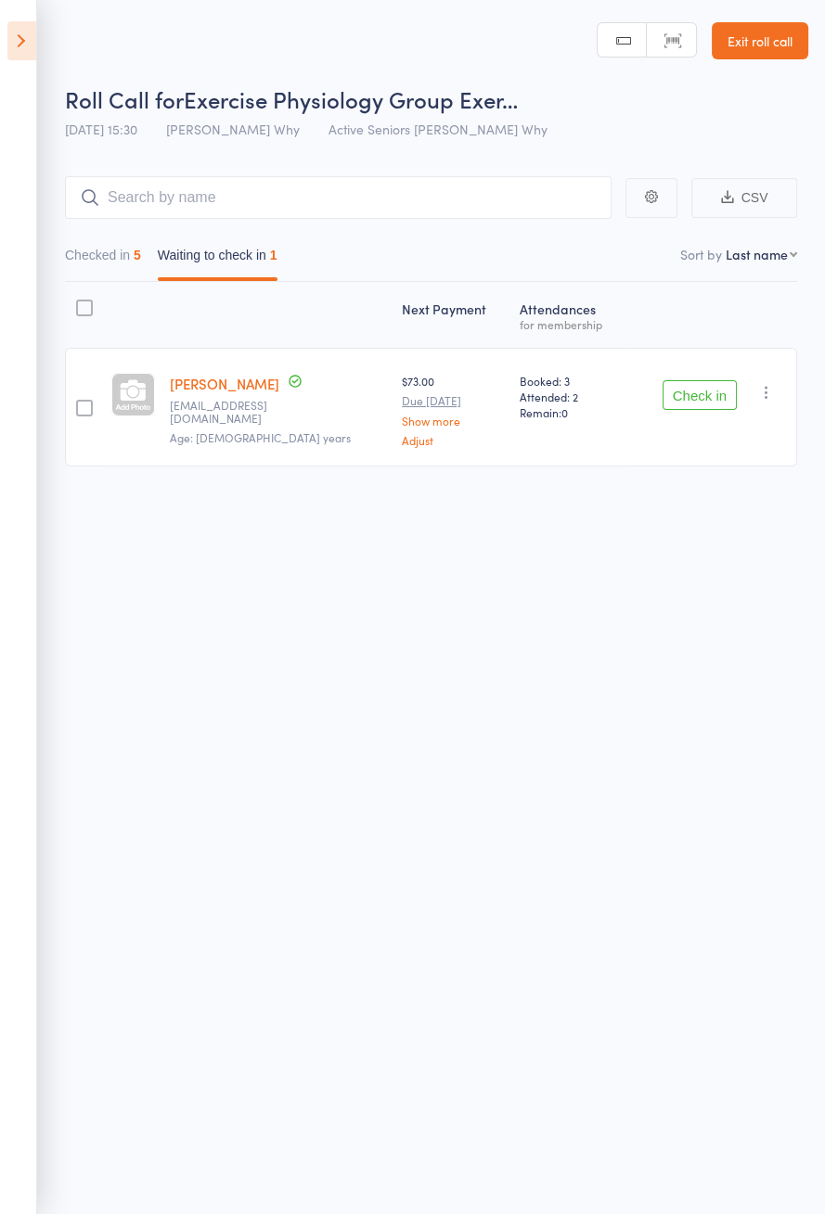
click at [765, 400] on icon "button" at bounding box center [766, 392] width 19 height 19
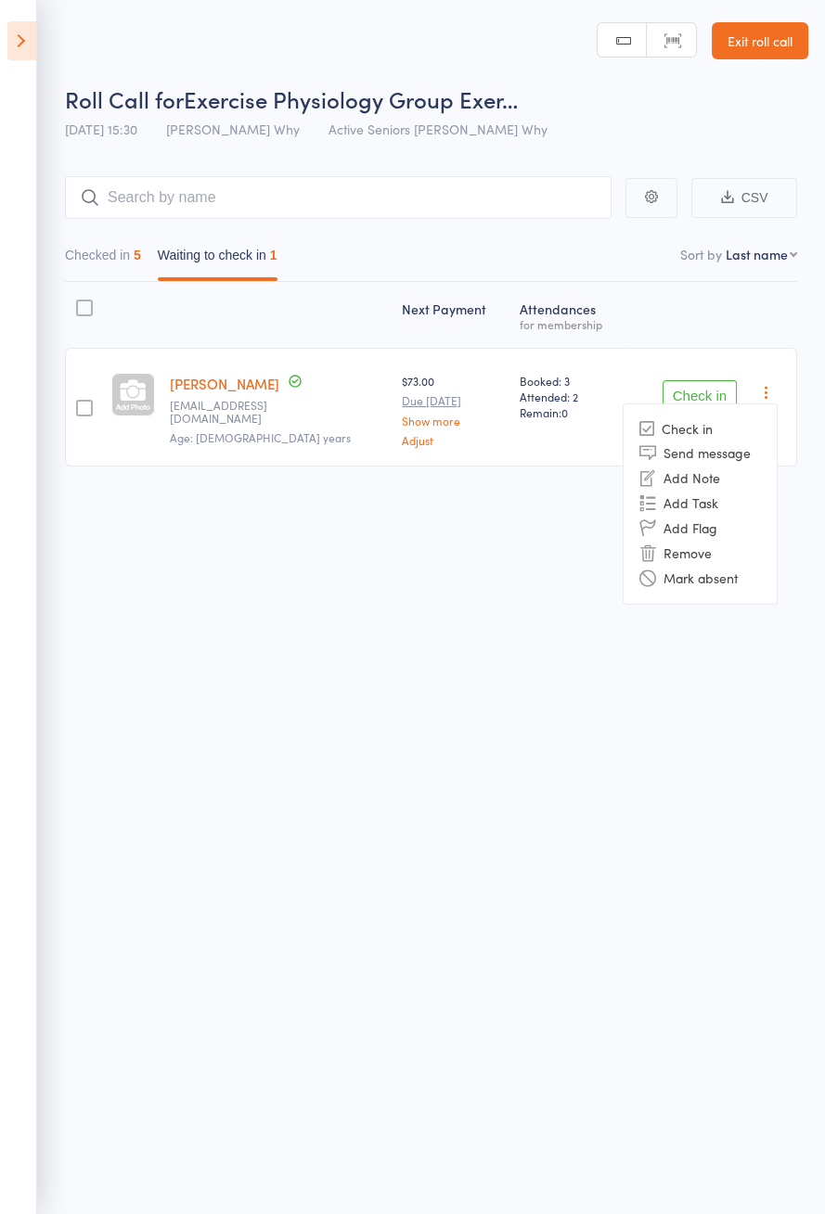
click at [730, 584] on li "Mark absent" at bounding box center [699, 578] width 153 height 25
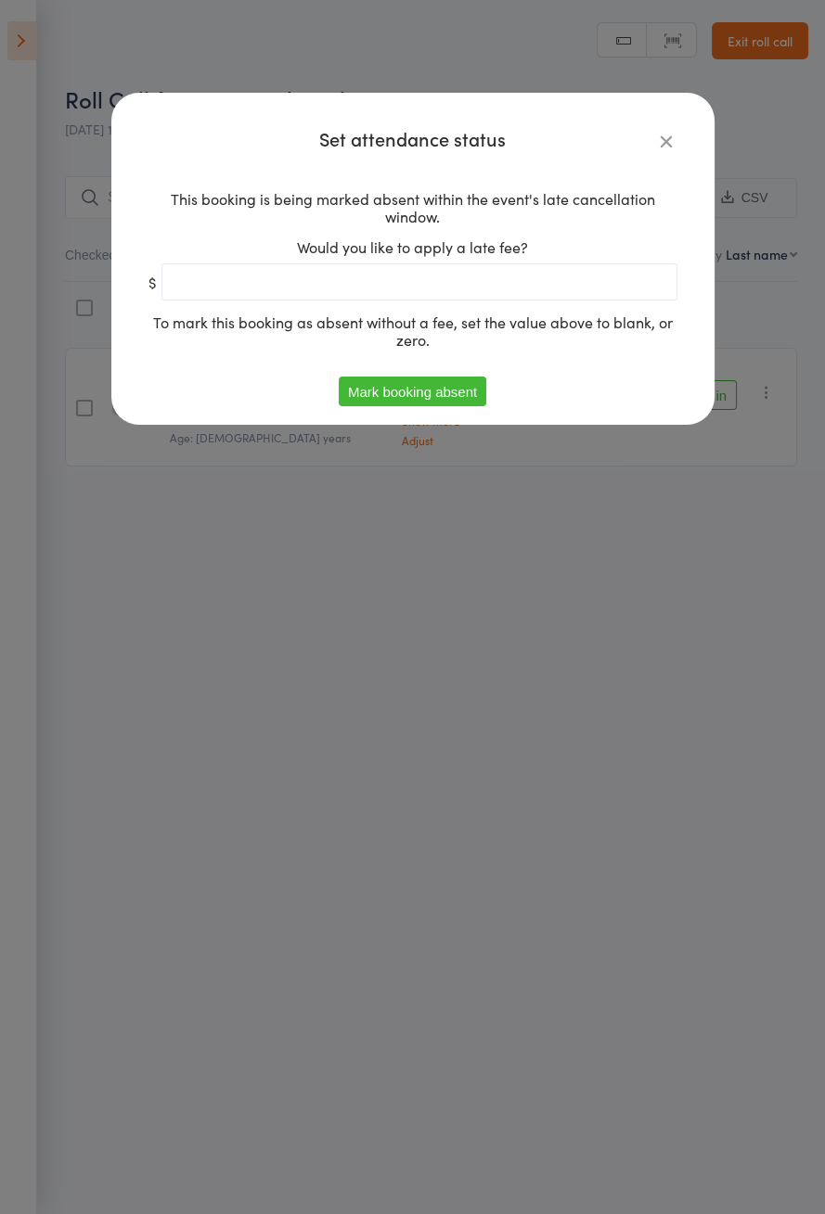
click at [450, 392] on button "Mark booking absent" at bounding box center [412, 392] width 147 height 30
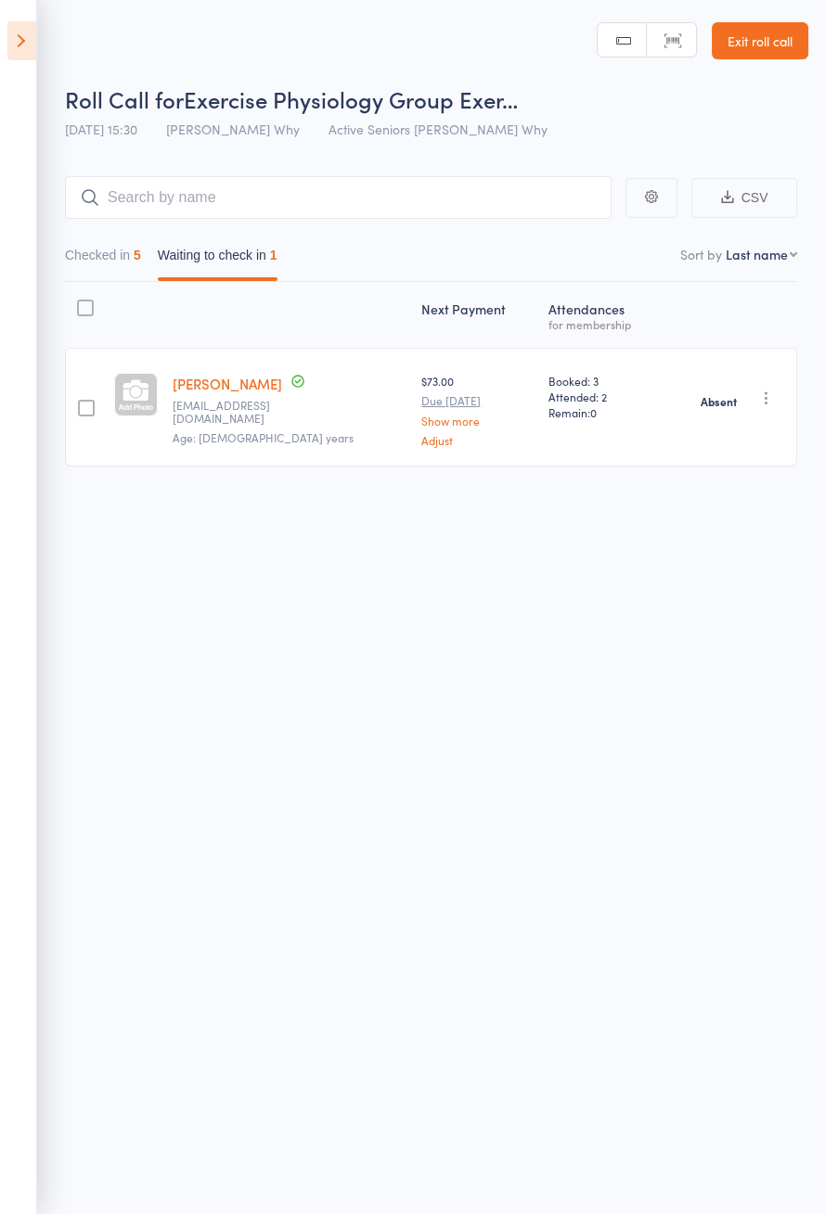
click at [17, 51] on icon at bounding box center [21, 40] width 29 height 39
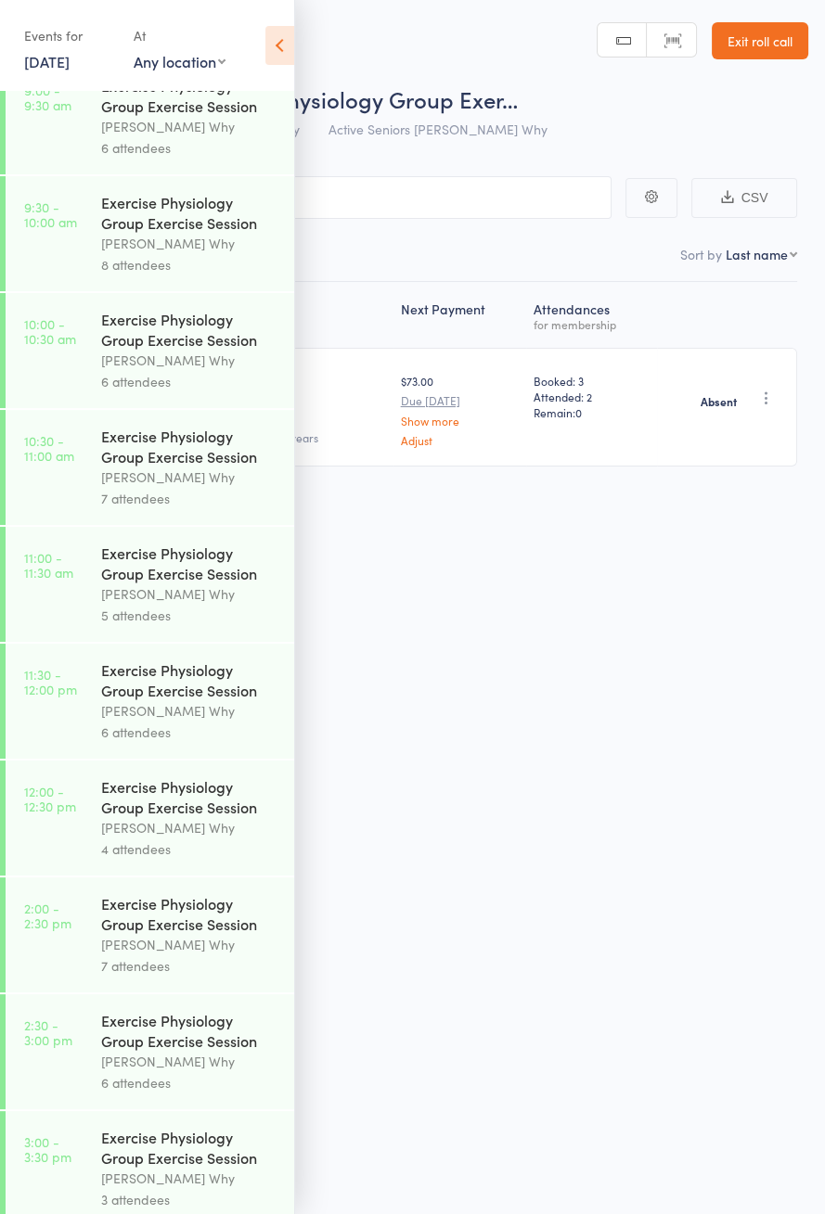
scroll to position [806, 0]
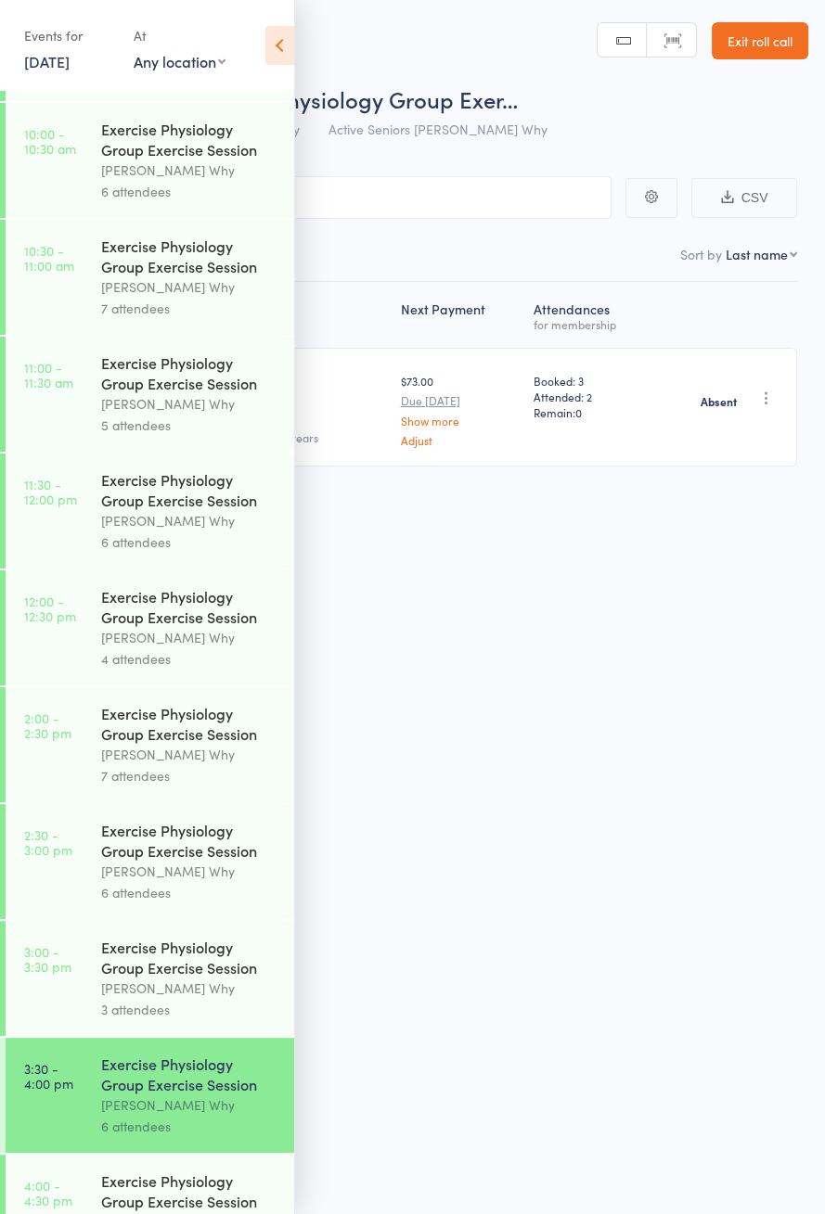
click at [204, 1211] on div "Exercise Physiology Group Exercise Session" at bounding box center [189, 1191] width 177 height 41
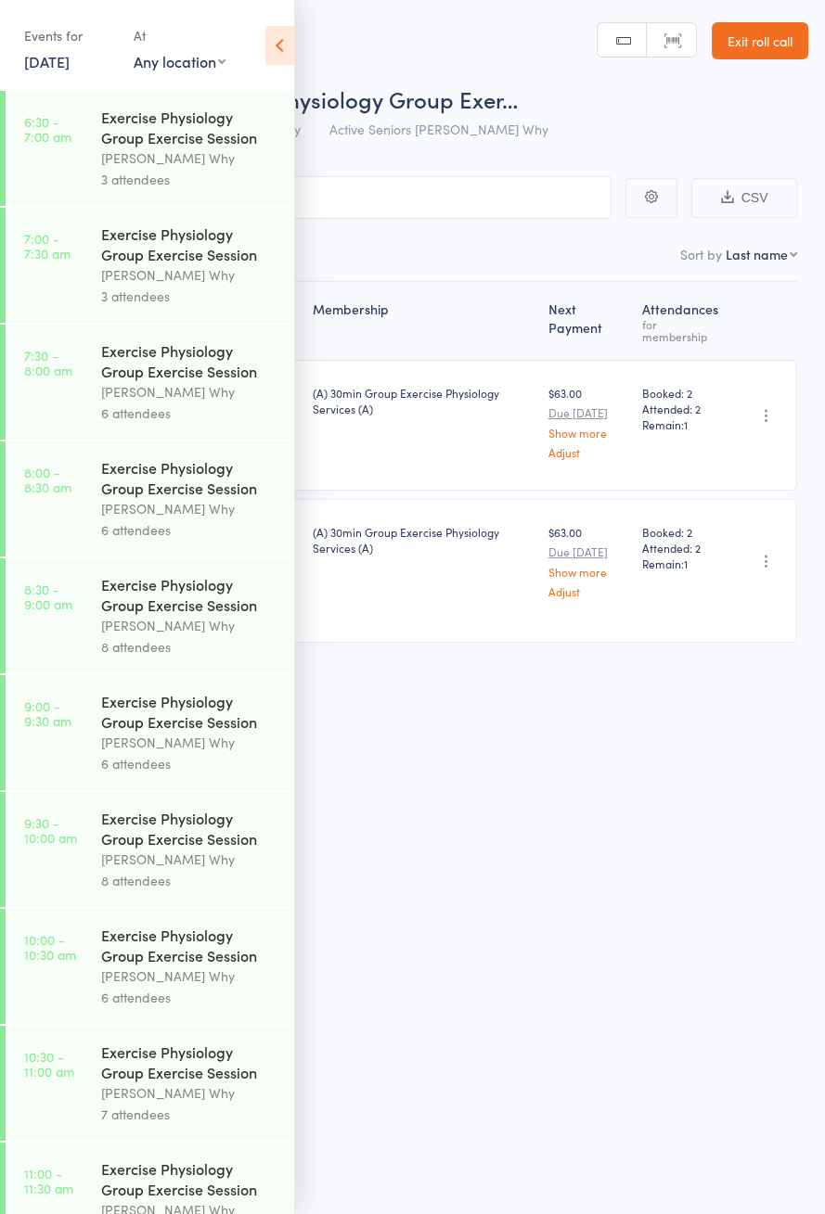
click at [293, 53] on icon at bounding box center [279, 45] width 29 height 39
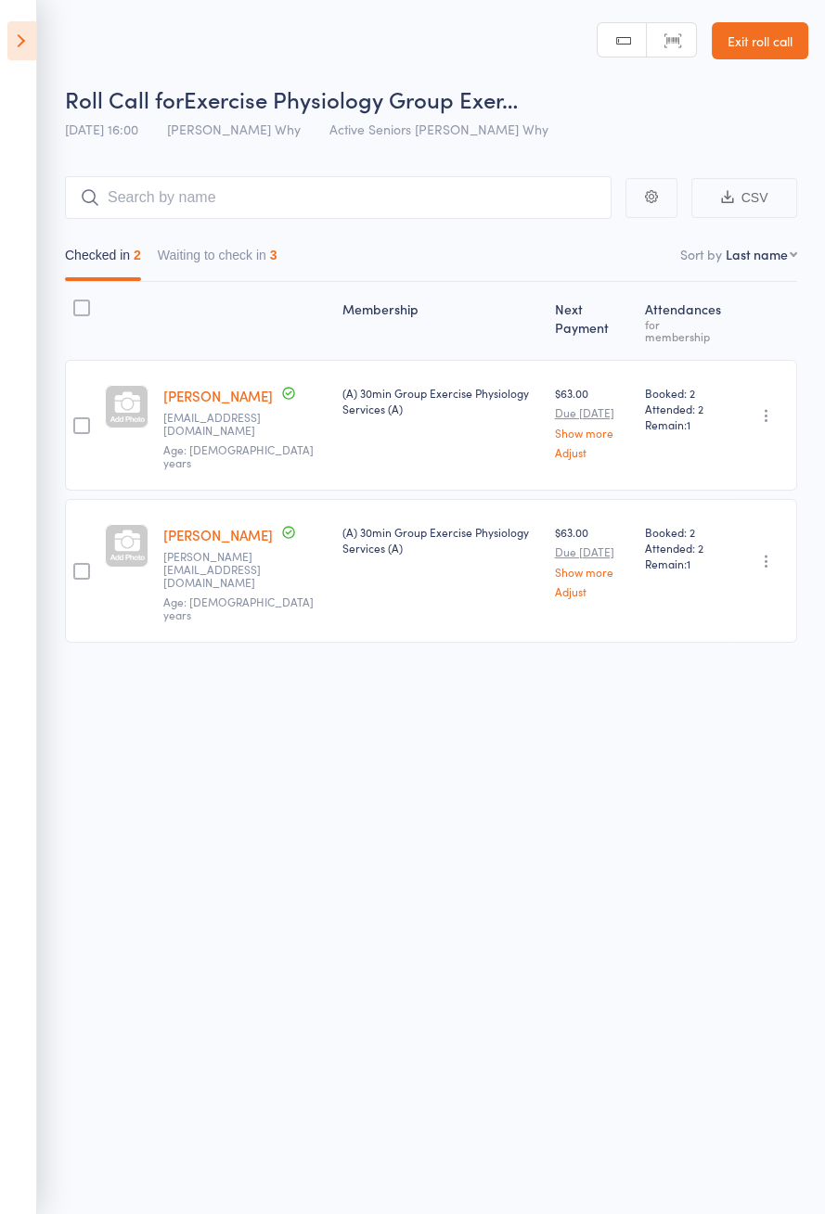
click at [271, 241] on button "Waiting to check in 3" at bounding box center [218, 259] width 120 height 43
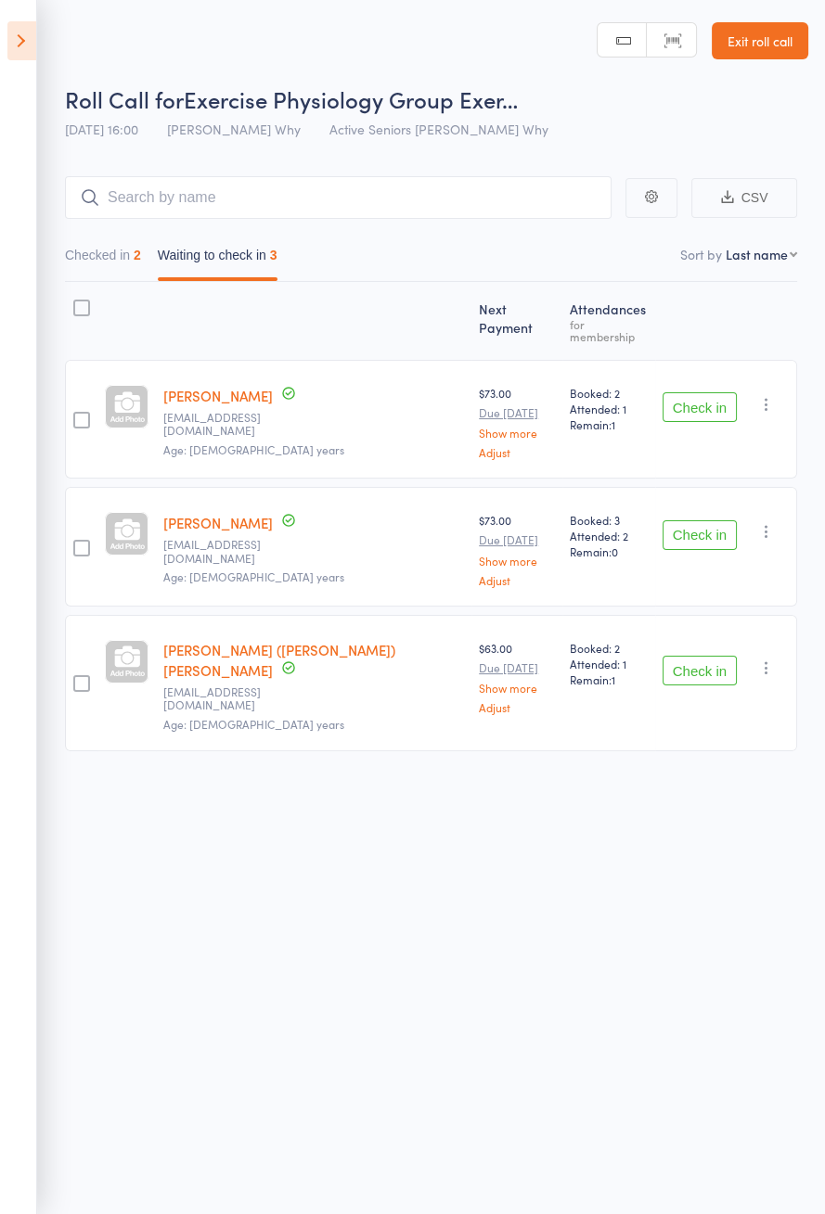
click at [725, 525] on button "Check in" at bounding box center [699, 535] width 74 height 30
click at [734, 400] on button "Check in" at bounding box center [699, 407] width 74 height 30
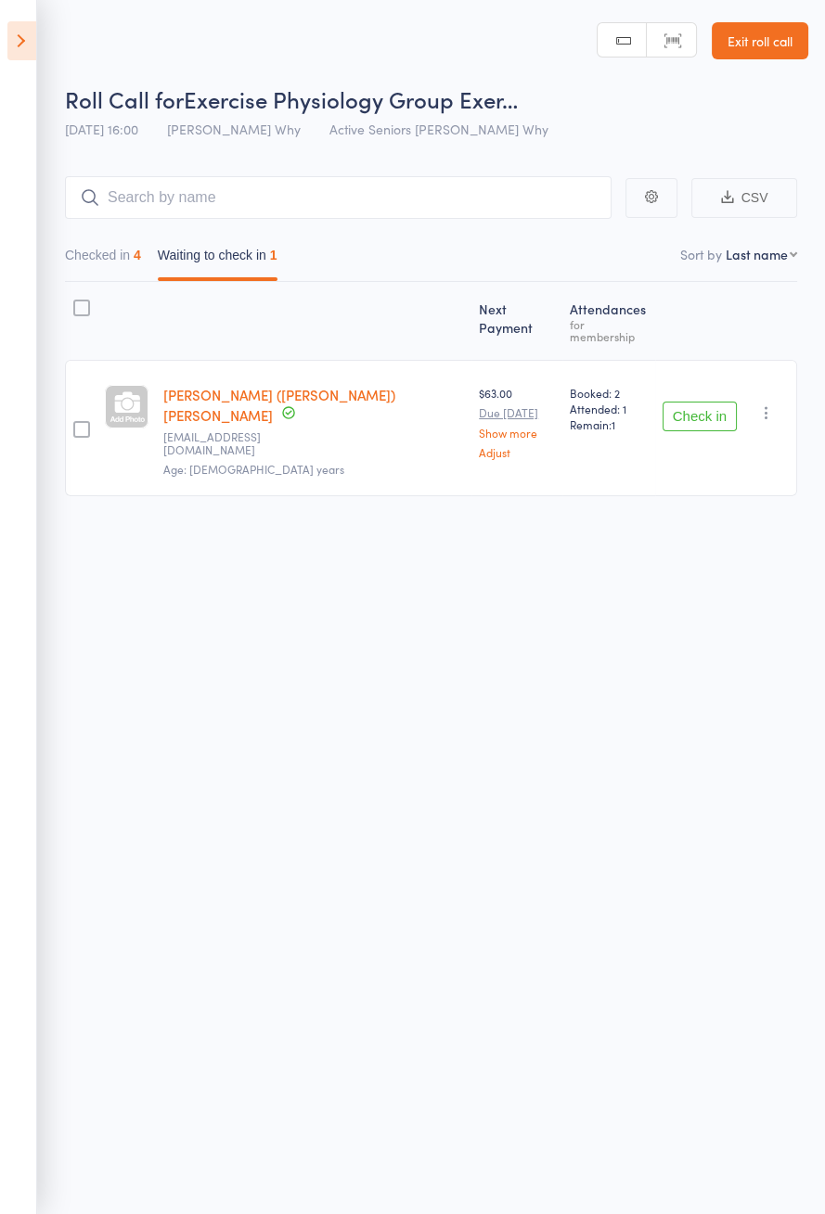
click at [636, 730] on div "Roll Call for Exercise Physiology Group Exer… 11 Sep 16:00 Dee Why Active Senio…" at bounding box center [412, 607] width 825 height 1214
